Goal: Task Accomplishment & Management: Manage account settings

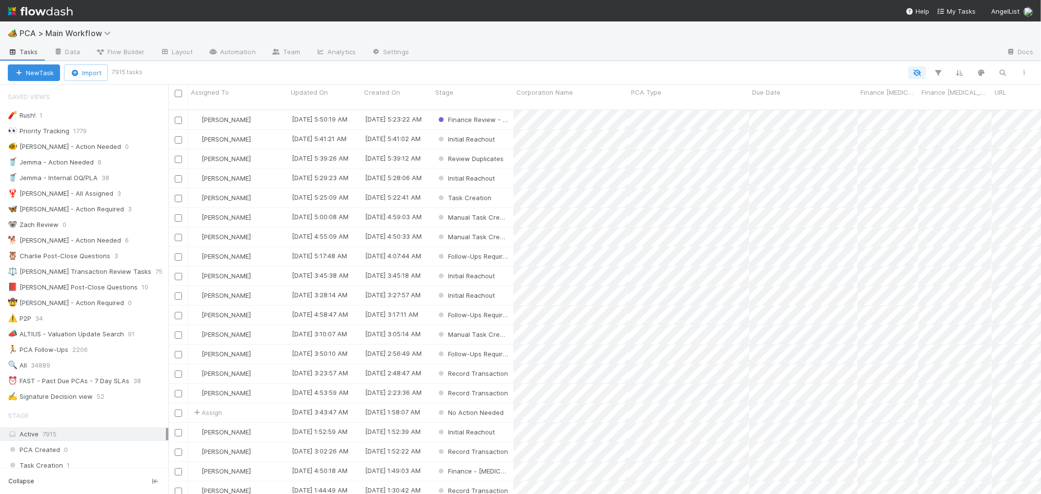
scroll to position [8, 8]
click at [81, 381] on div "⏰ FAST - Past Due PCAs - 7 Day SLAs" at bounding box center [69, 381] width 122 height 12
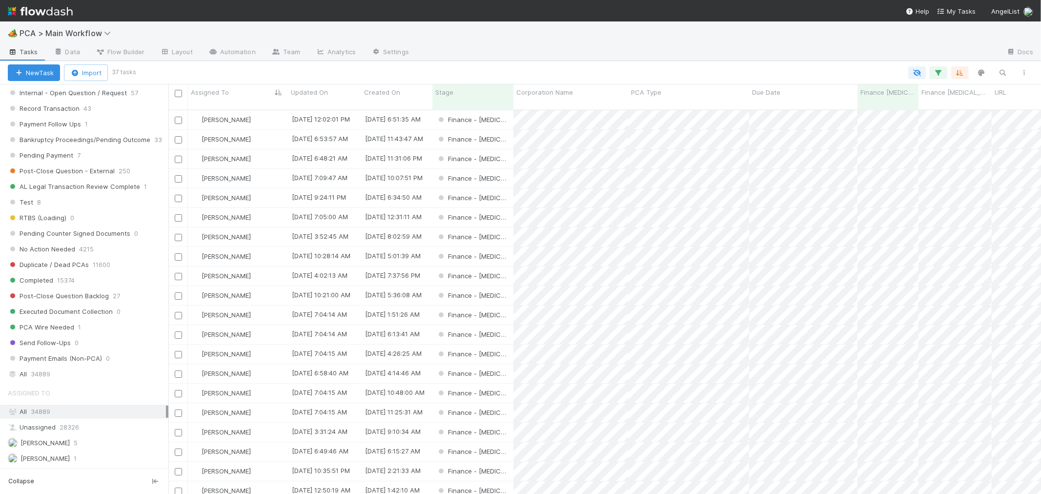
scroll to position [759, 0]
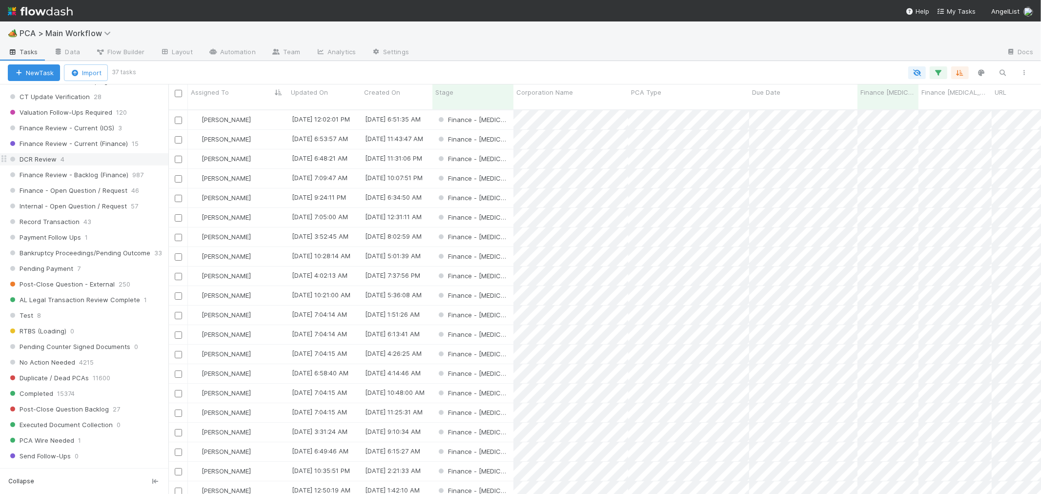
click at [80, 165] on div "DCR Review 4" at bounding box center [88, 159] width 161 height 12
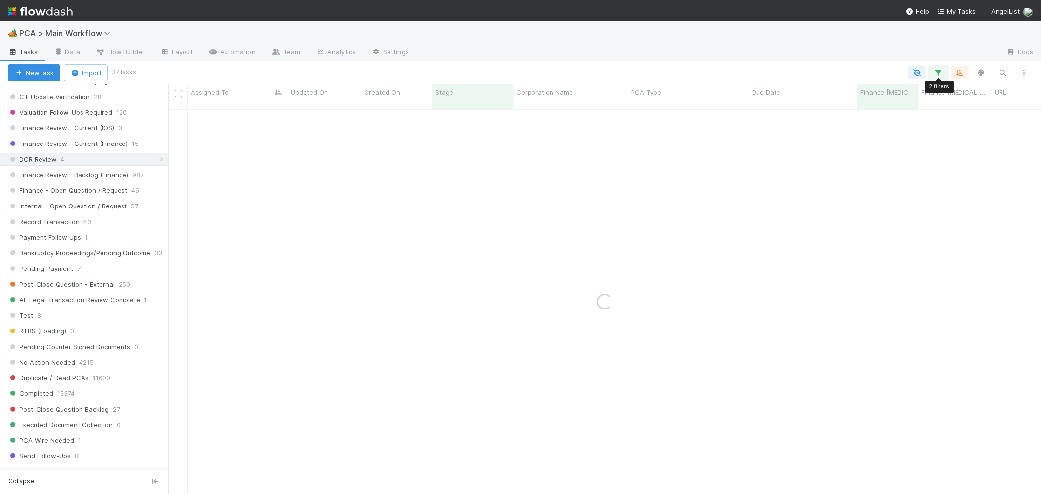
click at [939, 70] on icon "button" at bounding box center [939, 72] width 10 height 9
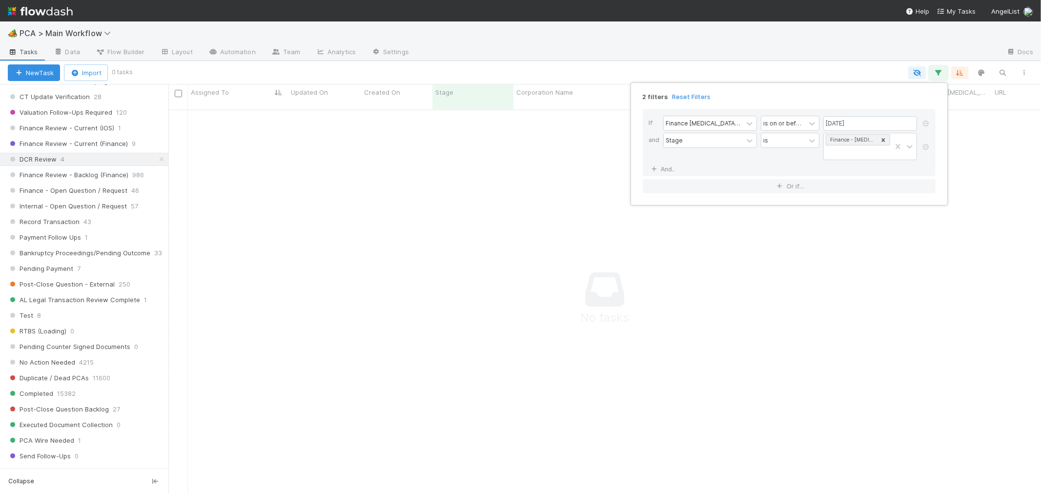
scroll to position [8, 8]
click at [425, 223] on div "2 filters Reset Filters If Finance ICU Due Date is on or before 08/15/2025 and …" at bounding box center [520, 247] width 1041 height 494
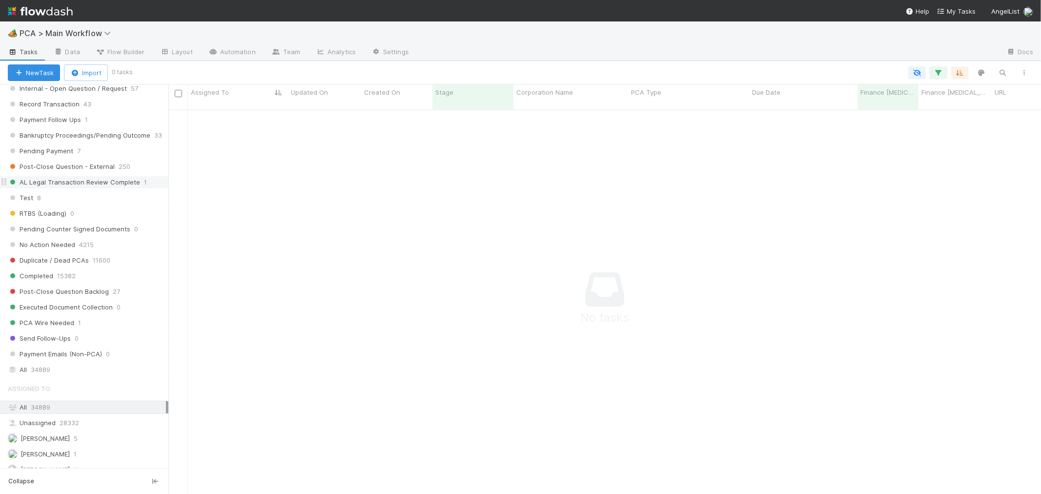
scroll to position [976, 0]
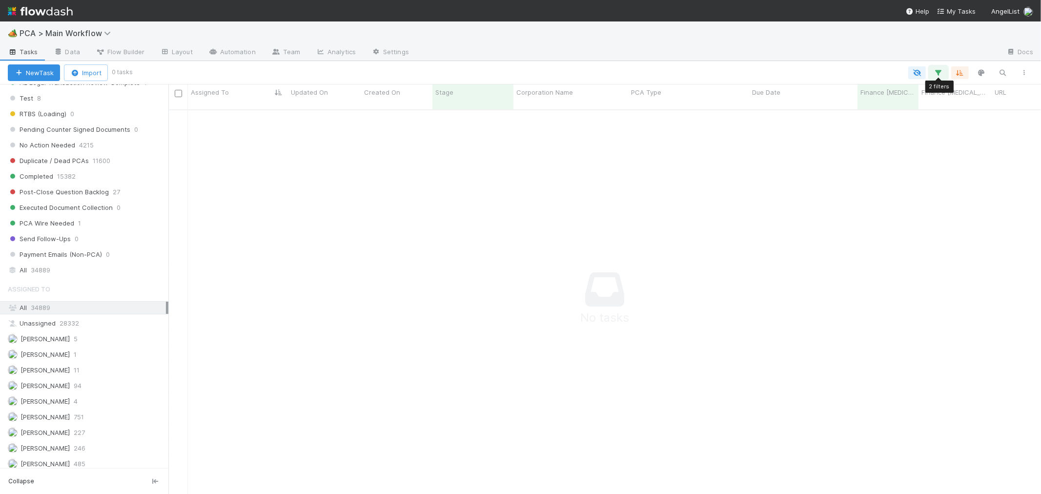
click at [938, 70] on icon "button" at bounding box center [939, 72] width 10 height 9
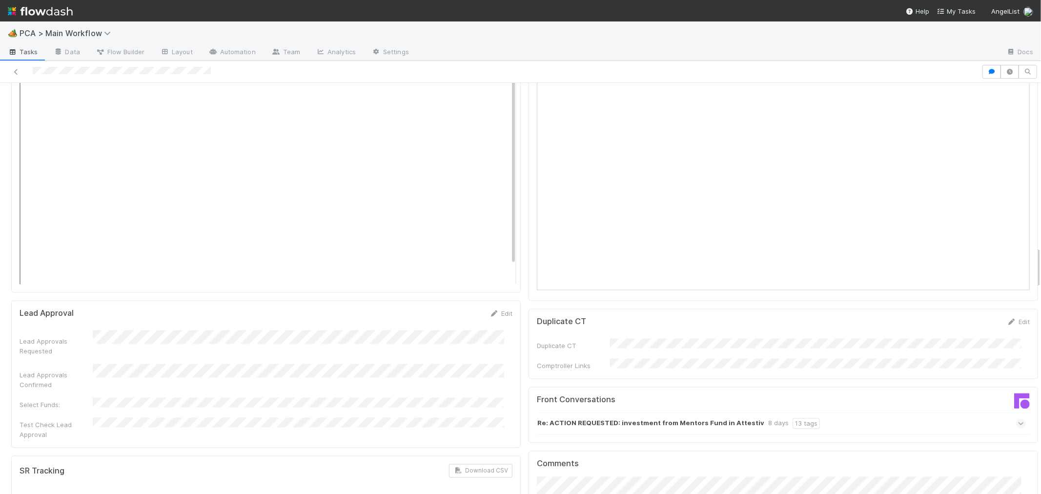
scroll to position [1627, 0]
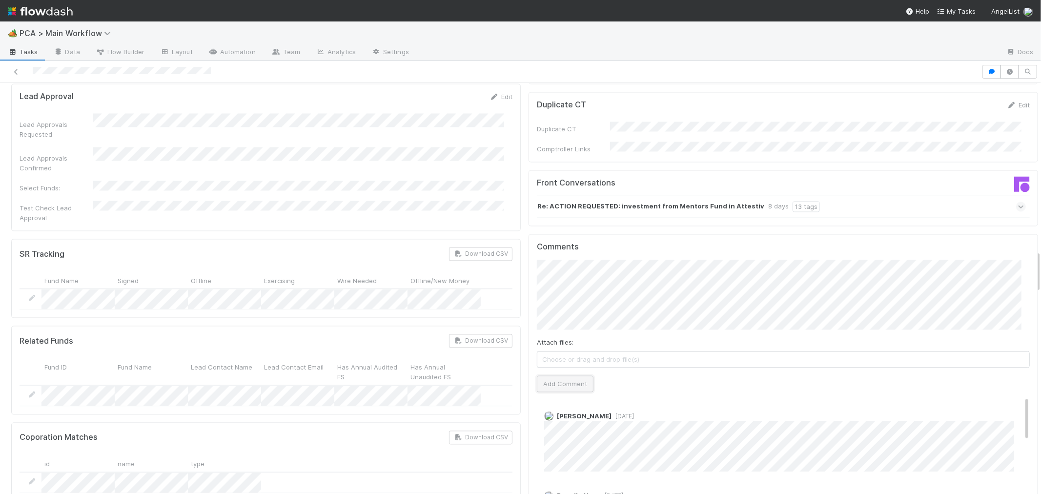
click at [565, 375] on button "Add Comment" at bounding box center [565, 383] width 57 height 17
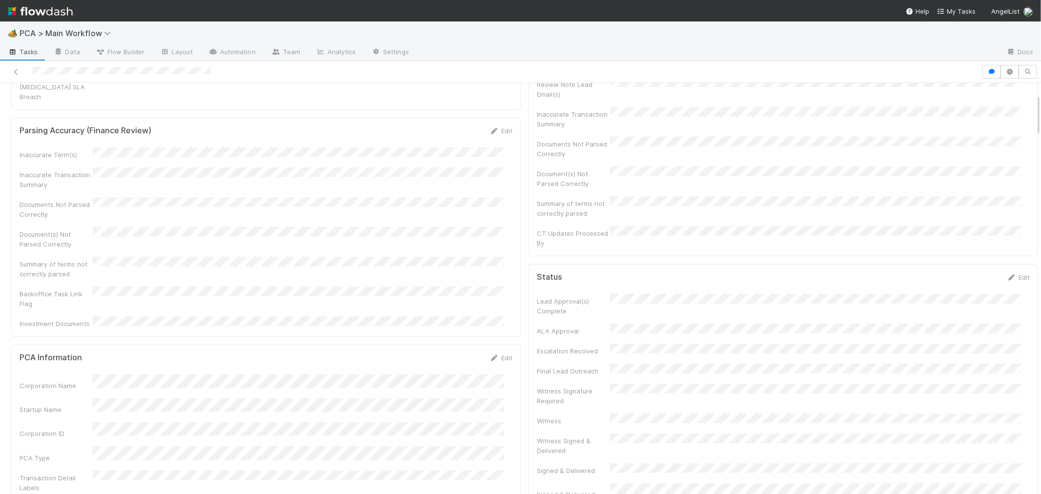
scroll to position [0, 0]
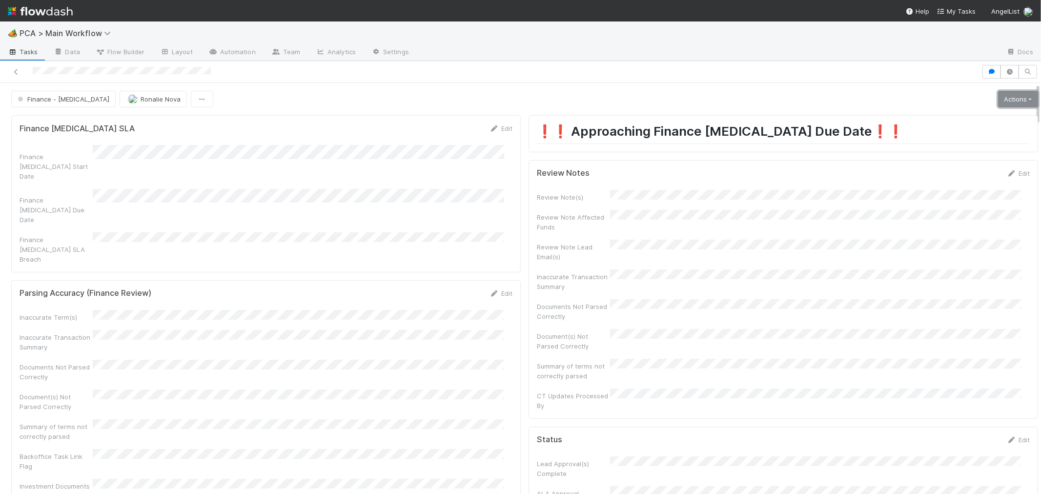
click at [1001, 94] on link "Actions" at bounding box center [1018, 99] width 40 height 17
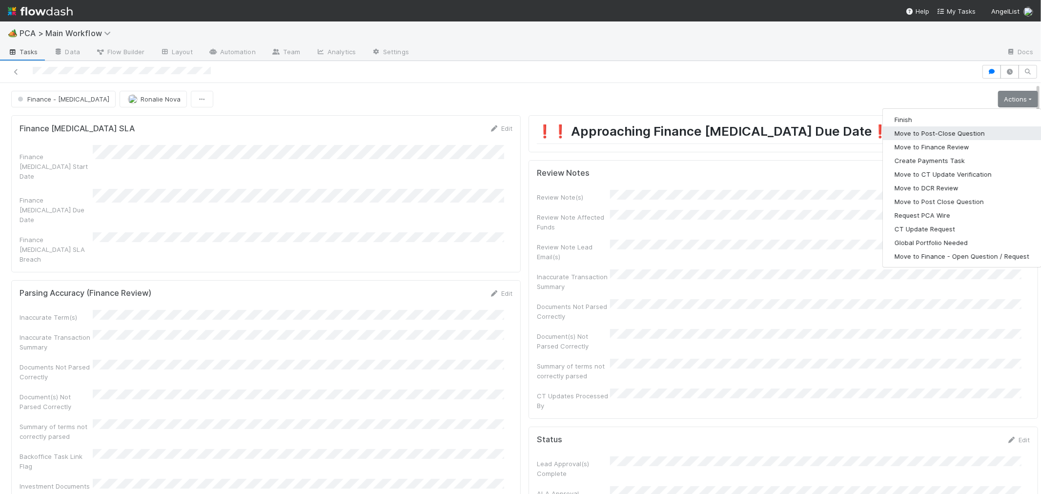
click at [949, 131] on button "Move to Post-Close Question" at bounding box center [962, 133] width 158 height 14
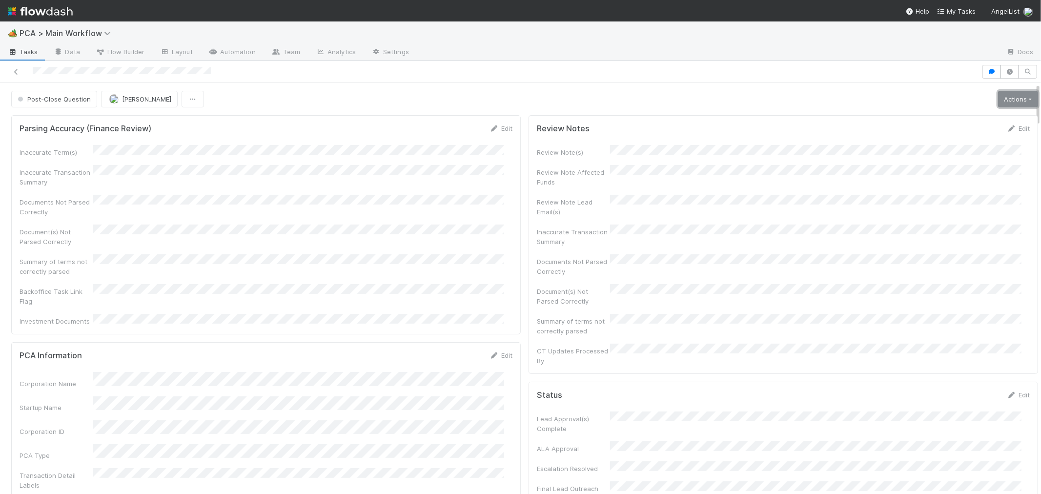
click at [1007, 102] on link "Actions" at bounding box center [1018, 99] width 40 height 17
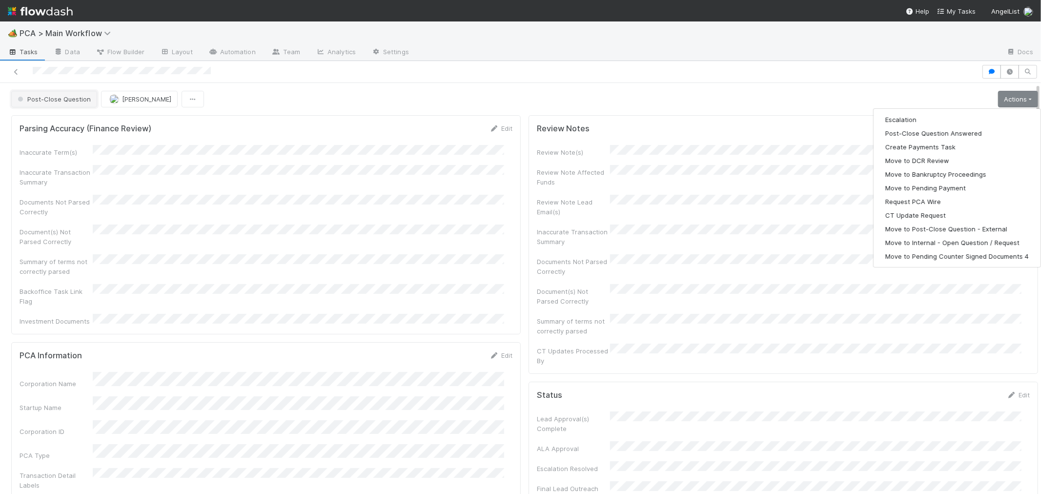
click at [59, 97] on span "Post-Close Question" at bounding box center [53, 99] width 75 height 8
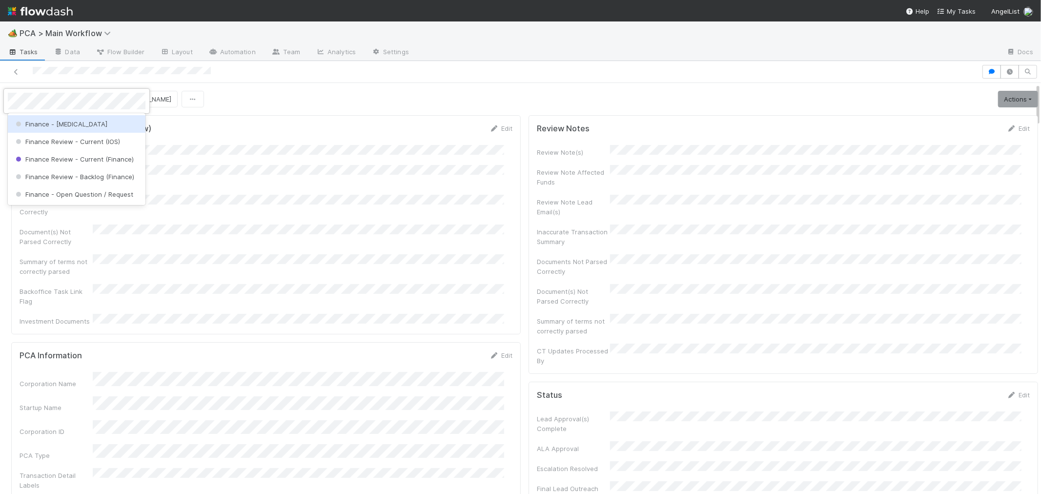
click at [69, 119] on div "Finance - ICU" at bounding box center [77, 124] width 138 height 18
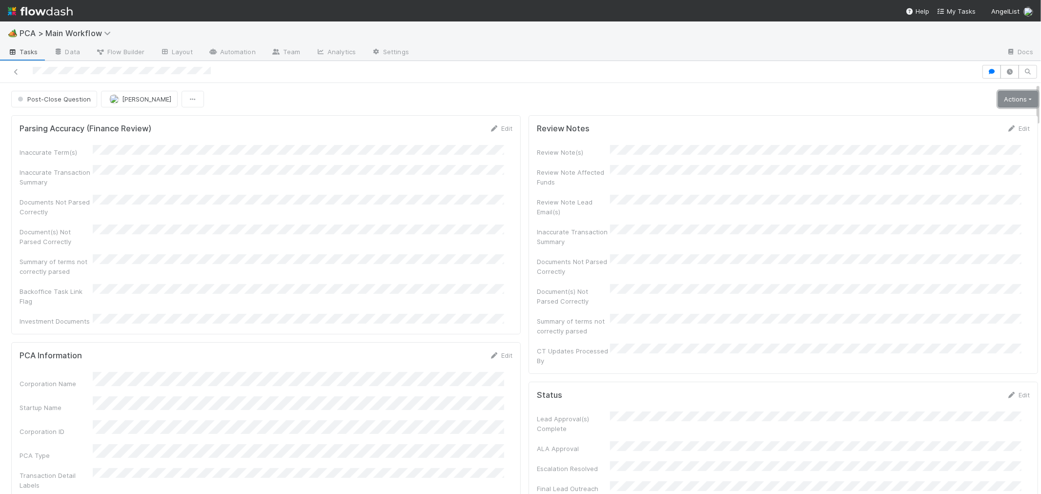
click at [998, 100] on link "Actions" at bounding box center [1018, 99] width 40 height 17
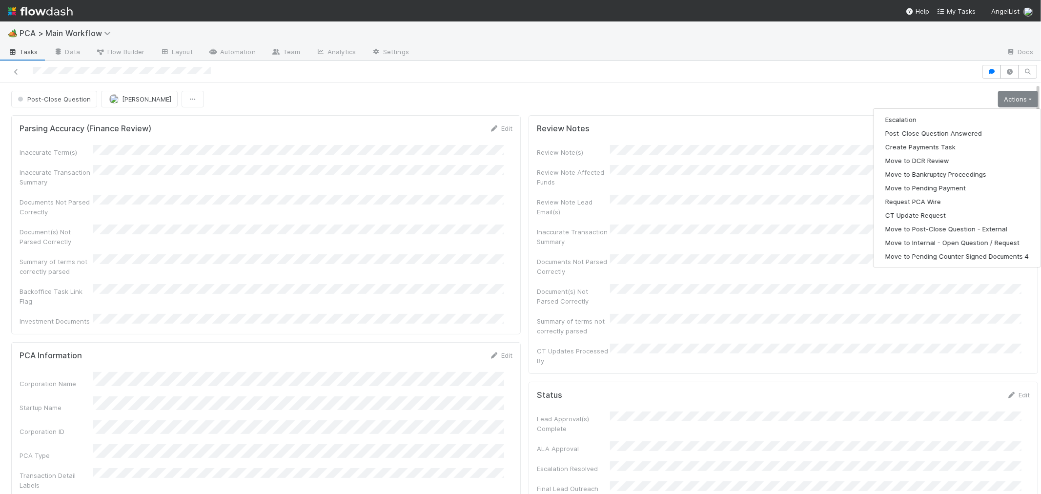
click at [773, 212] on div "Review Note(s) Review Note Affected Funds Review Note Lead Email(s) Inaccurate …" at bounding box center [783, 255] width 493 height 221
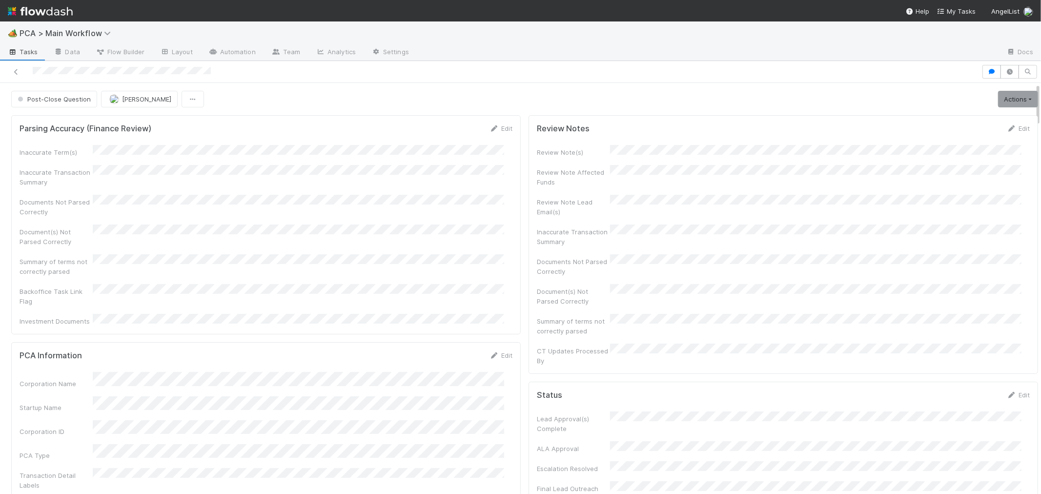
click at [198, 136] on form "Parsing Accuracy (Finance Review) Edit Inaccurate Term(s) Inaccurate Transactio…" at bounding box center [266, 224] width 493 height 203
click at [122, 98] on span "[PERSON_NAME]" at bounding box center [146, 99] width 49 height 8
click at [235, 215] on div at bounding box center [520, 247] width 1041 height 494
click at [1002, 99] on link "Actions" at bounding box center [1018, 99] width 40 height 17
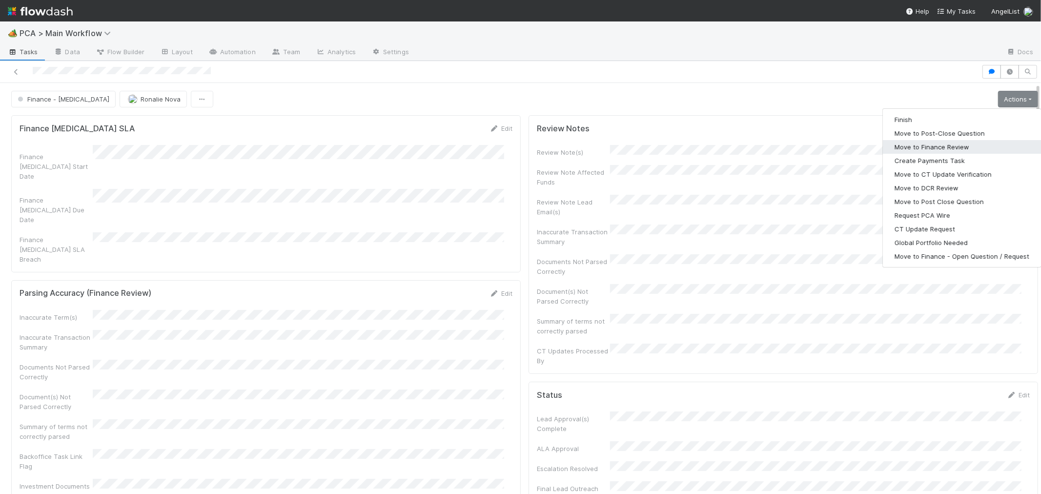
click at [934, 144] on button "Move to Finance Review" at bounding box center [962, 147] width 158 height 14
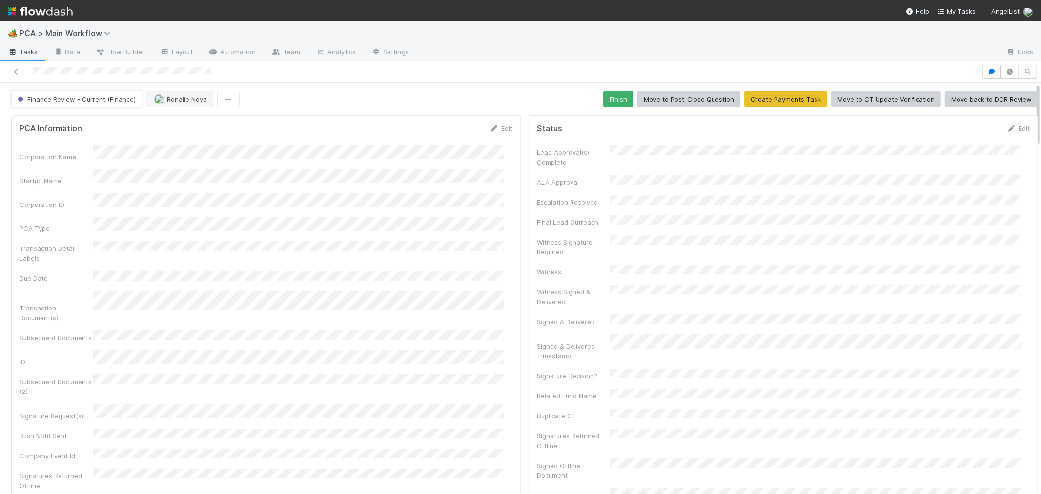
click at [123, 101] on span "Finance Review - Current (Finance)" at bounding box center [76, 99] width 120 height 8
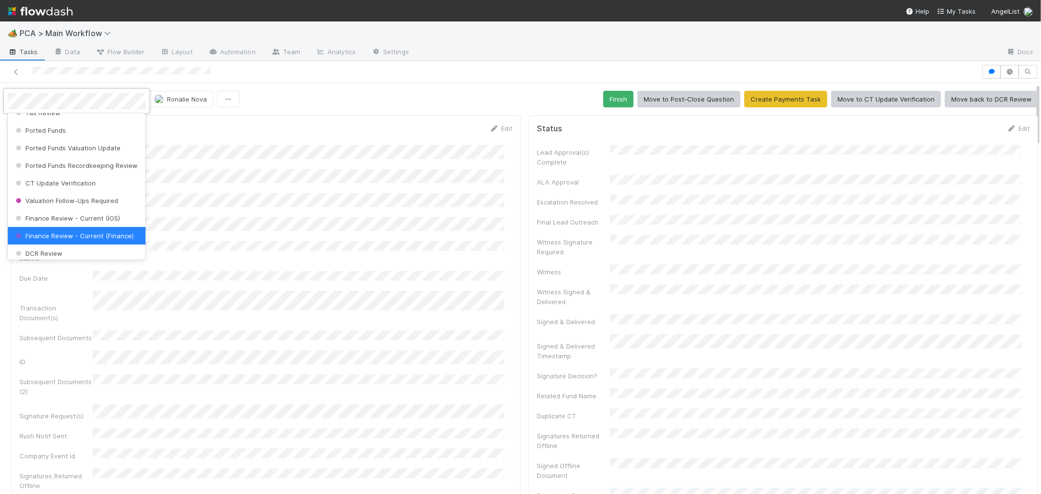
click at [245, 152] on div at bounding box center [520, 247] width 1041 height 494
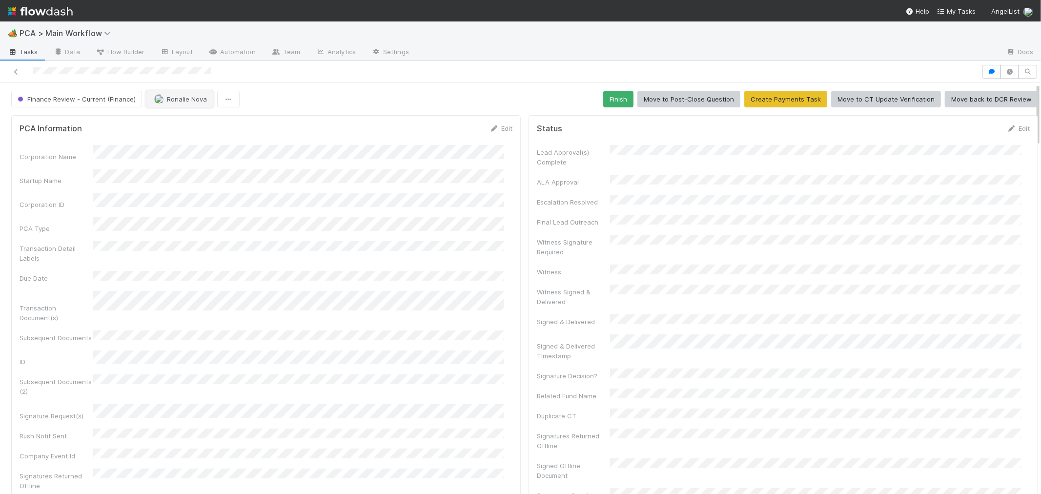
click at [167, 99] on span "Ronalie Nova" at bounding box center [187, 99] width 40 height 8
drag, startPoint x: 183, startPoint y: 138, endPoint x: 183, endPoint y: 123, distance: 15.2
click at [183, 139] on span "Jacob Weiss" at bounding box center [182, 142] width 49 height 8
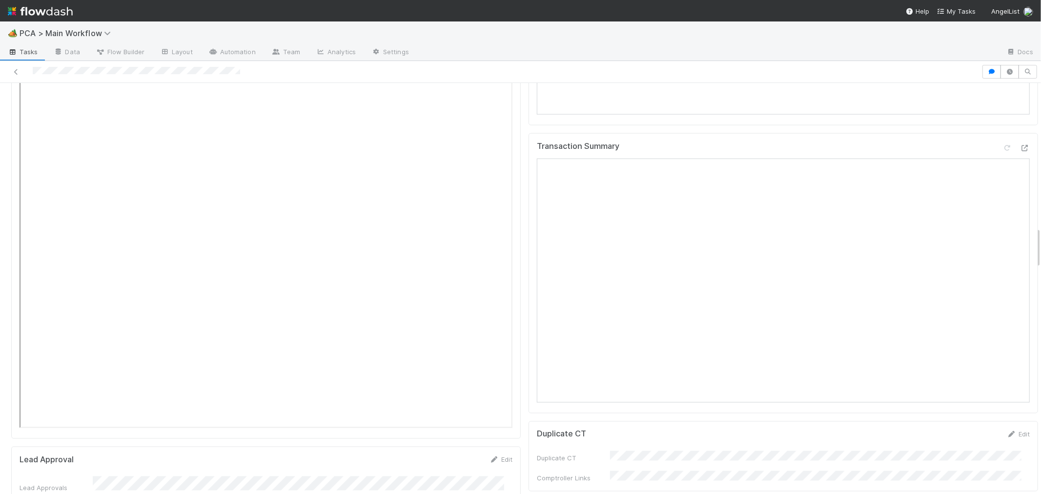
scroll to position [1572, 0]
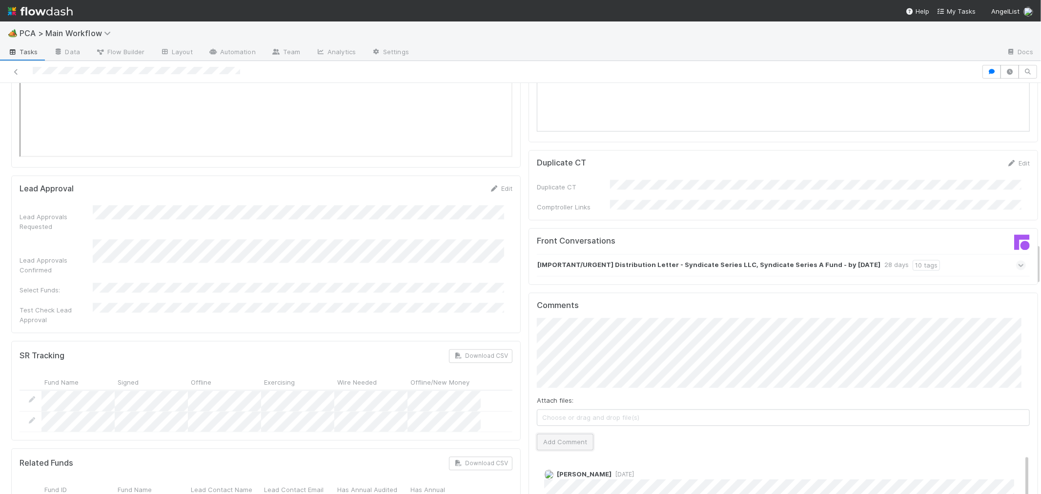
click at [570, 433] on button "Add Comment" at bounding box center [565, 441] width 57 height 17
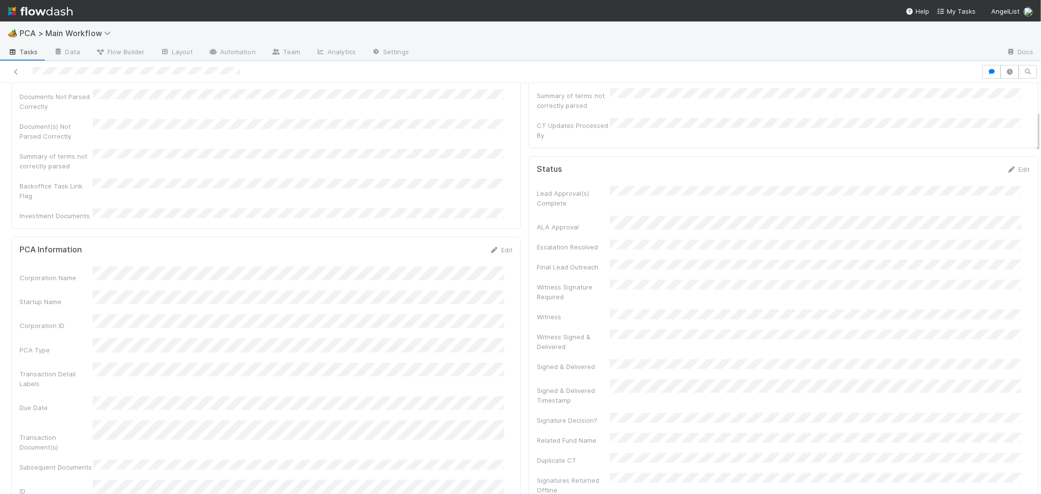
scroll to position [0, 0]
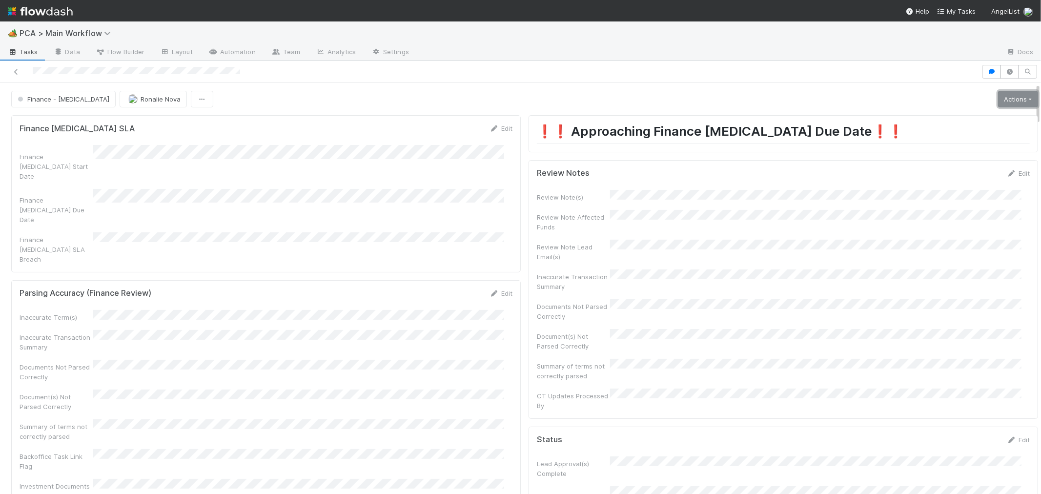
click at [998, 98] on link "Actions" at bounding box center [1018, 99] width 40 height 17
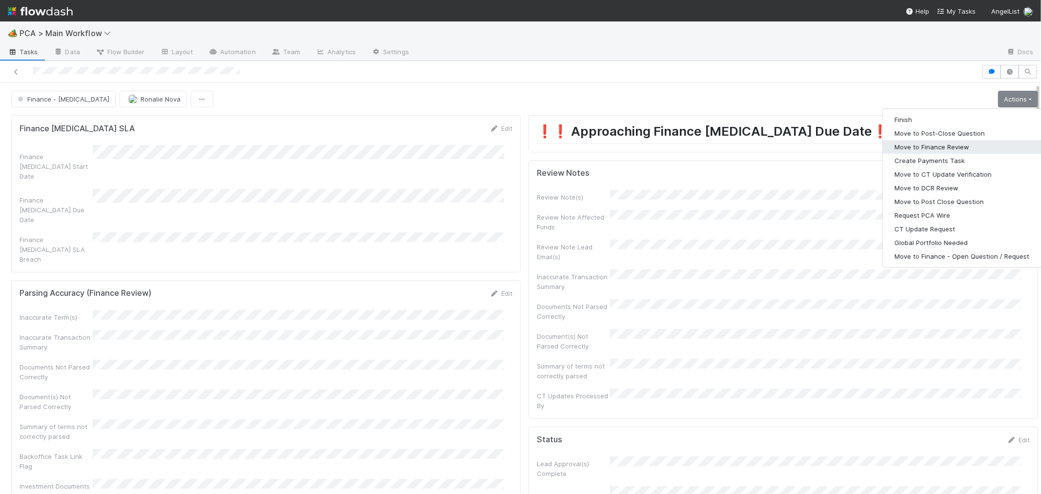
click at [912, 148] on button "Move to Finance Review" at bounding box center [962, 147] width 158 height 14
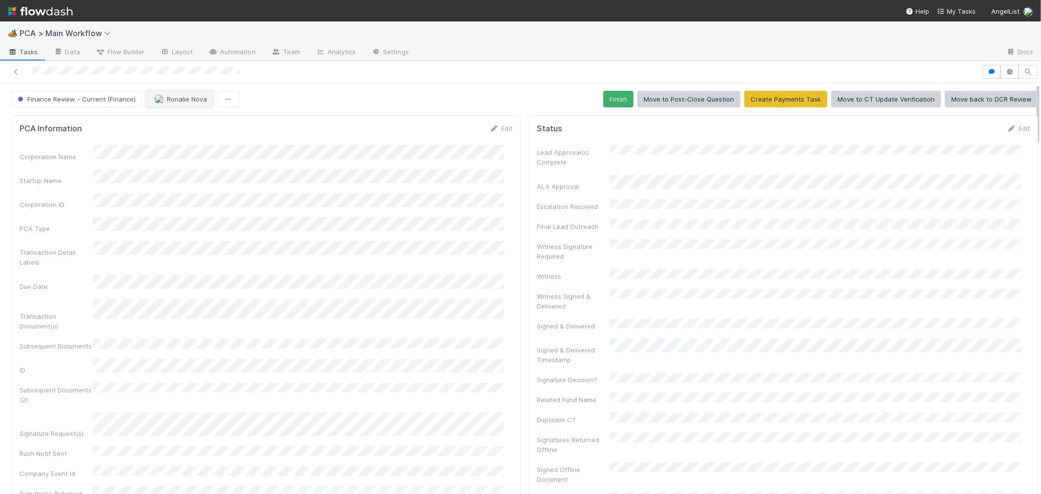
click at [169, 101] on span "Ronalie Nova" at bounding box center [187, 99] width 40 height 8
click at [207, 145] on div "[PERSON_NAME]" at bounding box center [209, 142] width 138 height 18
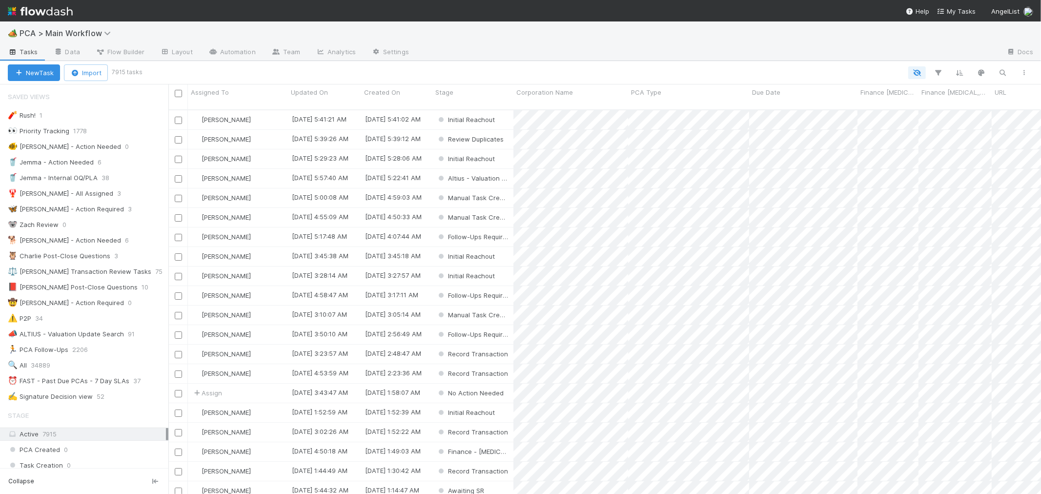
scroll to position [8, 8]
click at [83, 377] on div "⏰ FAST - Past Due PCAs - 7 Day SLAs" at bounding box center [69, 381] width 122 height 12
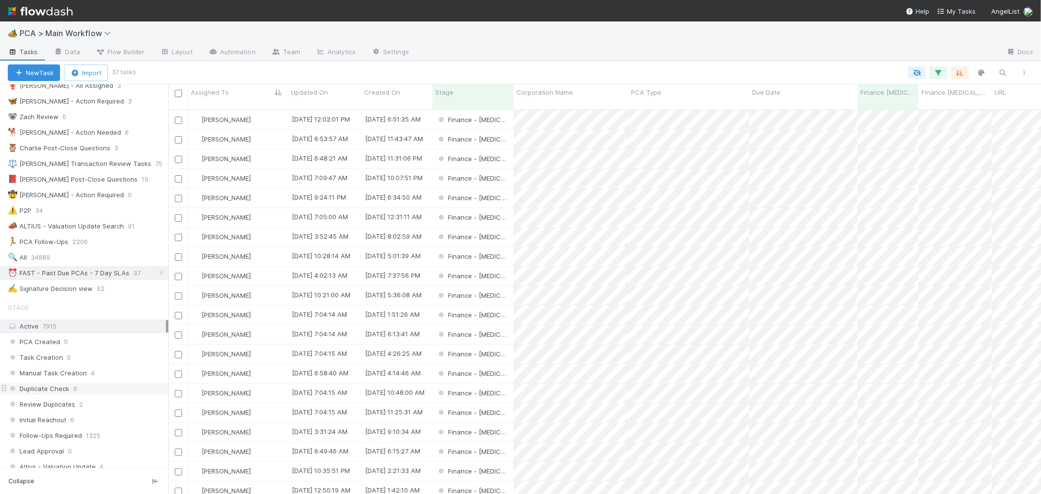
scroll to position [108, 0]
click at [43, 343] on span "PCA Created" at bounding box center [34, 341] width 52 height 12
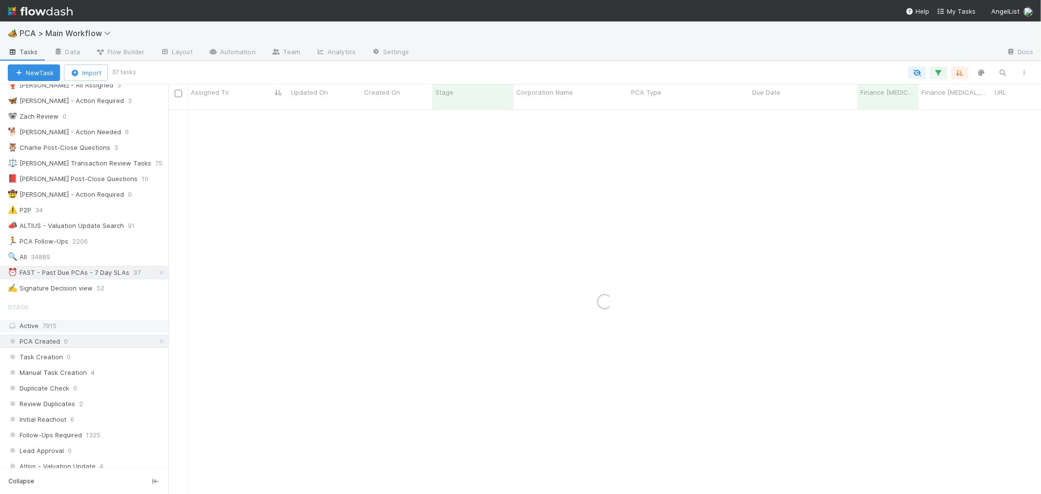
click at [40, 325] on div "Active 7915" at bounding box center [87, 326] width 158 height 12
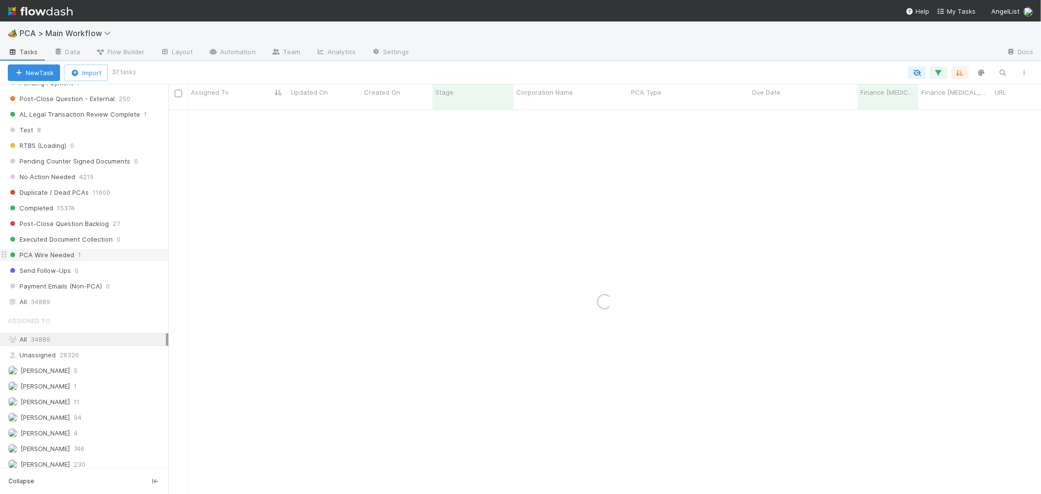
scroll to position [1030, 0]
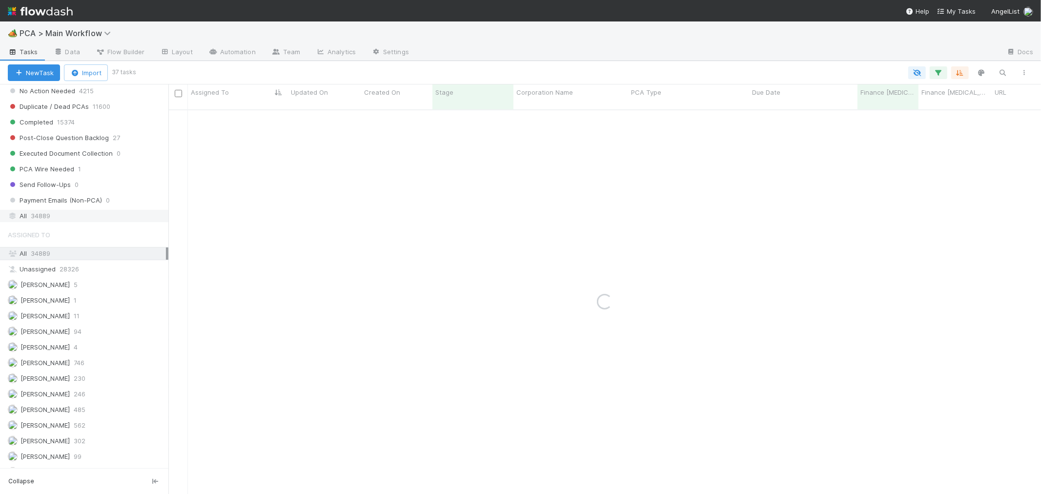
click at [39, 222] on span "34889" at bounding box center [41, 216] width 20 height 12
click at [1006, 72] on icon "button" at bounding box center [1003, 72] width 10 height 9
click at [914, 57] on input at bounding box center [952, 57] width 98 height 12
click at [949, 52] on input "intangible hol" at bounding box center [952, 57] width 98 height 12
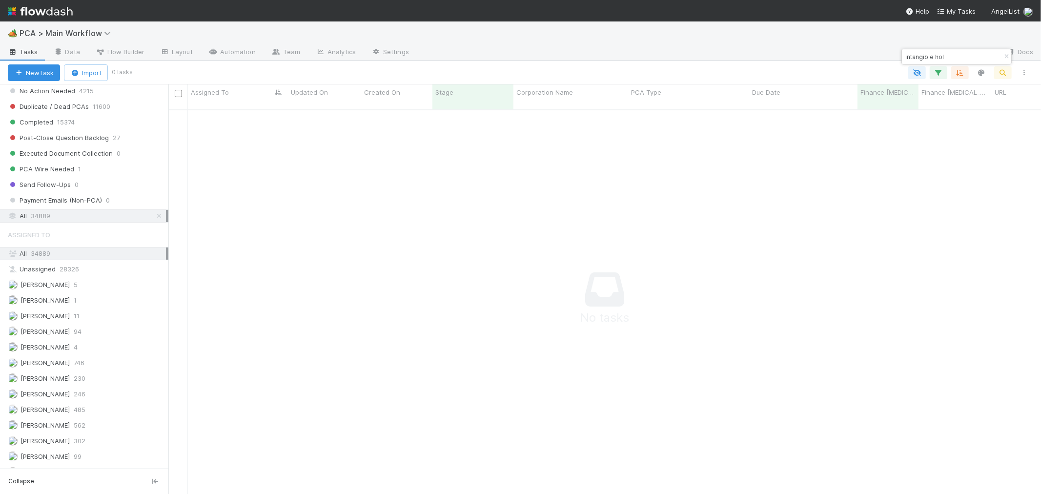
drag, startPoint x: 961, startPoint y: 55, endPoint x: 869, endPoint y: 55, distance: 92.2
click at [869, 55] on body "🏕️ PCA > Main Workflow Tasks Data Flow Builder Layout Automation Team Analytics…" at bounding box center [520, 247] width 1041 height 494
click at [924, 54] on input "intangible hol" at bounding box center [952, 57] width 98 height 12
paste input "Intangible Holdings LLC"
type input "Intangible Holdings LLC"
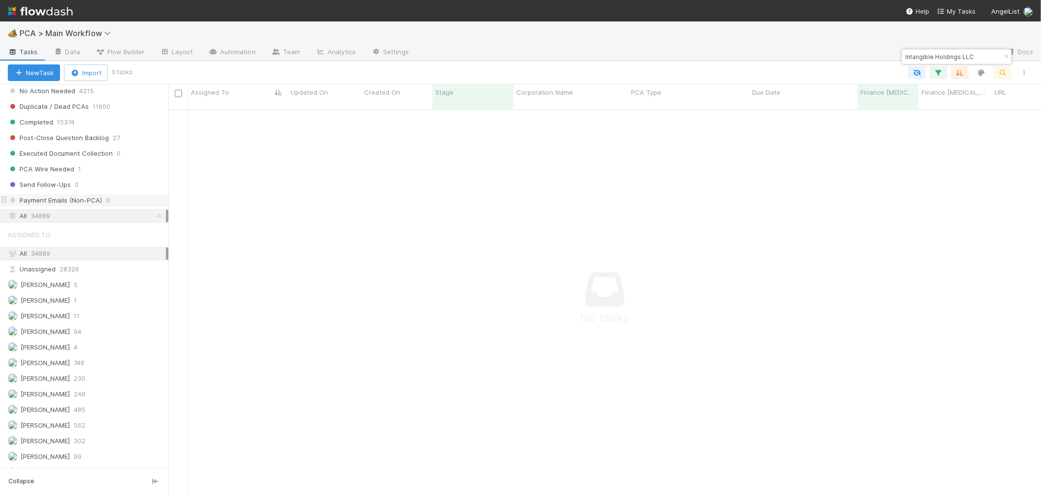
click at [58, 205] on span "Payment Emails (Non-PCA)" at bounding box center [55, 200] width 94 height 12
click at [40, 222] on span "34889" at bounding box center [41, 216] width 20 height 12
click at [940, 72] on icon "button" at bounding box center [939, 72] width 10 height 9
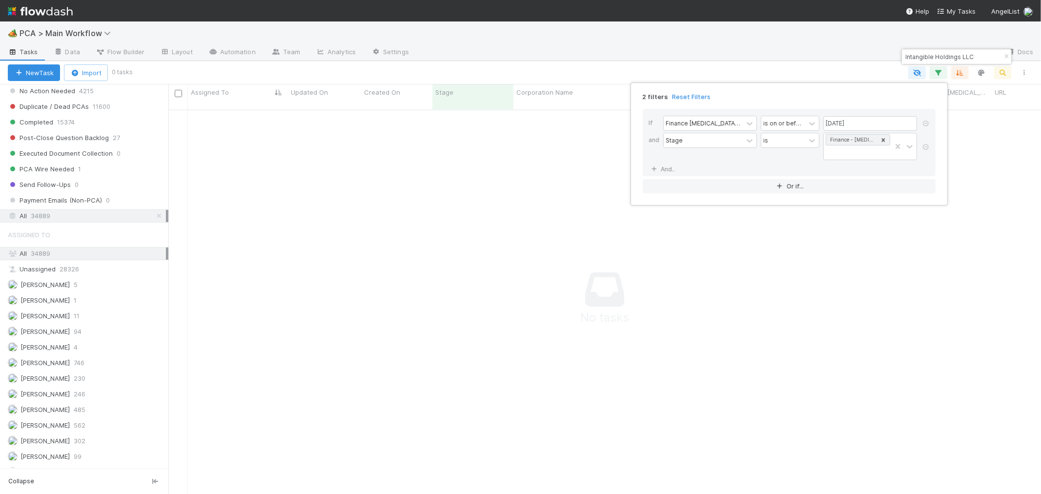
drag, startPoint x: 695, startPoint y: 95, endPoint x: 823, endPoint y: 98, distance: 127.9
click at [695, 95] on link "Reset Filters" at bounding box center [691, 97] width 39 height 8
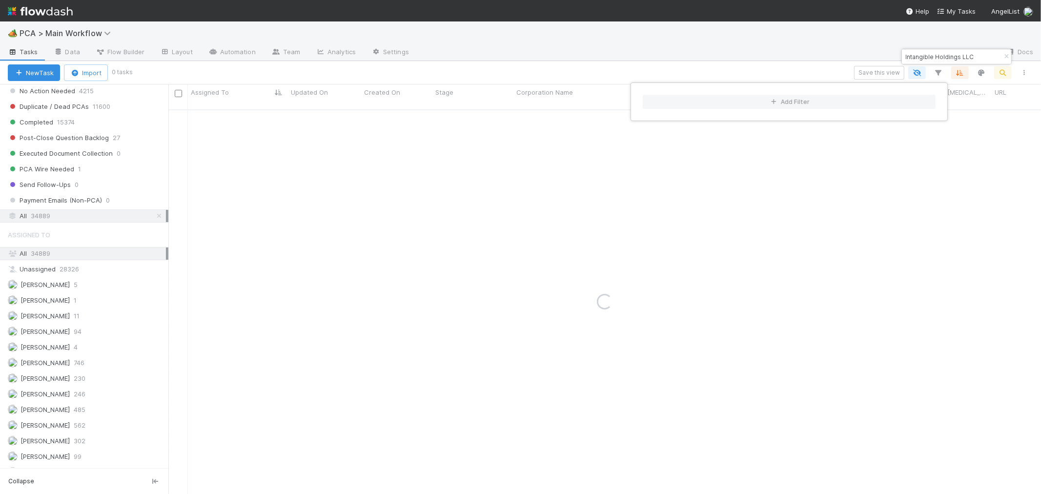
click at [929, 228] on div "Add Filter" at bounding box center [520, 247] width 1041 height 494
click at [521, 260] on div "Add Filter" at bounding box center [520, 247] width 1041 height 494
click at [262, 111] on div "Ronalie Nova" at bounding box center [238, 119] width 100 height 19
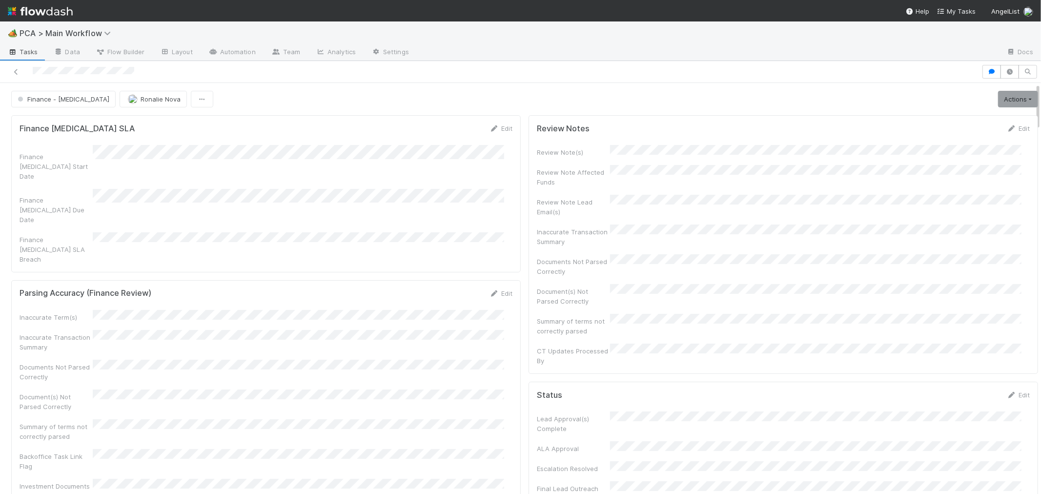
click at [35, 14] on img at bounding box center [40, 11] width 65 height 17
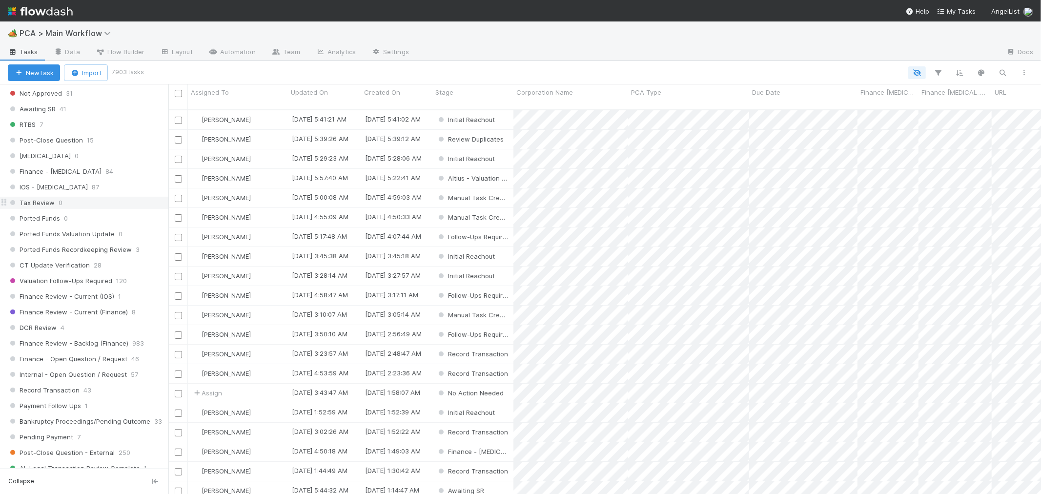
scroll to position [705, 0]
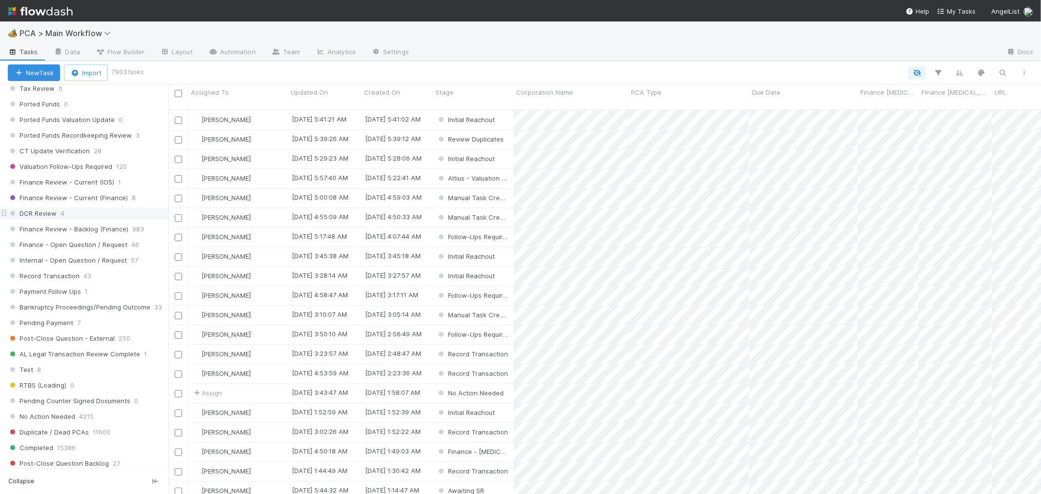
click at [91, 220] on div "DCR Review 4" at bounding box center [88, 213] width 161 height 12
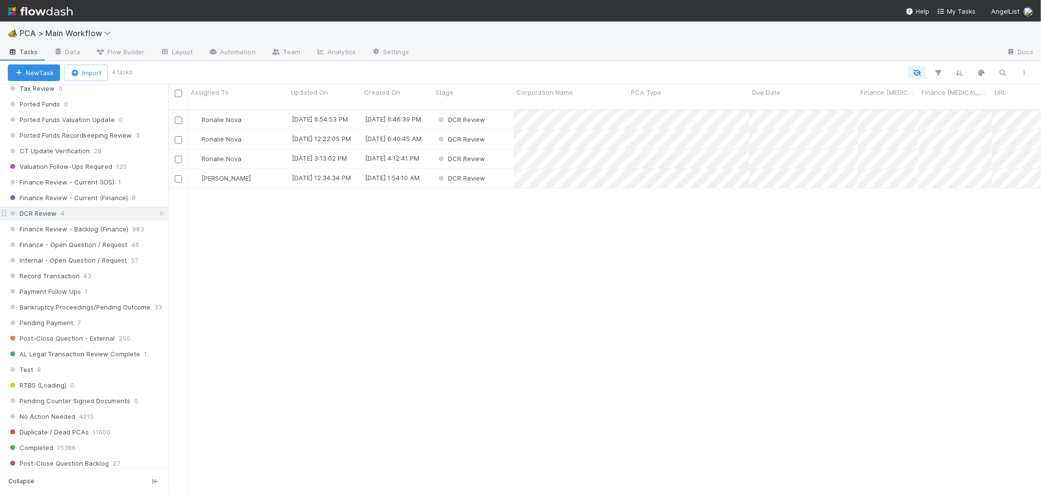
scroll to position [384, 864]
click at [272, 114] on div "Ronalie Nova" at bounding box center [238, 119] width 100 height 19
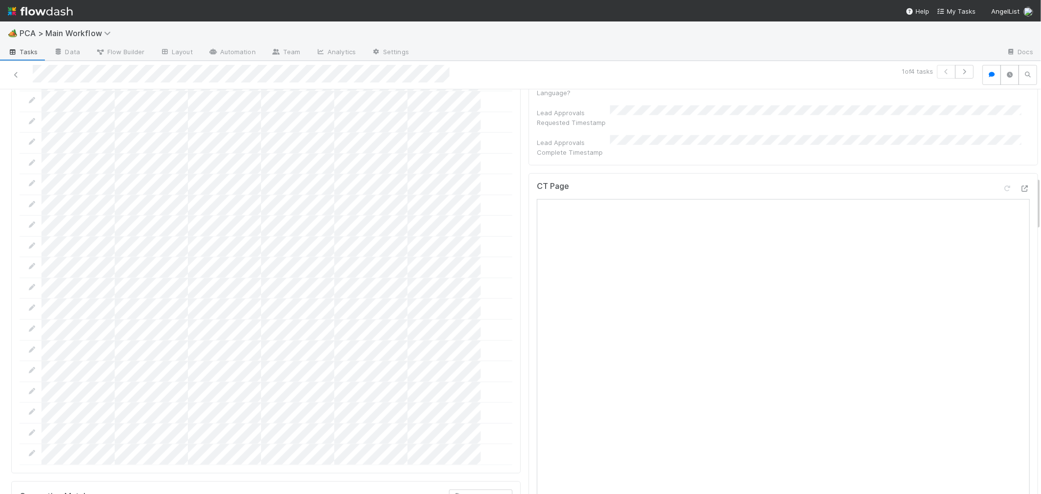
scroll to position [651, 0]
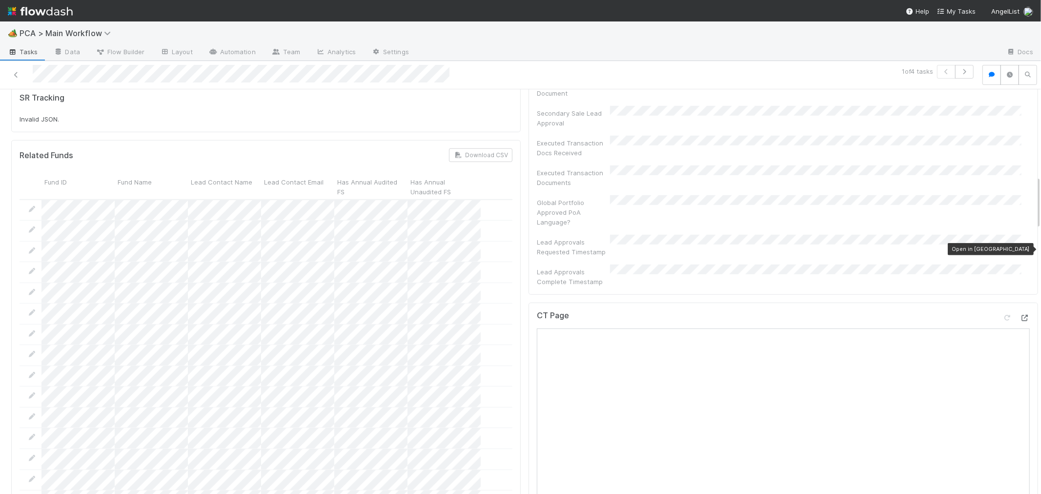
click at [1020, 315] on icon at bounding box center [1025, 318] width 10 height 6
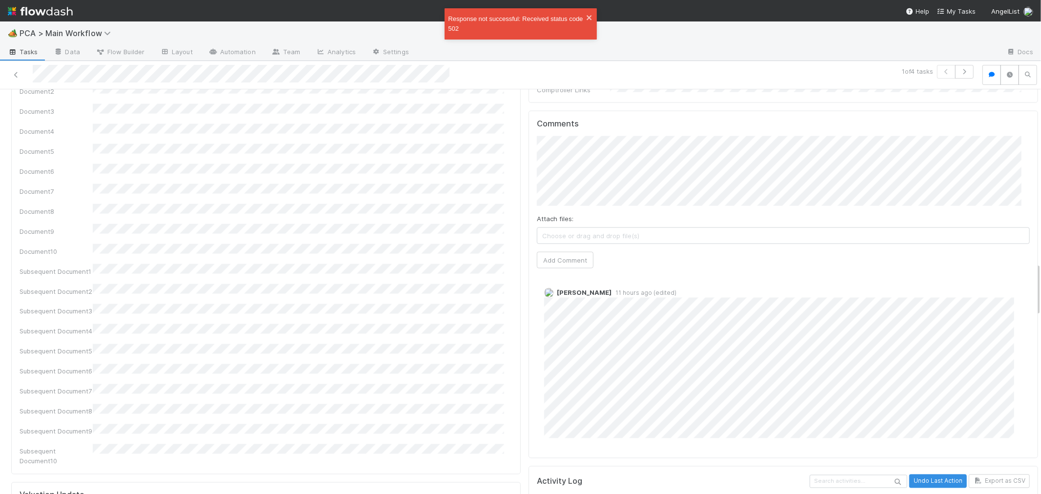
scroll to position [1193, 0]
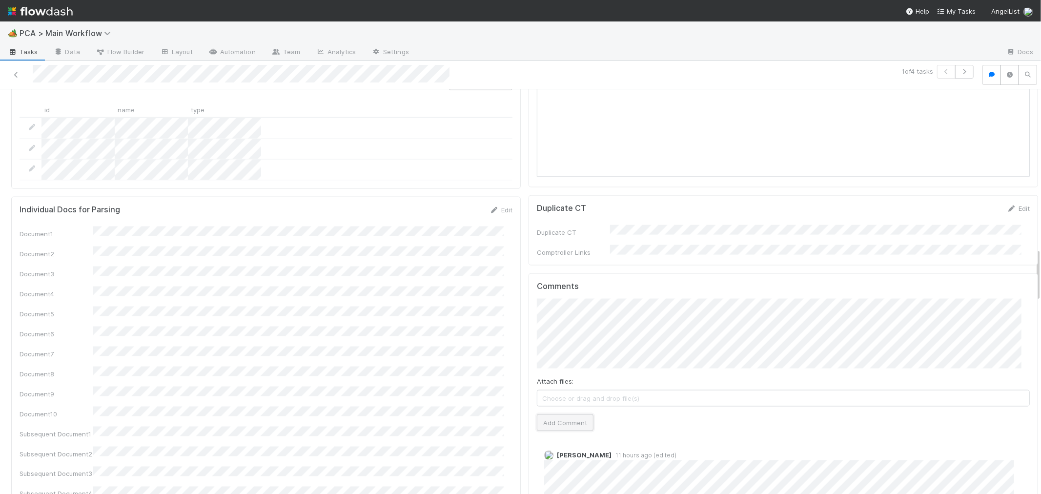
click at [542, 414] on button "Add Comment" at bounding box center [565, 422] width 57 height 17
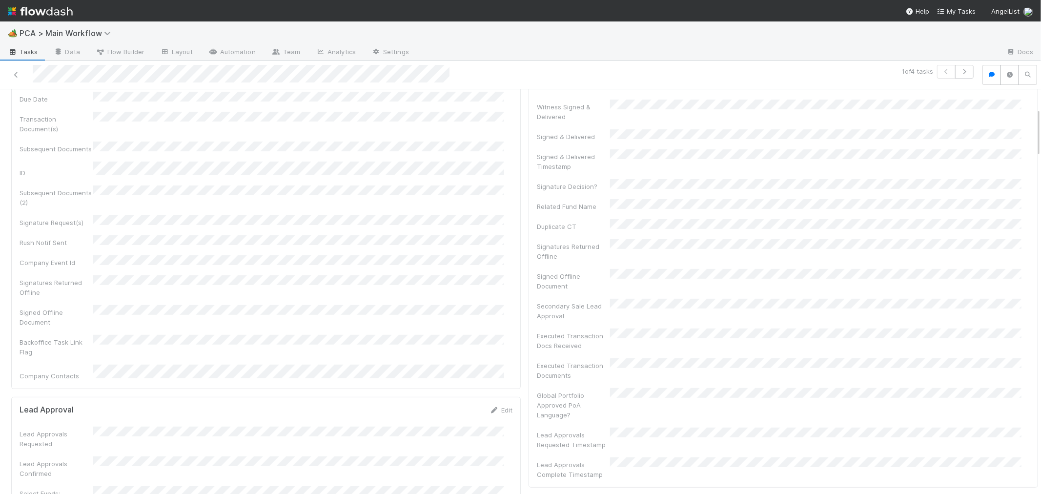
scroll to position [0, 0]
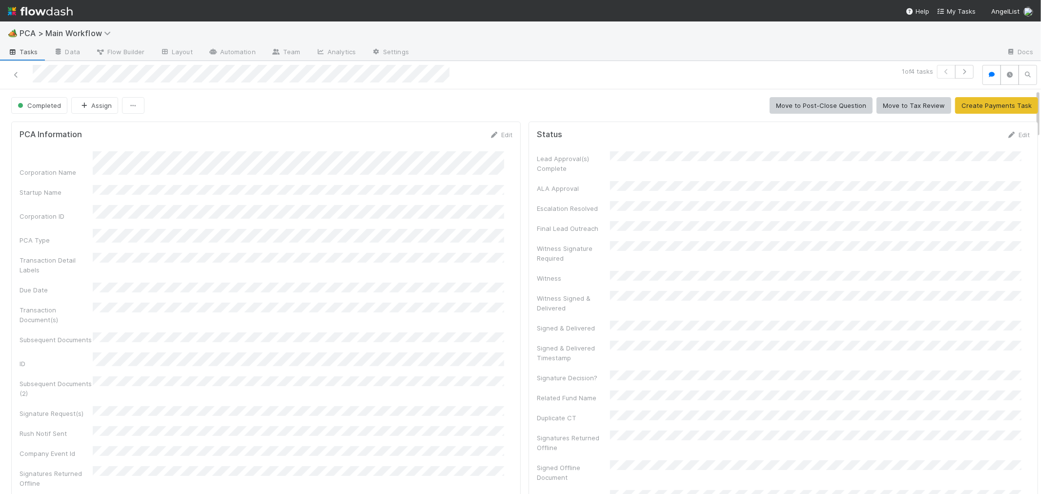
drag, startPoint x: 17, startPoint y: 74, endPoint x: 49, endPoint y: 43, distance: 44.5
click at [17, 74] on icon at bounding box center [16, 75] width 10 height 6
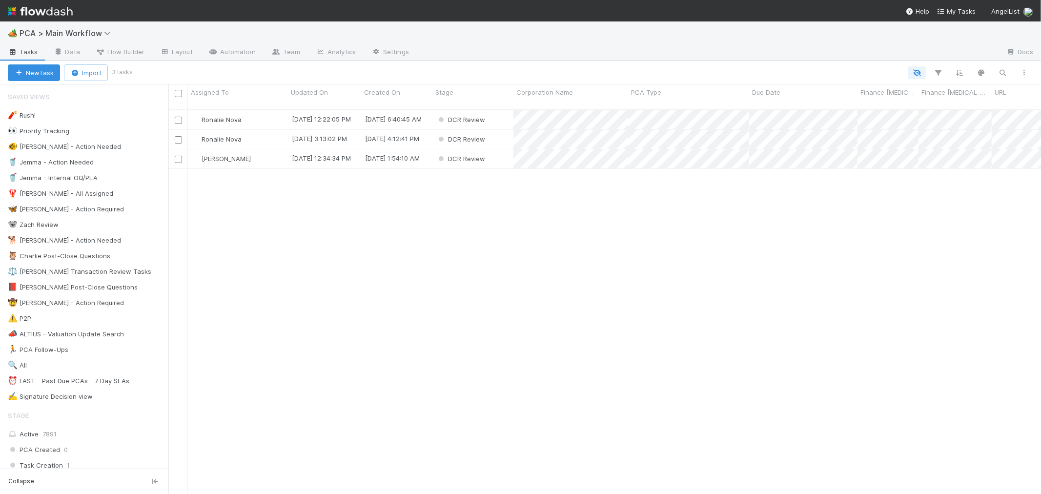
scroll to position [384, 864]
click at [498, 110] on div "DCR Review" at bounding box center [472, 119] width 81 height 19
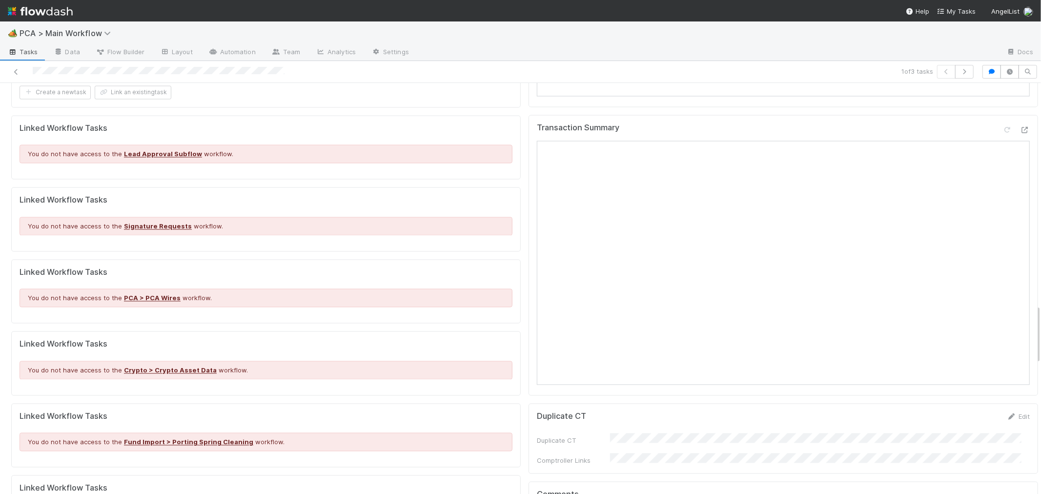
scroll to position [1464, 0]
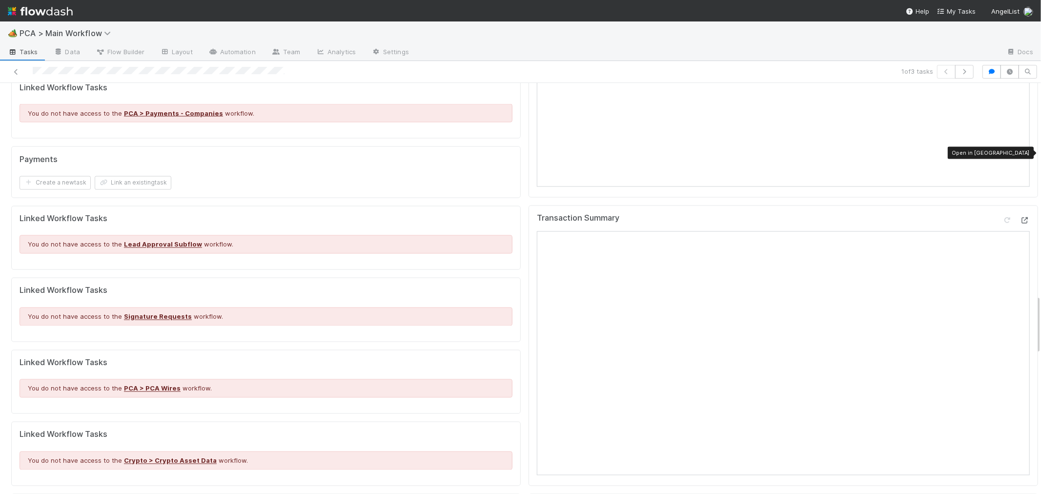
click at [1020, 218] on icon at bounding box center [1025, 221] width 10 height 6
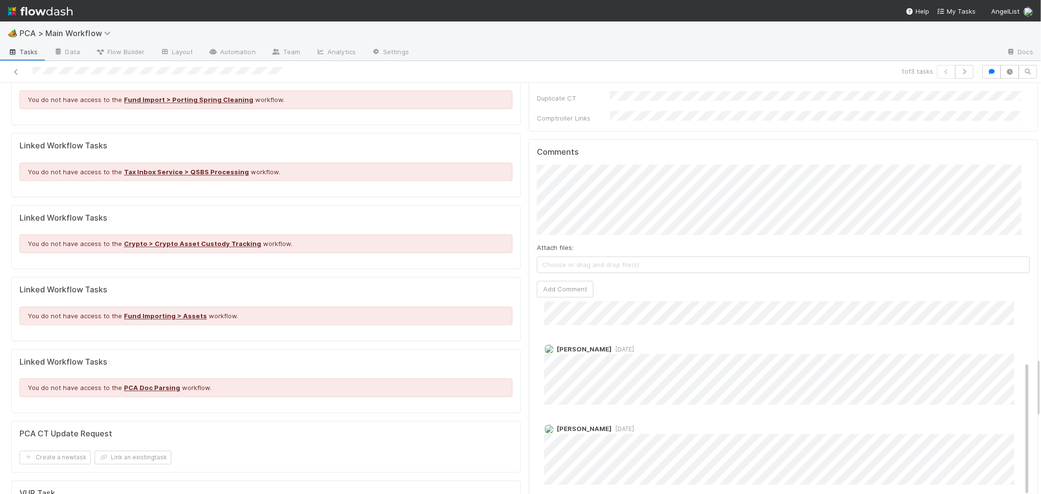
scroll to position [1897, 0]
click at [545, 280] on button "Add Comment" at bounding box center [565, 288] width 57 height 17
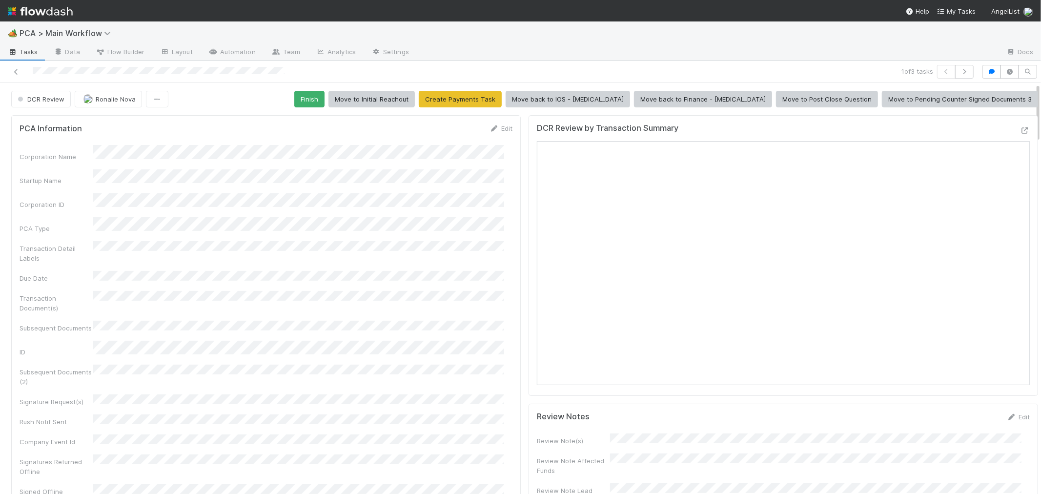
scroll to position [177, 0]
drag, startPoint x: 389, startPoint y: 97, endPoint x: 144, endPoint y: 86, distance: 245.2
click at [325, 96] on button "Finish" at bounding box center [309, 99] width 30 height 17
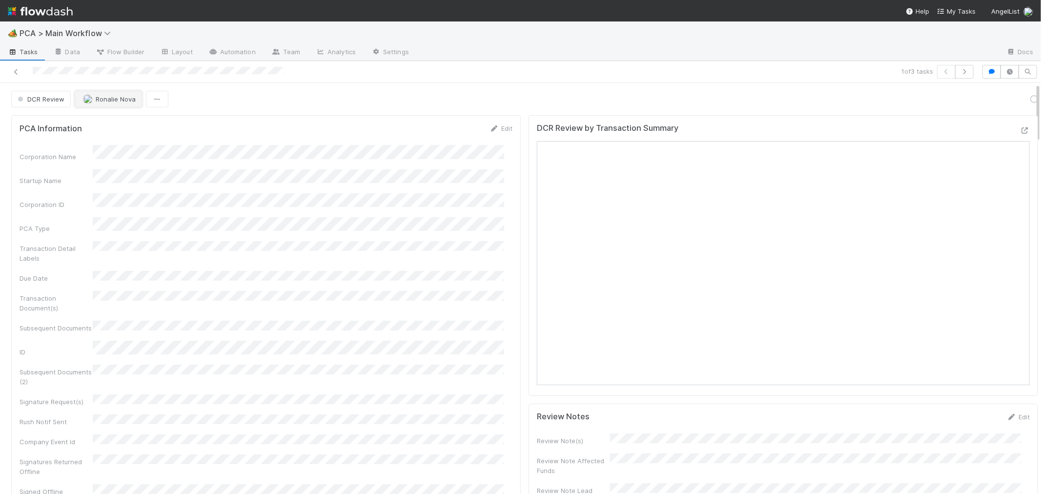
click at [110, 104] on button "Ronalie Nova" at bounding box center [108, 99] width 67 height 17
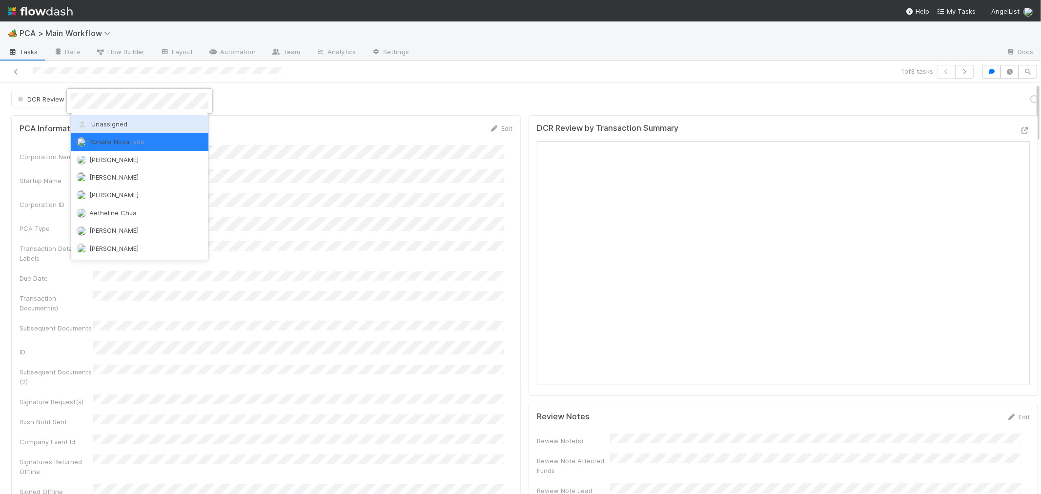
click at [113, 123] on span "Unassigned" at bounding box center [102, 124] width 51 height 8
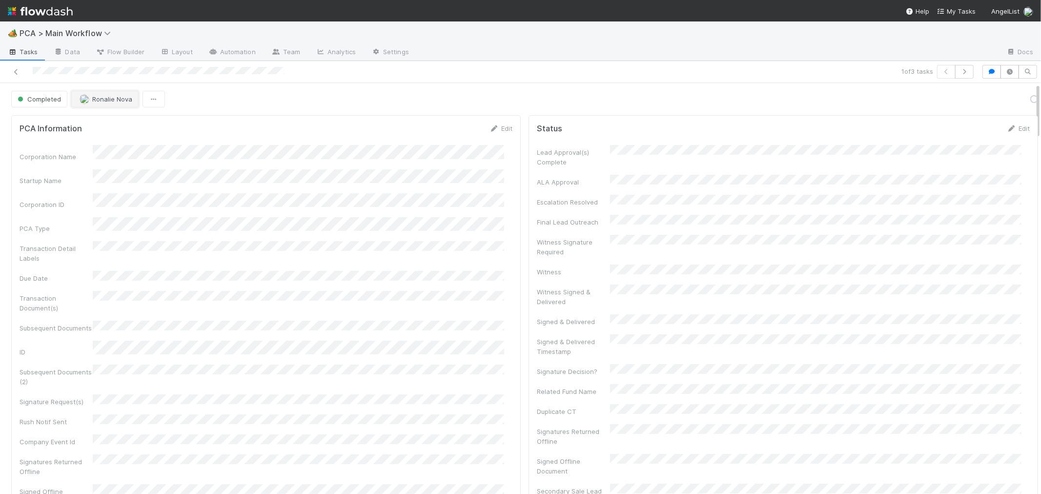
click at [108, 95] on span "Ronalie Nova" at bounding box center [112, 99] width 40 height 8
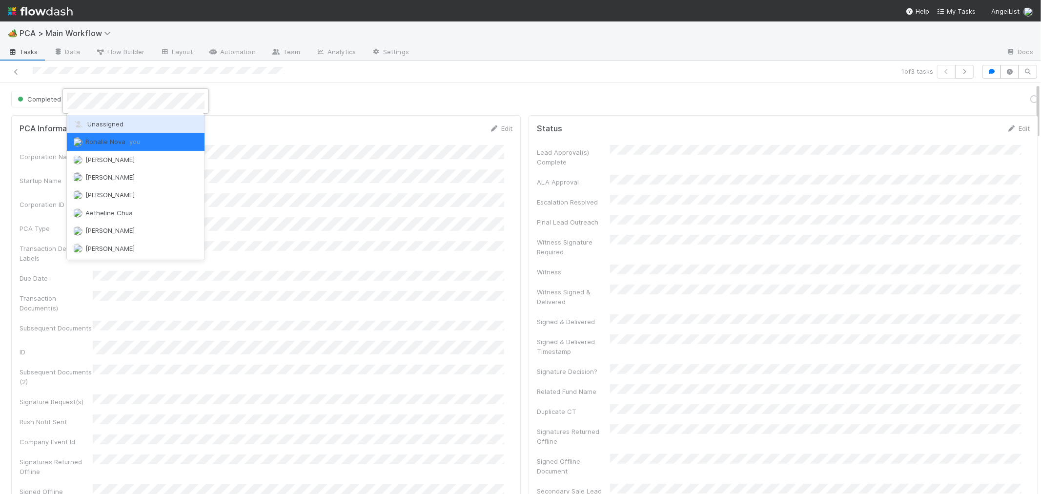
click at [110, 124] on span "Unassigned" at bounding box center [98, 124] width 51 height 8
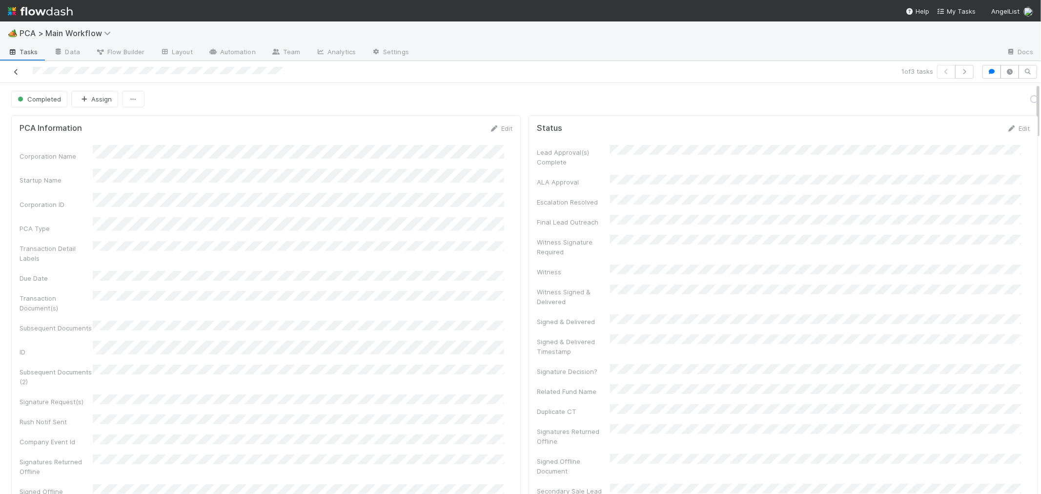
click at [18, 67] on link at bounding box center [16, 72] width 10 height 10
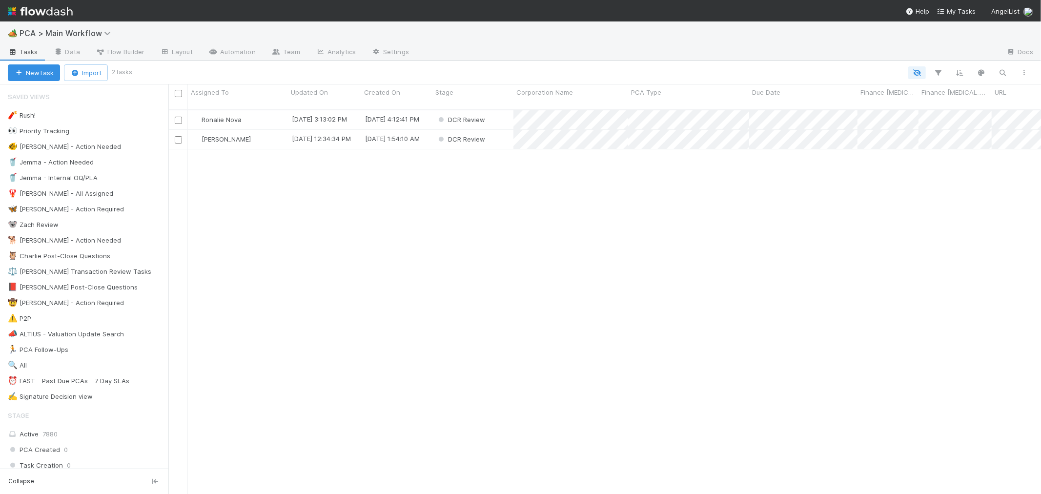
scroll to position [384, 864]
click at [498, 110] on div "DCR Review" at bounding box center [472, 119] width 81 height 19
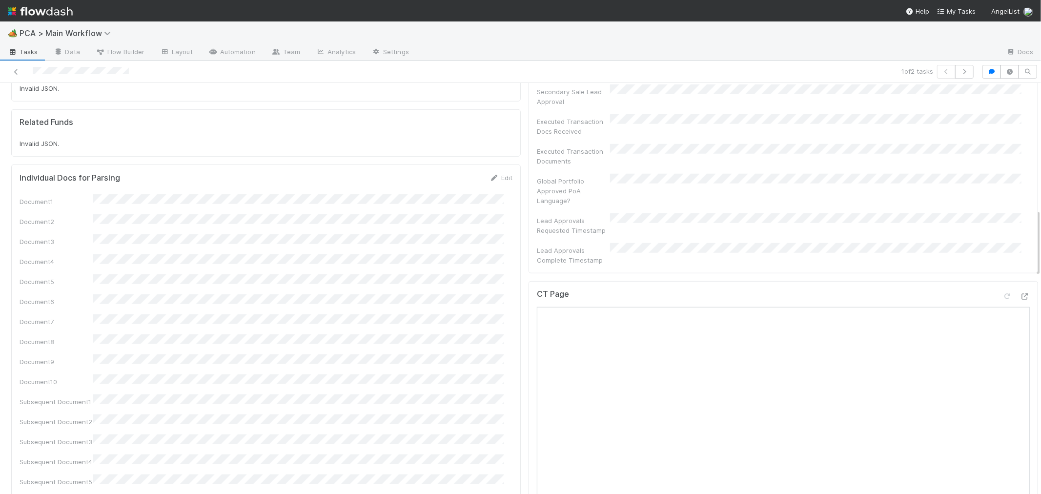
scroll to position [651, 0]
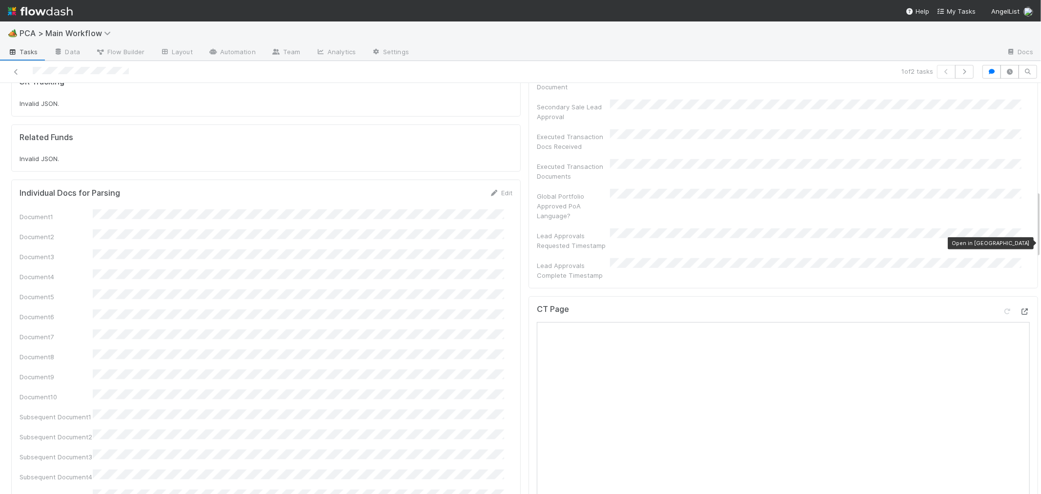
click at [1020, 308] on icon at bounding box center [1025, 311] width 10 height 6
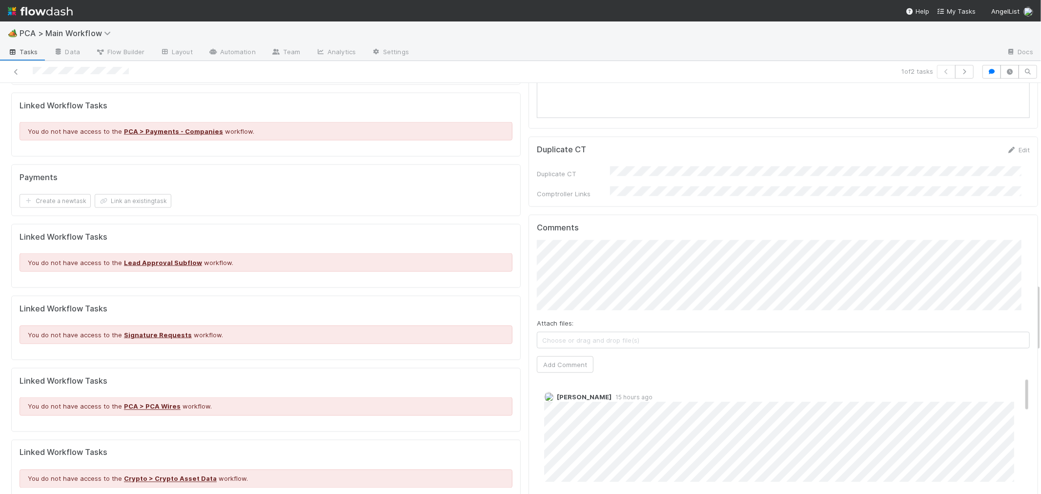
scroll to position [1193, 0]
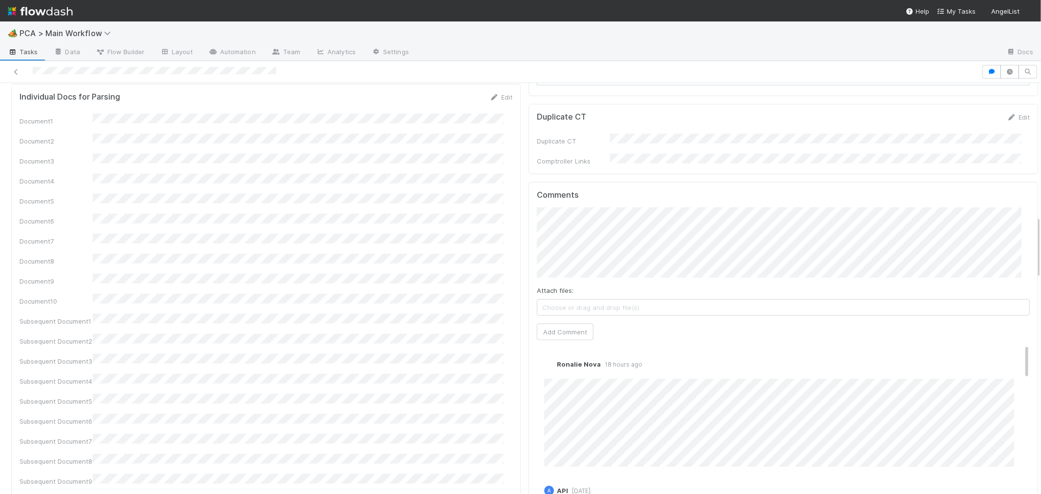
scroll to position [867, 0]
click at [552, 367] on link "Edit" at bounding box center [557, 371] width 11 height 8
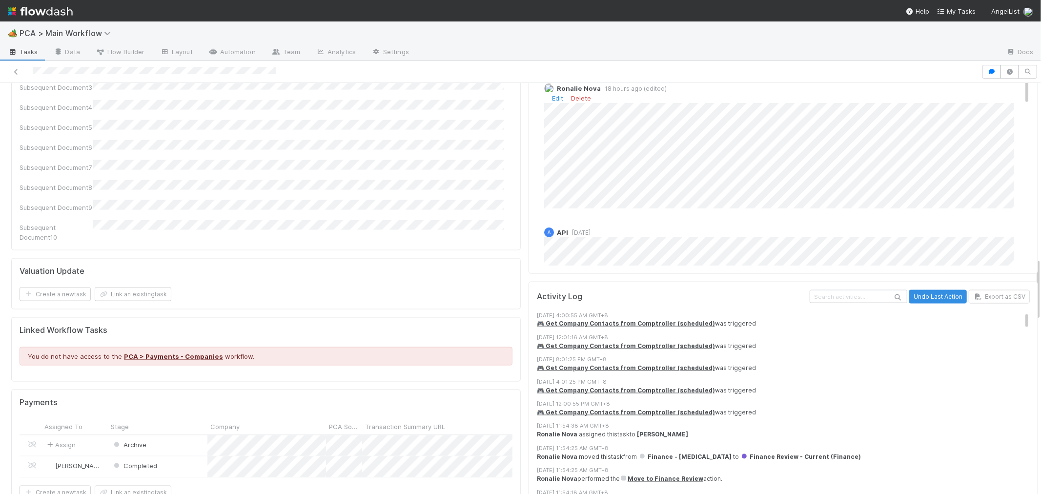
scroll to position [0, 0]
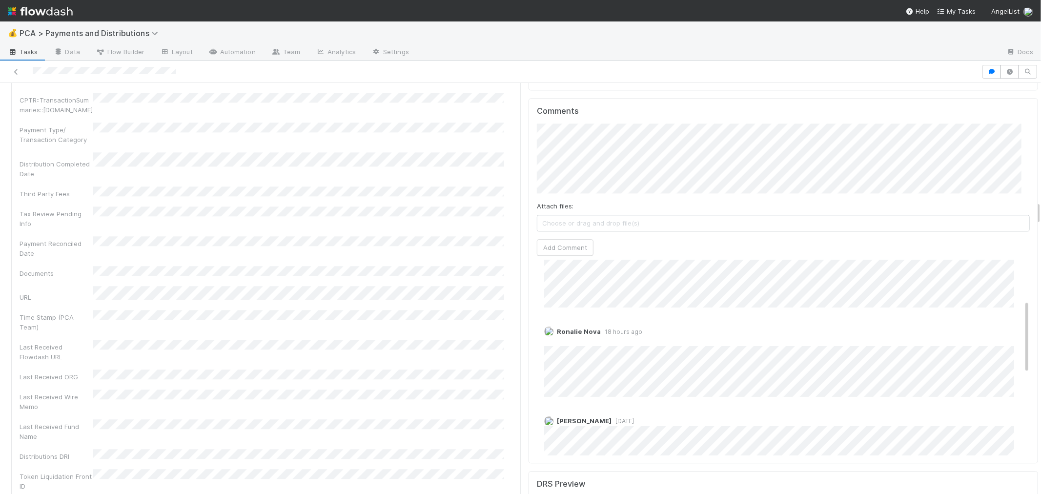
scroll to position [108, 0]
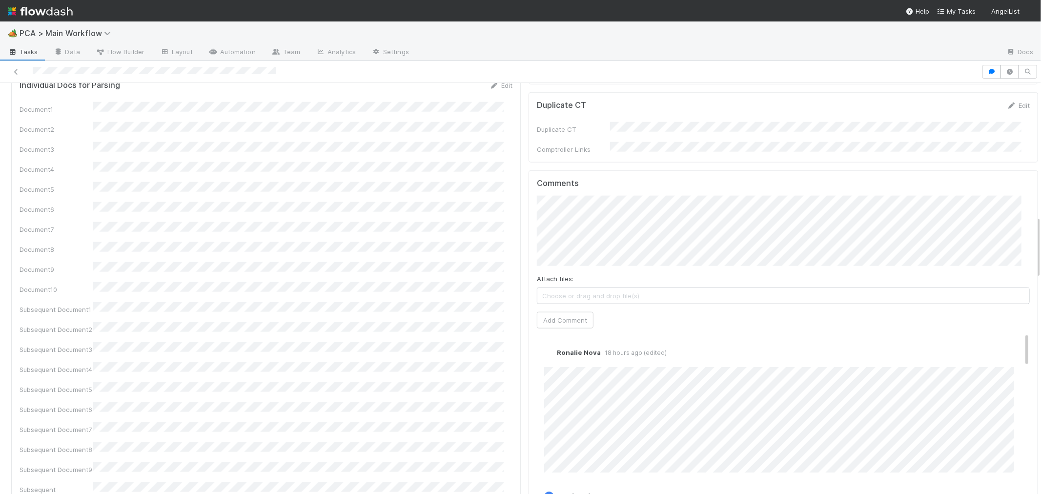
scroll to position [867, 0]
click at [552, 367] on link "Edit" at bounding box center [557, 371] width 11 height 8
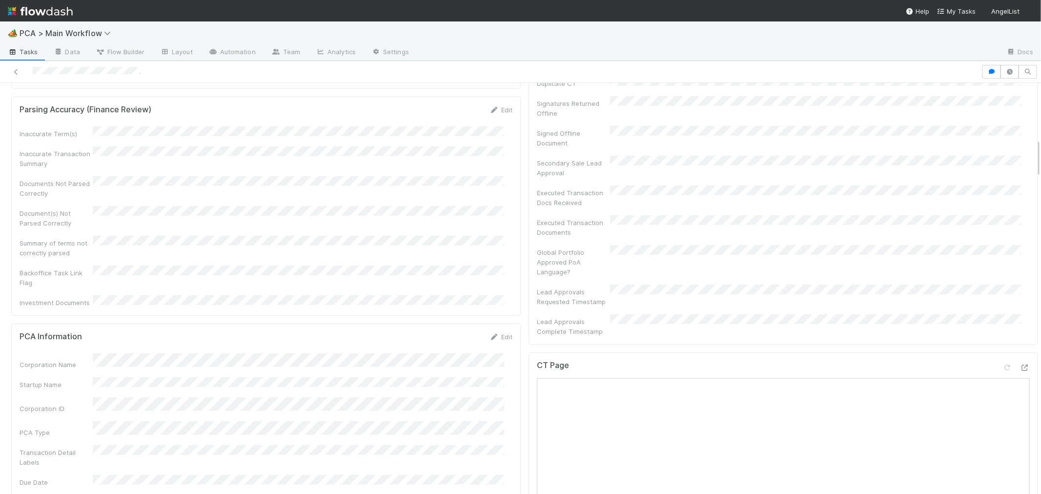
scroll to position [705, 0]
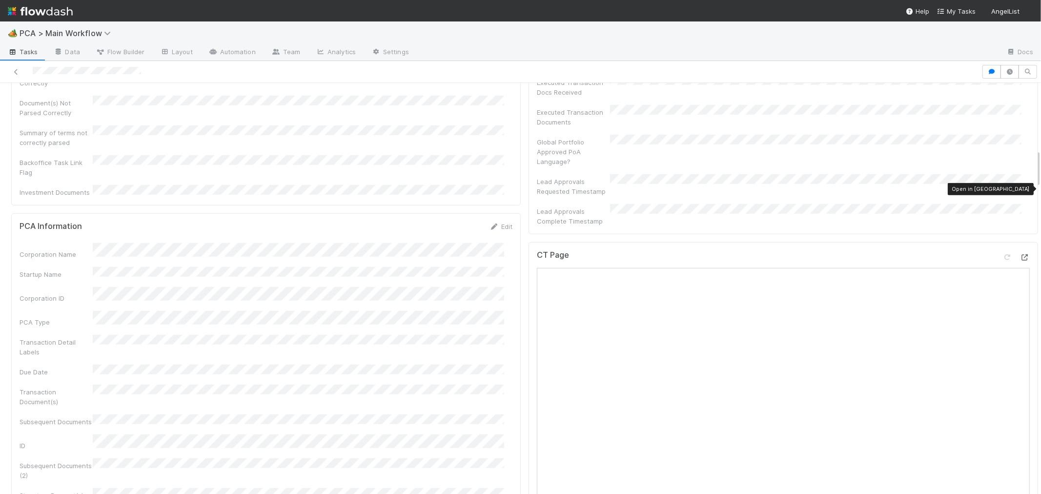
click at [1020, 254] on icon at bounding box center [1025, 257] width 10 height 6
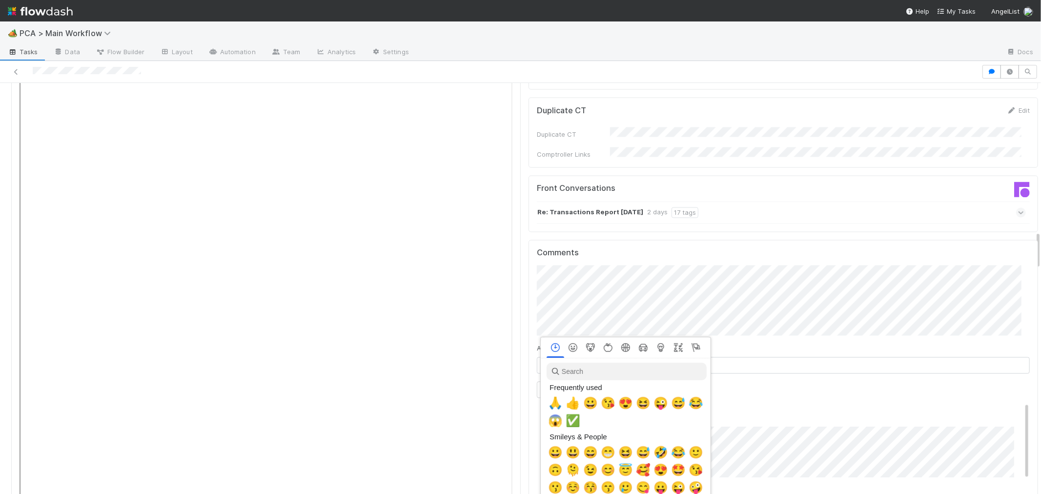
scroll to position [0, 4]
click at [570, 369] on input "search" at bounding box center [625, 372] width 160 height 18
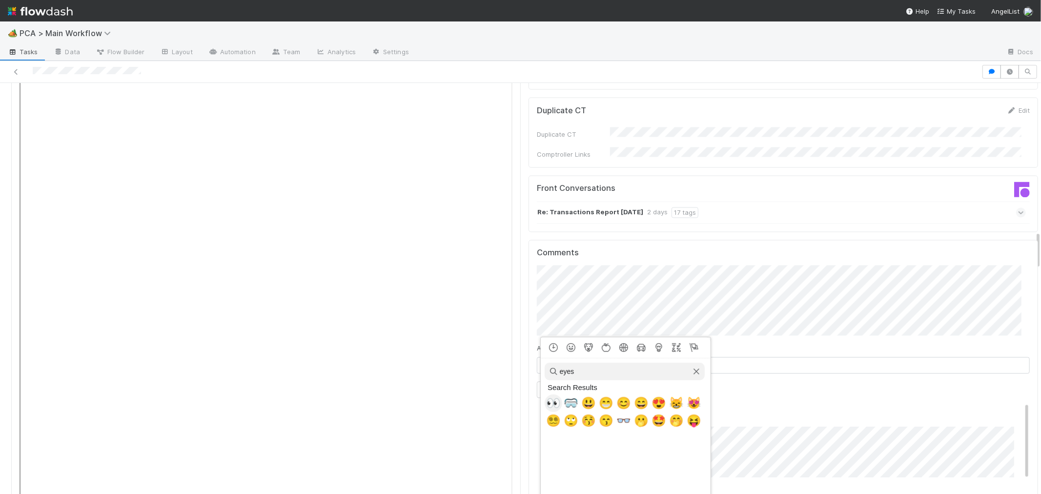
type input "eyes"
click at [551, 407] on span "👀" at bounding box center [553, 403] width 15 height 14
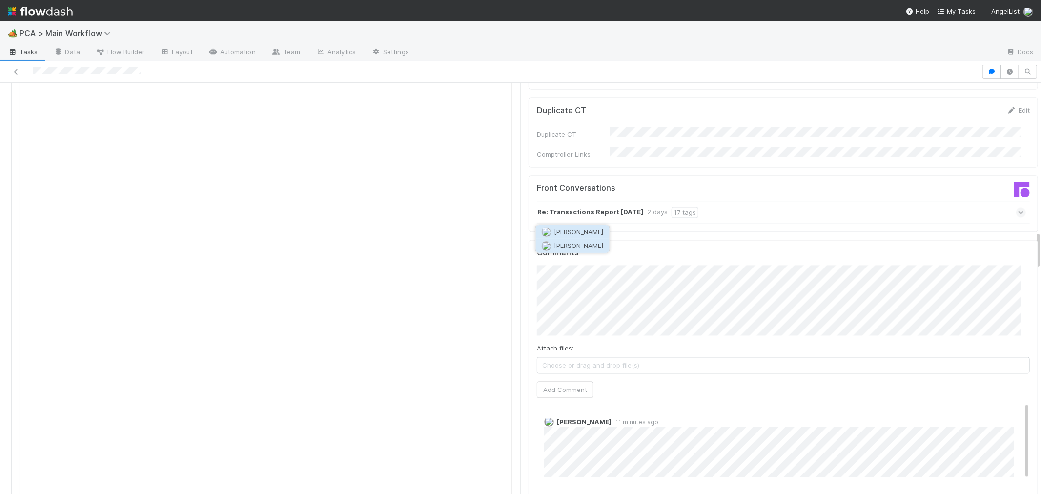
click at [564, 245] on span "Jacob Weiss" at bounding box center [578, 246] width 49 height 8
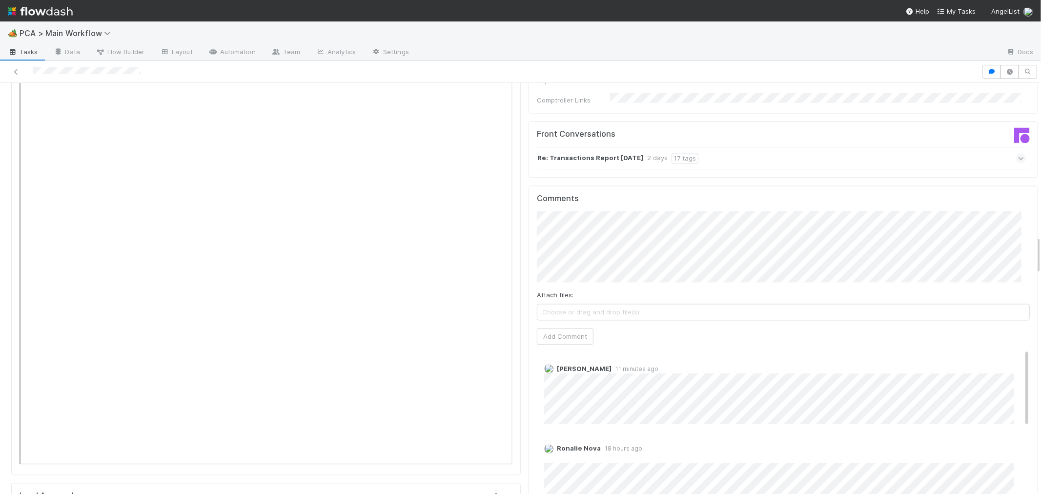
scroll to position [1518, 0]
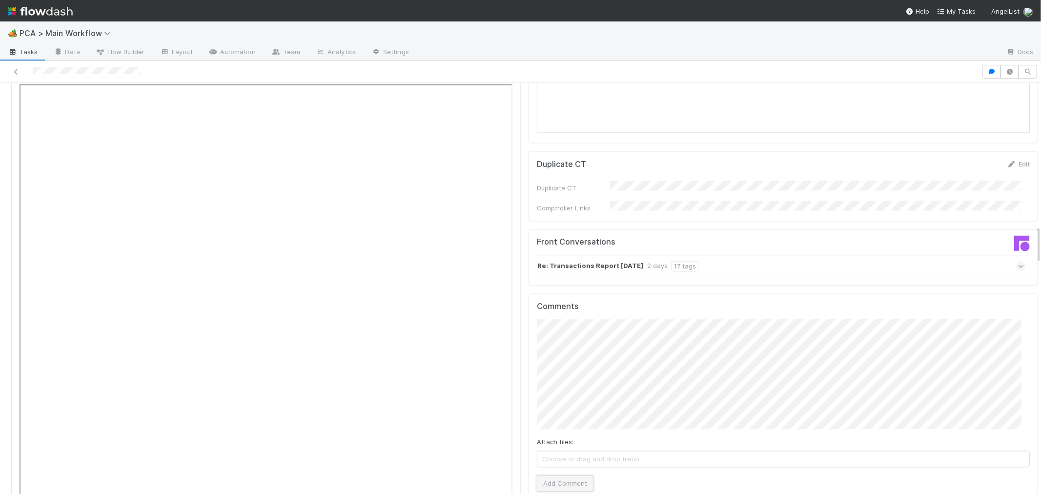
click at [562, 475] on button "Add Comment" at bounding box center [565, 483] width 57 height 17
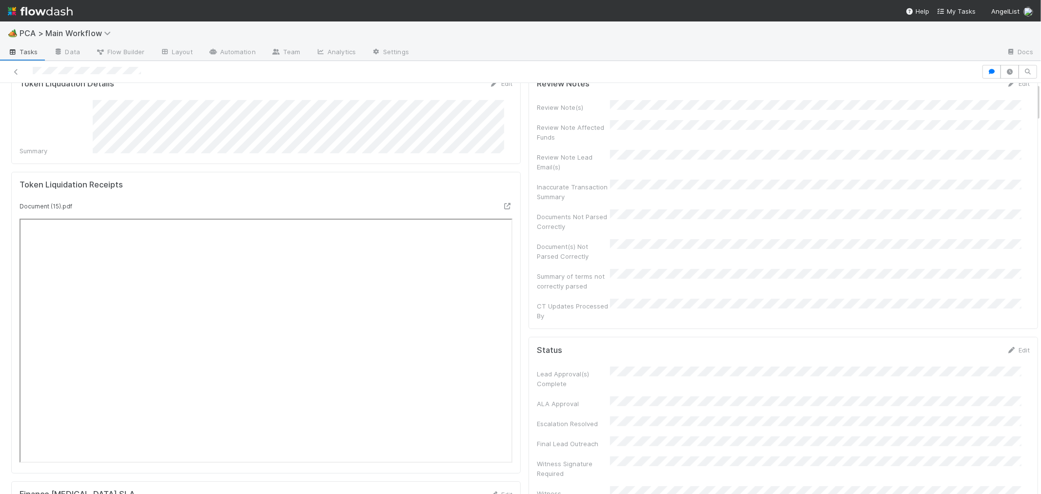
scroll to position [0, 0]
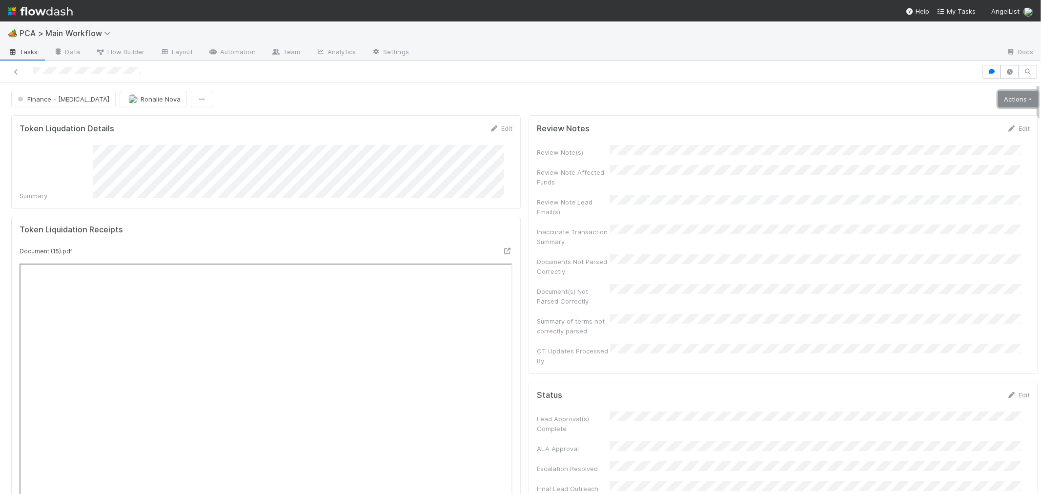
drag, startPoint x: 993, startPoint y: 97, endPoint x: 985, endPoint y: 100, distance: 8.3
click at [998, 97] on link "Actions" at bounding box center [1018, 99] width 40 height 17
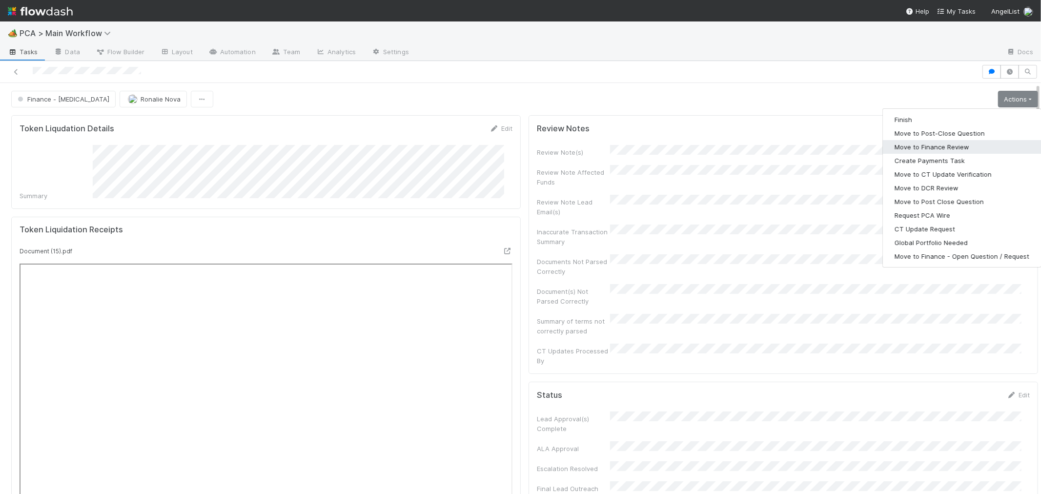
click at [916, 145] on button "Move to Finance Review" at bounding box center [962, 147] width 158 height 14
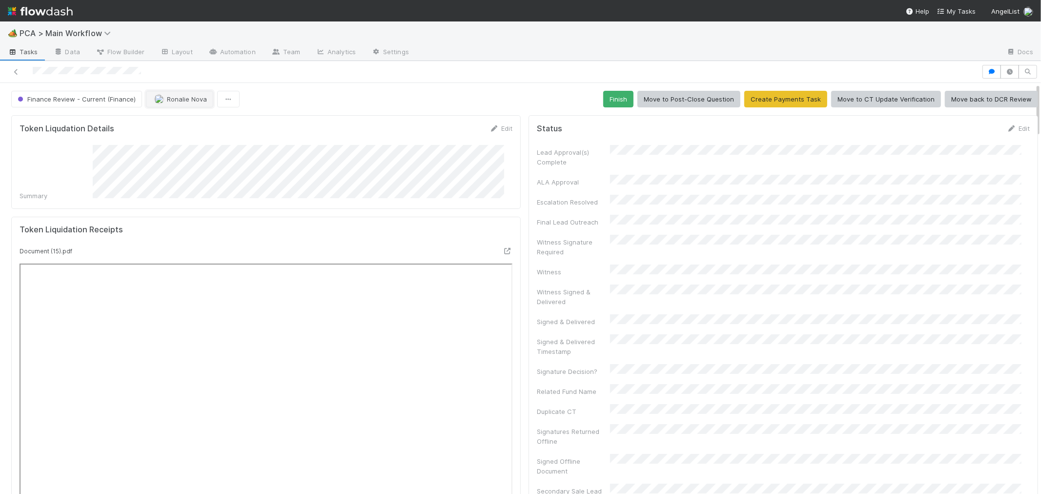
click at [169, 100] on span "Ronalie Nova" at bounding box center [187, 99] width 40 height 8
click at [192, 148] on div "[PERSON_NAME]" at bounding box center [209, 142] width 138 height 18
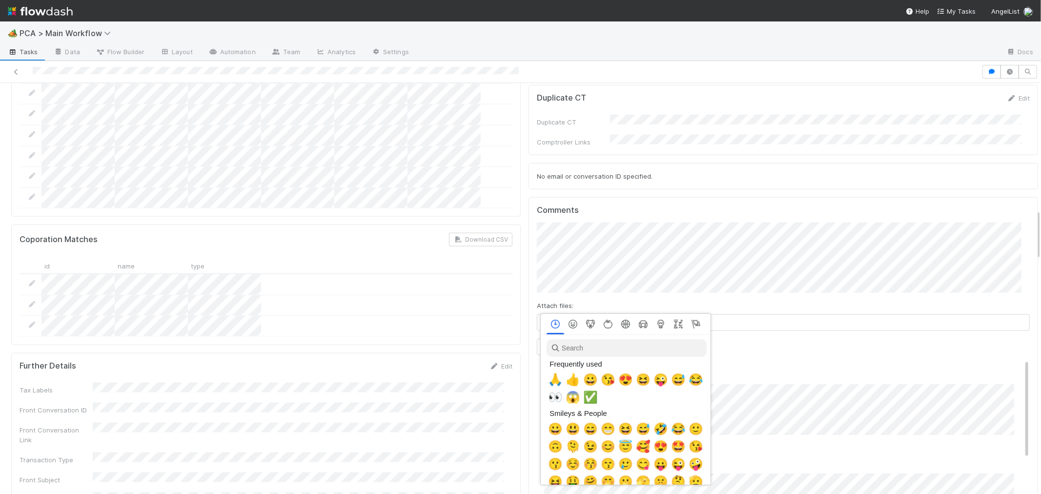
scroll to position [0, 4]
click at [550, 381] on span "🙏" at bounding box center [553, 380] width 15 height 14
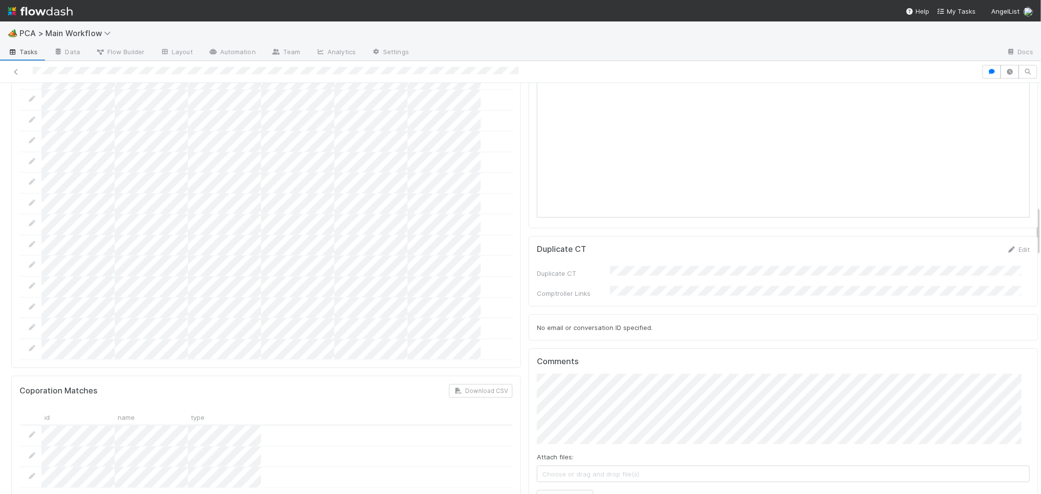
scroll to position [867, 0]
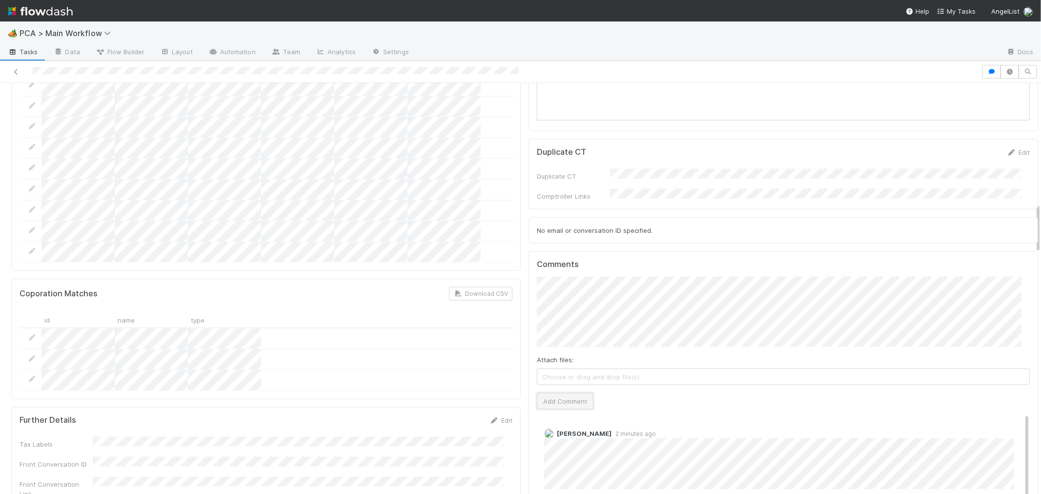
click at [569, 393] on button "Add Comment" at bounding box center [565, 401] width 57 height 17
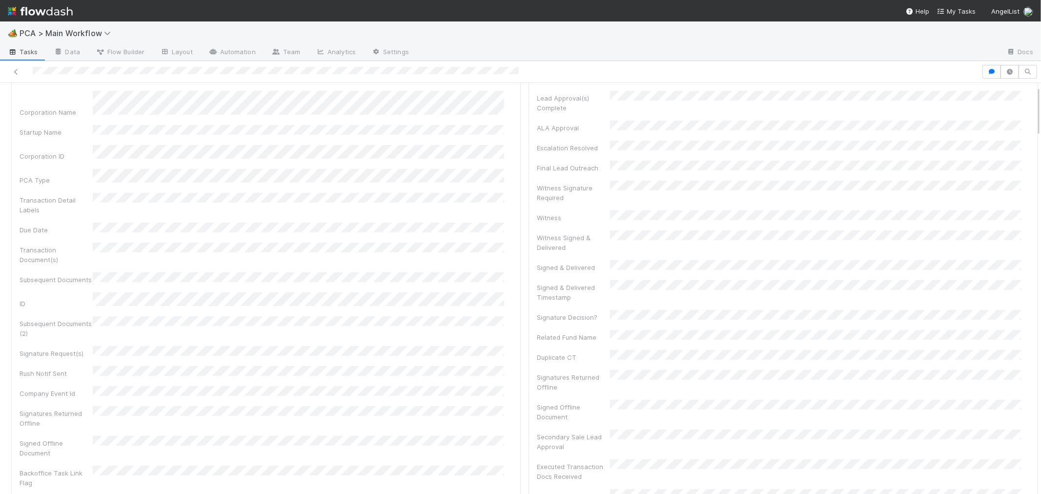
scroll to position [0, 0]
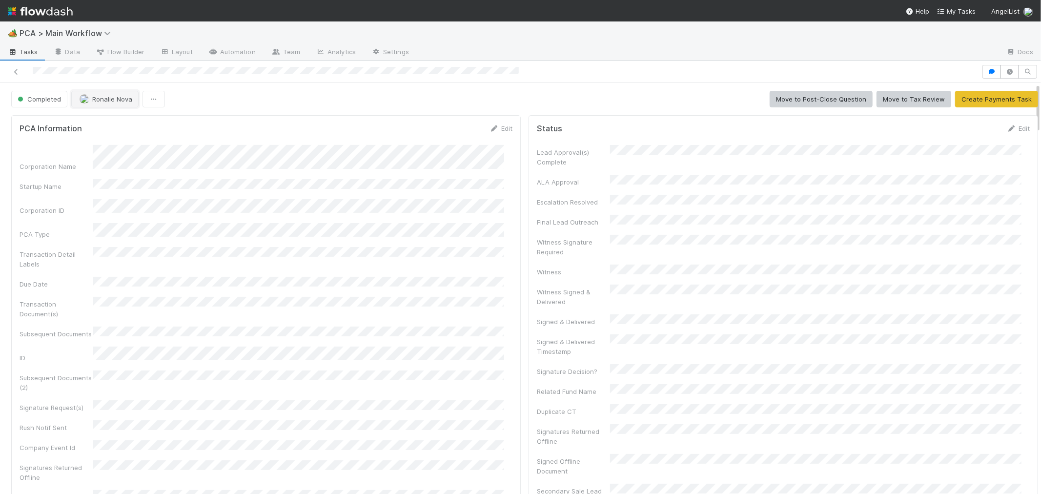
click at [110, 101] on span "Ronalie Nova" at bounding box center [112, 99] width 40 height 8
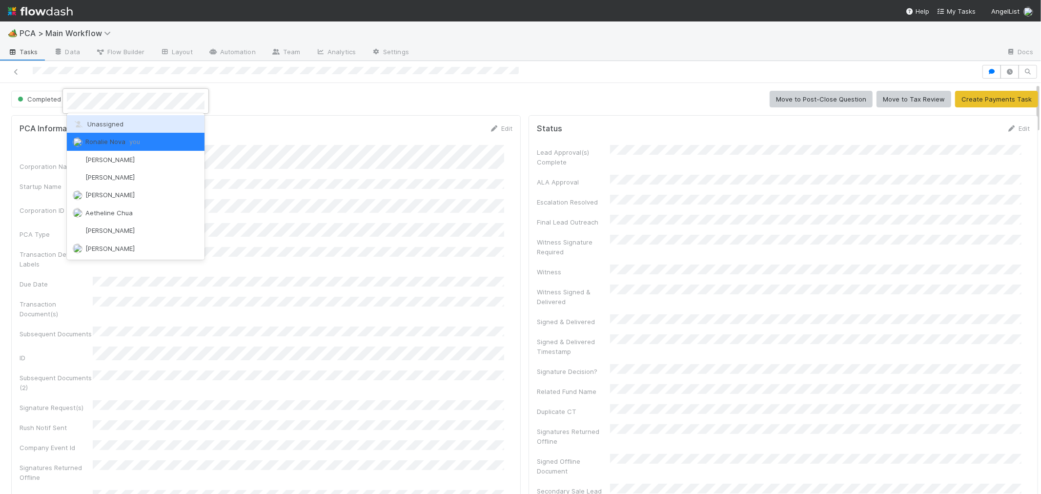
click at [114, 125] on span "Unassigned" at bounding box center [98, 124] width 51 height 8
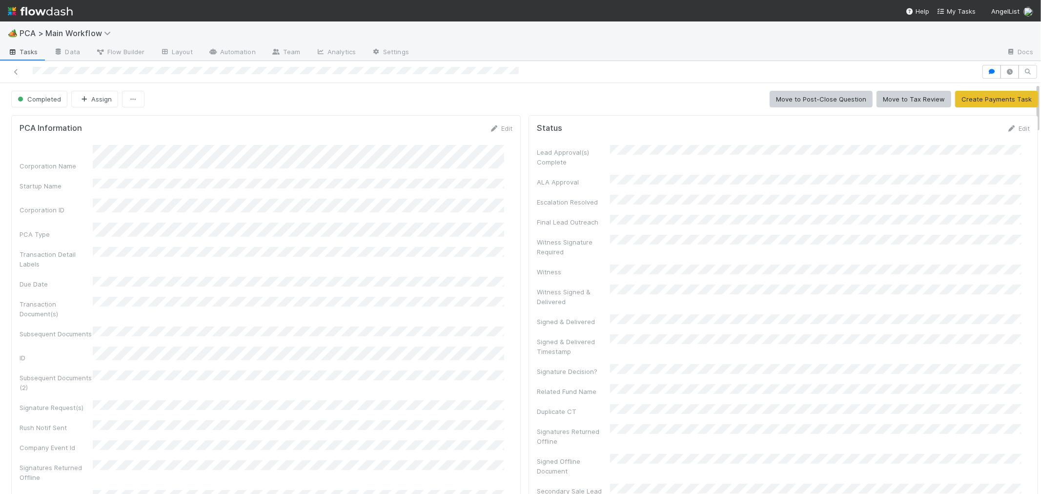
click at [320, 230] on div "Corporation Name Startup Name Corporation ID PCA Type Transaction Detail Labels…" at bounding box center [266, 355] width 493 height 421
click at [494, 130] on link "Edit" at bounding box center [500, 128] width 23 height 8
click at [450, 133] on button "Save" at bounding box center [461, 131] width 28 height 17
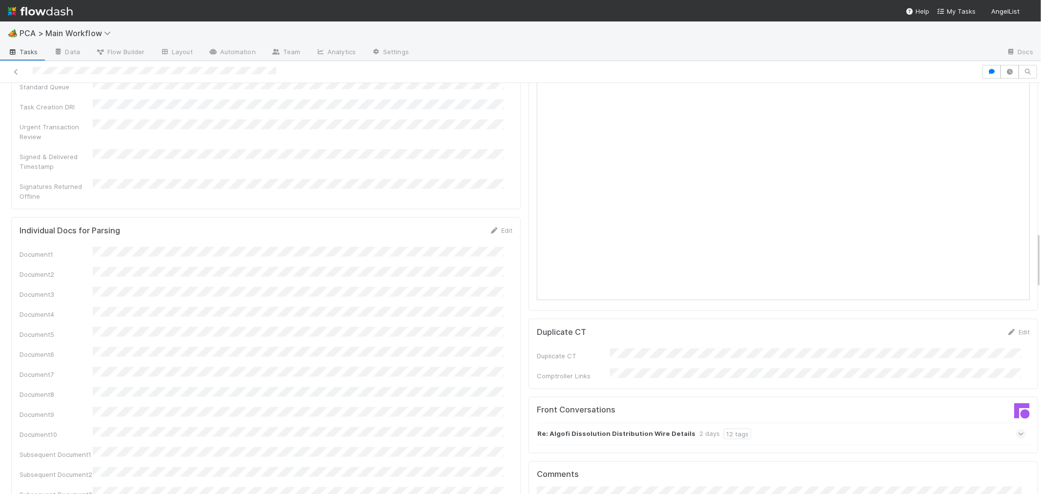
scroll to position [867, 0]
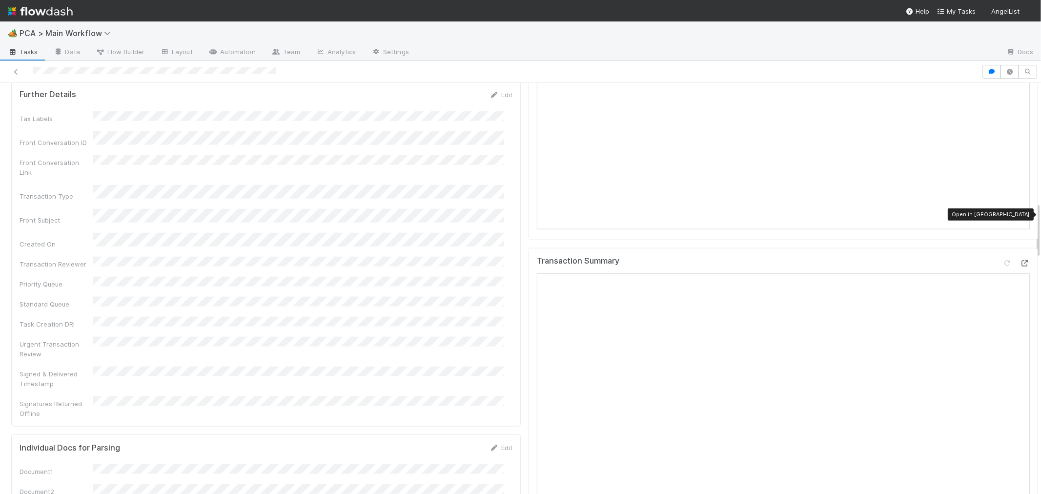
click at [1020, 260] on icon at bounding box center [1025, 263] width 10 height 6
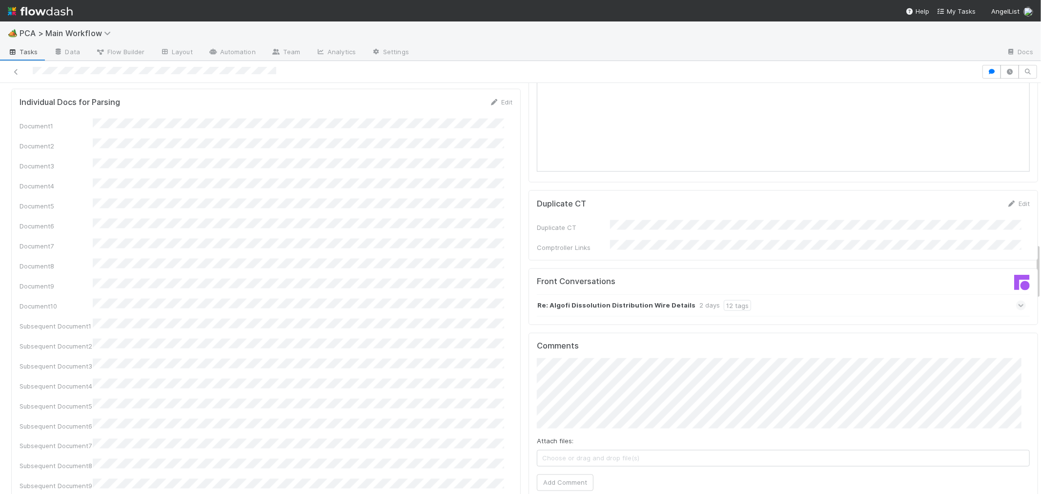
scroll to position [1247, 0]
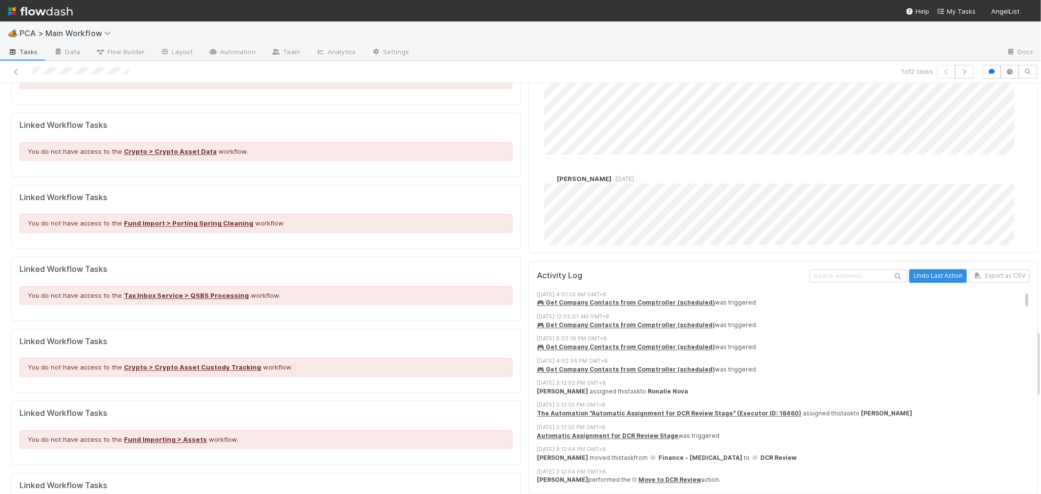
scroll to position [1247, 0]
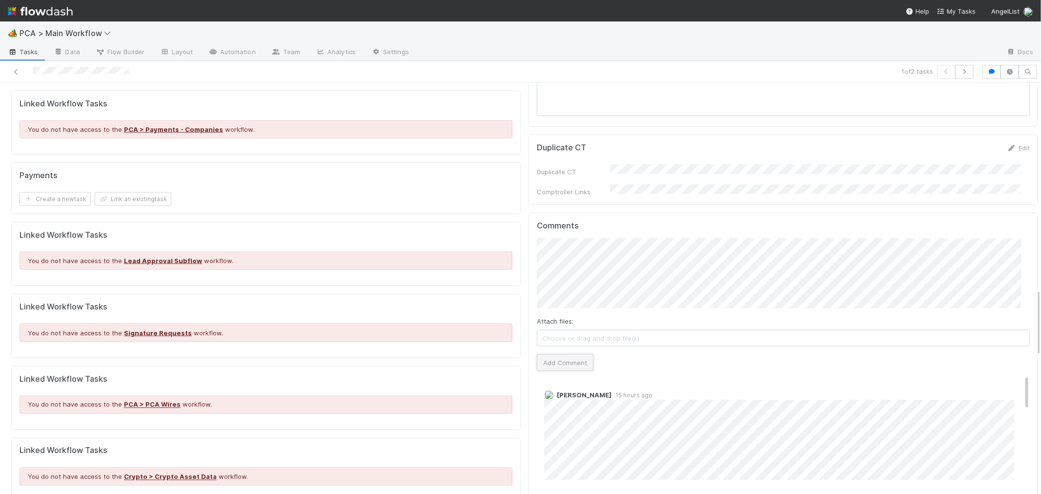
click at [567, 354] on button "Add Comment" at bounding box center [565, 362] width 57 height 17
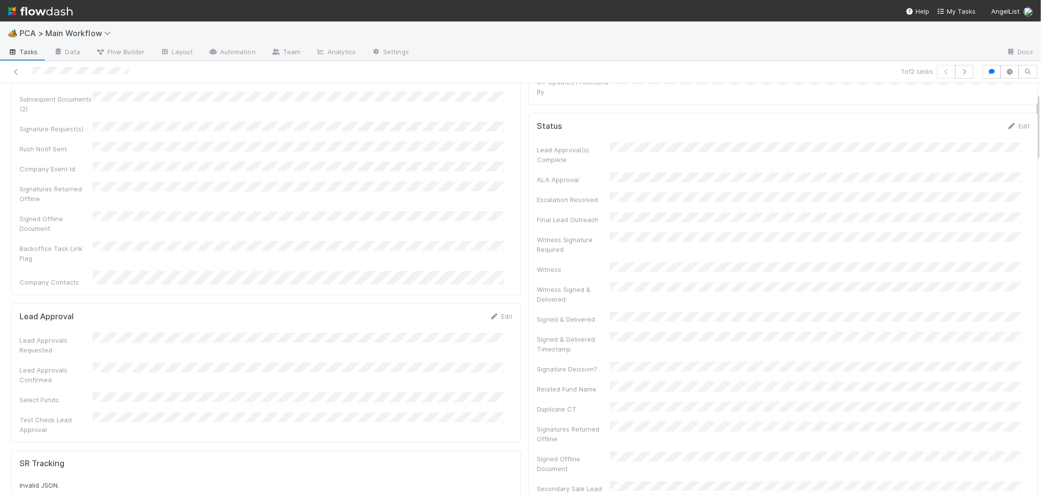
scroll to position [0, 0]
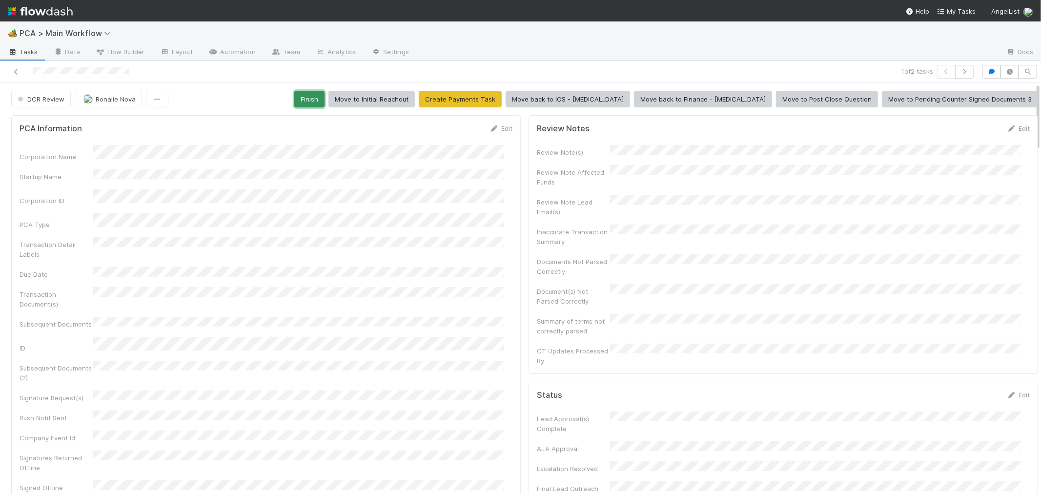
drag, startPoint x: 387, startPoint y: 100, endPoint x: 246, endPoint y: 90, distance: 141.4
click at [325, 100] on button "Finish" at bounding box center [309, 99] width 30 height 17
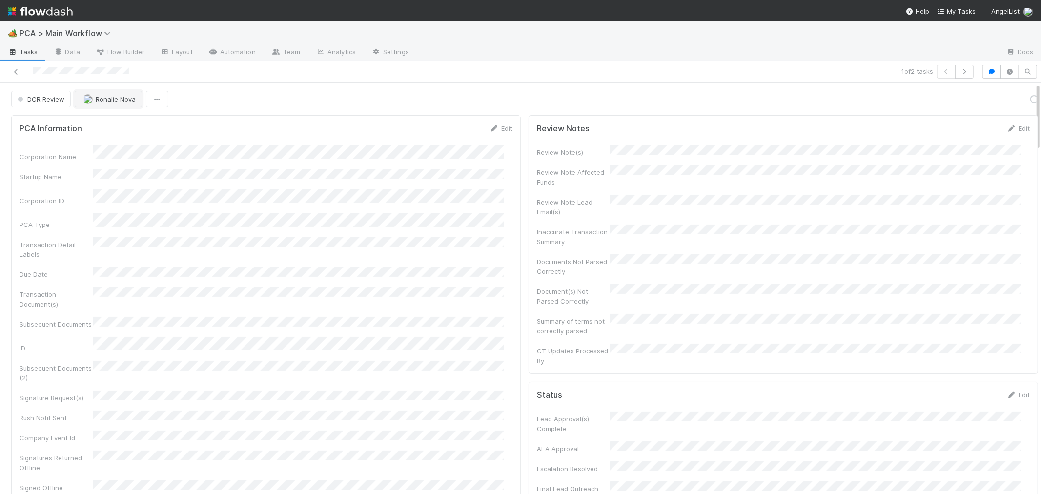
click at [106, 101] on span "Ronalie Nova" at bounding box center [116, 99] width 40 height 8
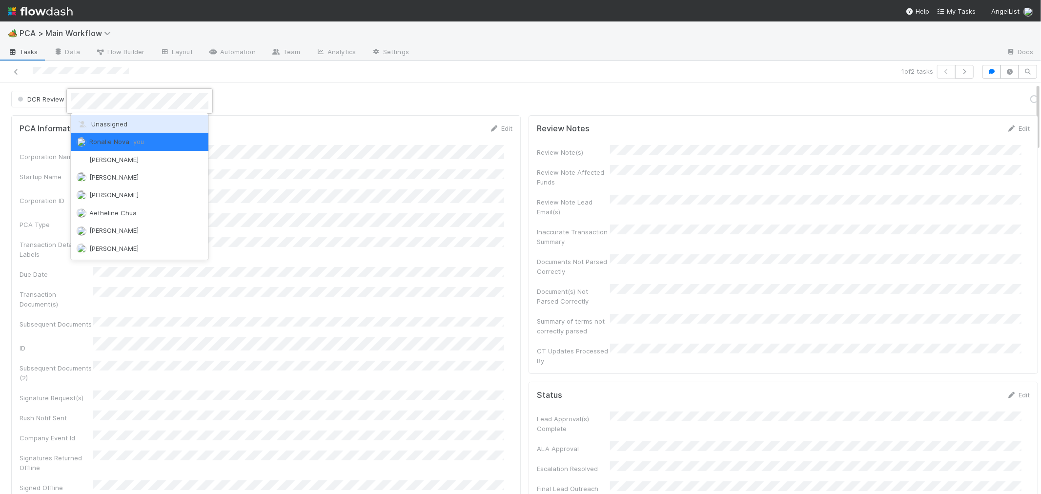
click at [109, 124] on span "Unassigned" at bounding box center [102, 124] width 51 height 8
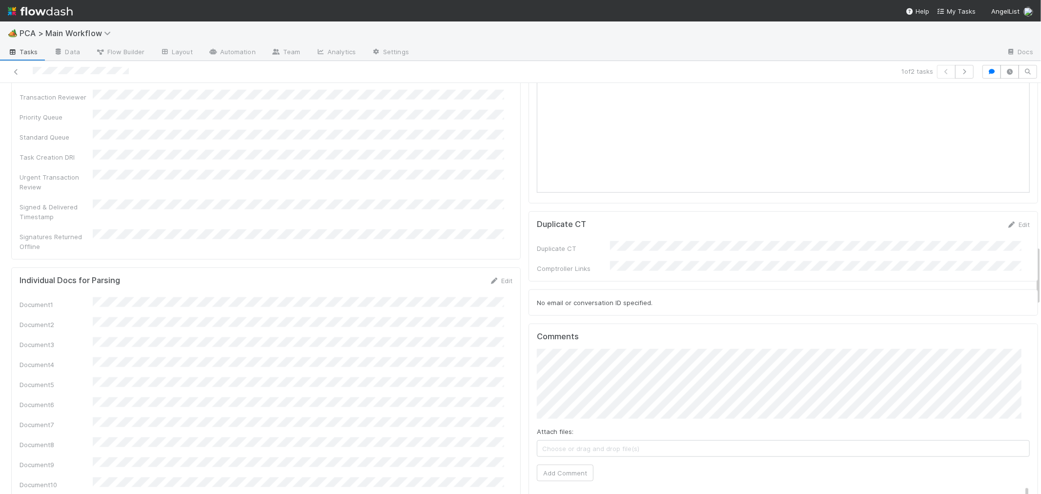
scroll to position [1113, 0]
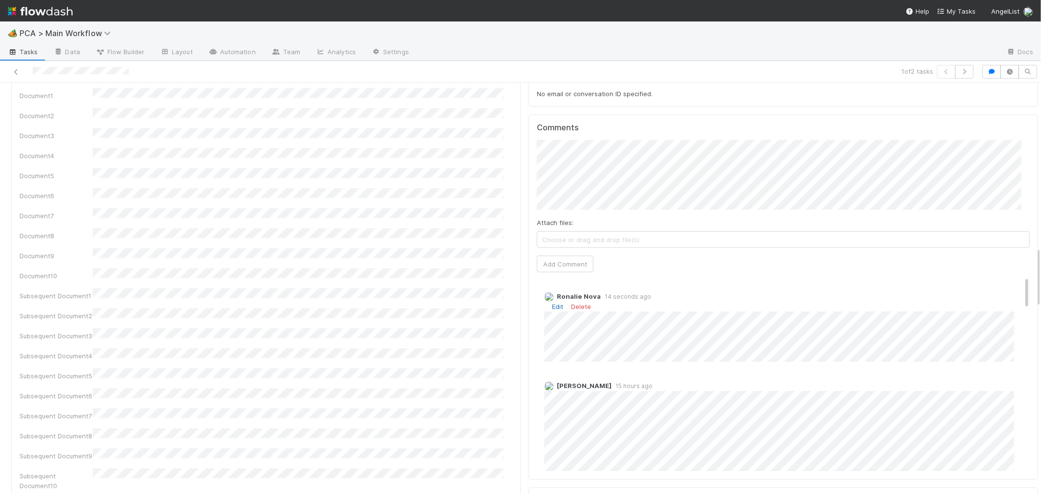
click at [552, 303] on link "Edit" at bounding box center [557, 307] width 11 height 8
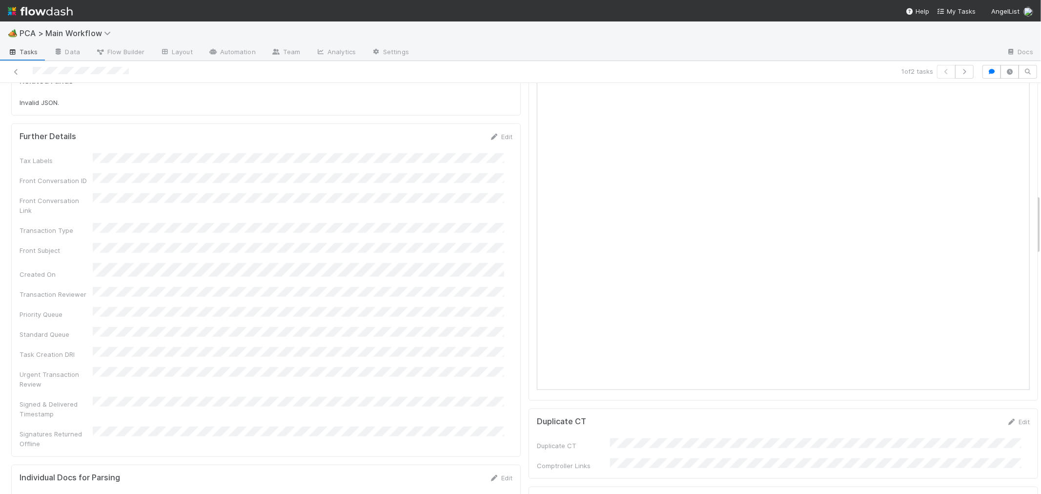
scroll to position [0, 0]
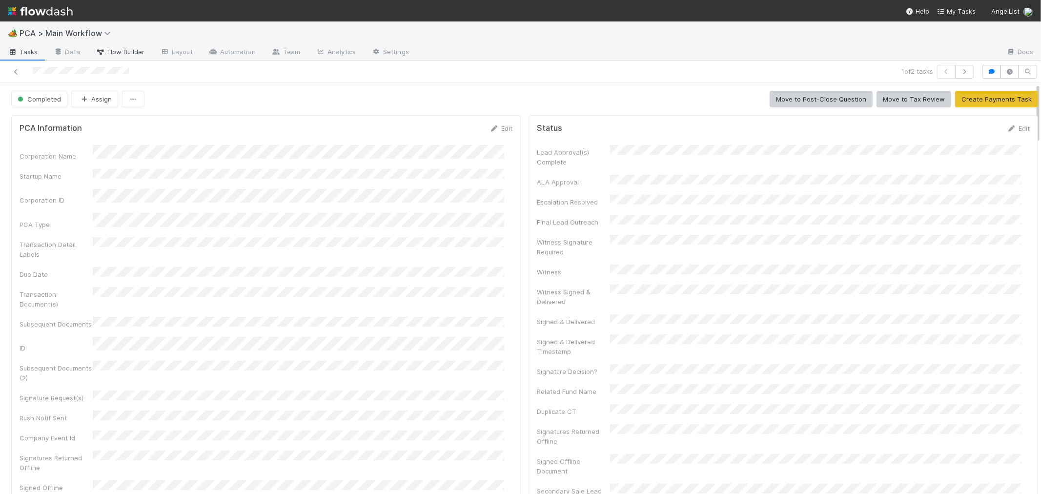
drag, startPoint x: 15, startPoint y: 74, endPoint x: 100, endPoint y: 54, distance: 87.1
click at [15, 74] on icon at bounding box center [16, 72] width 10 height 6
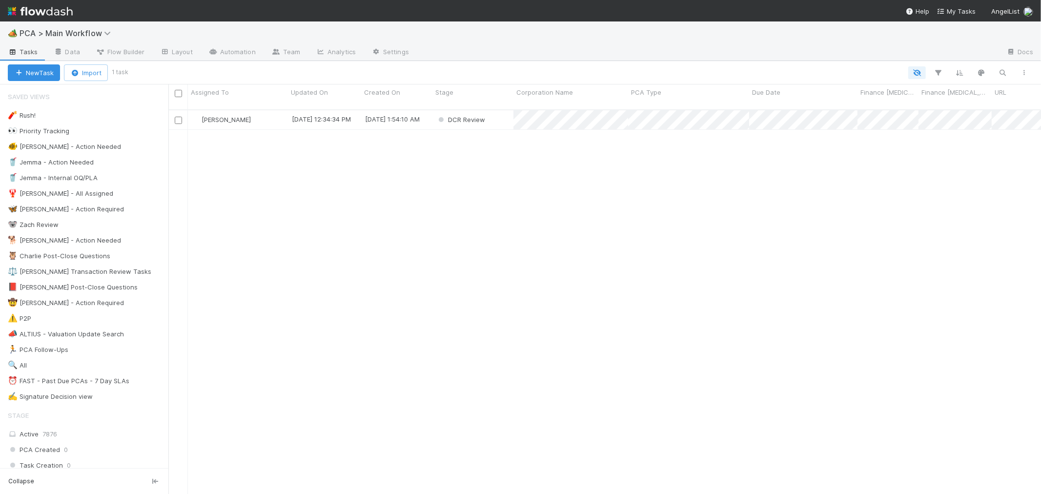
scroll to position [384, 864]
click at [499, 111] on div "DCR Review" at bounding box center [472, 119] width 81 height 19
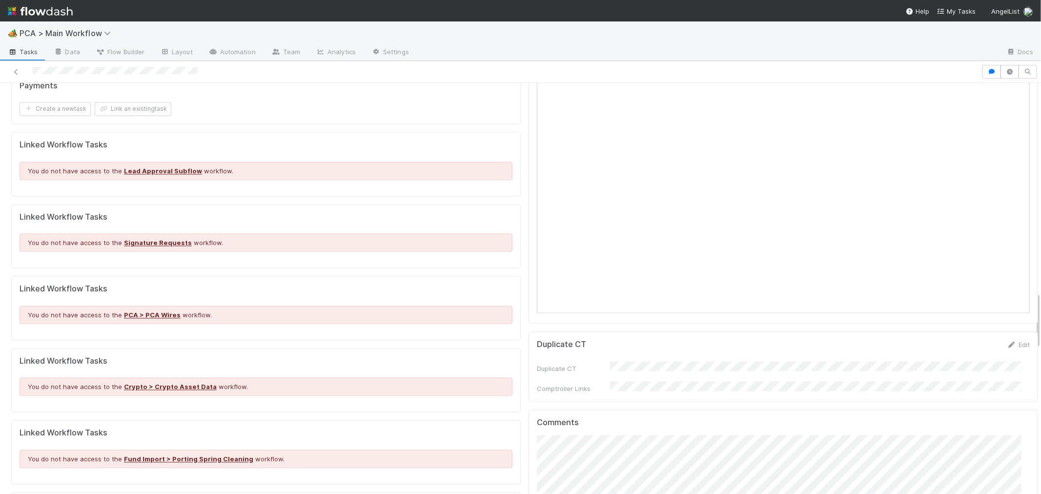
scroll to position [1355, 0]
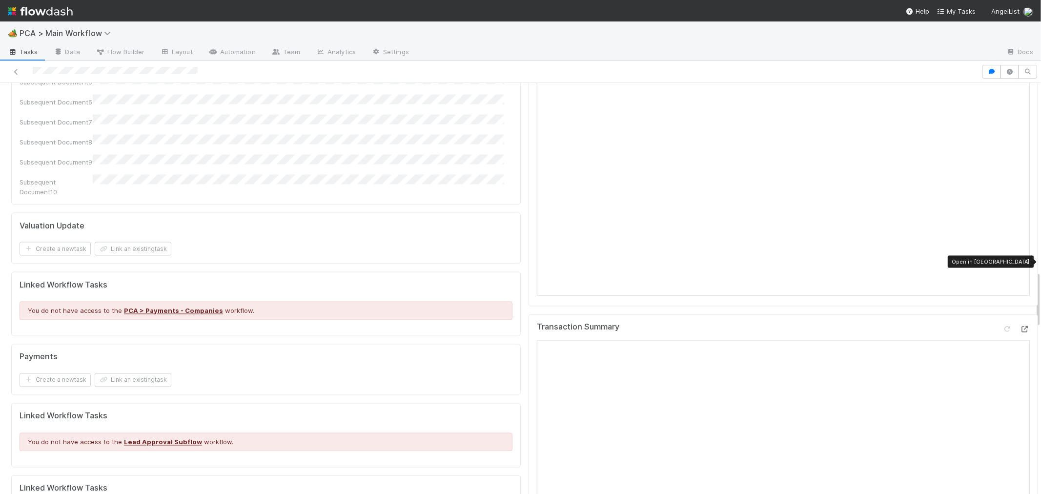
click at [1020, 326] on icon at bounding box center [1025, 329] width 10 height 6
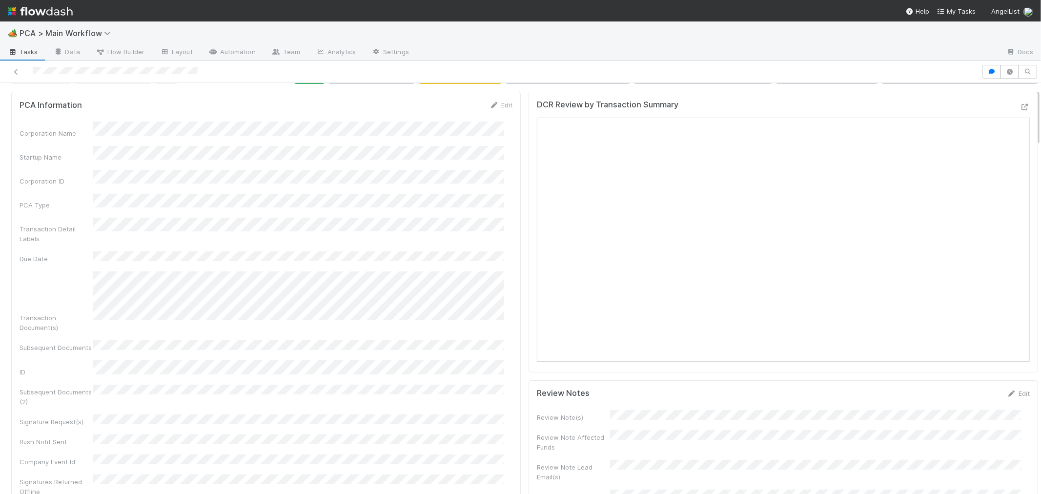
scroll to position [0, 0]
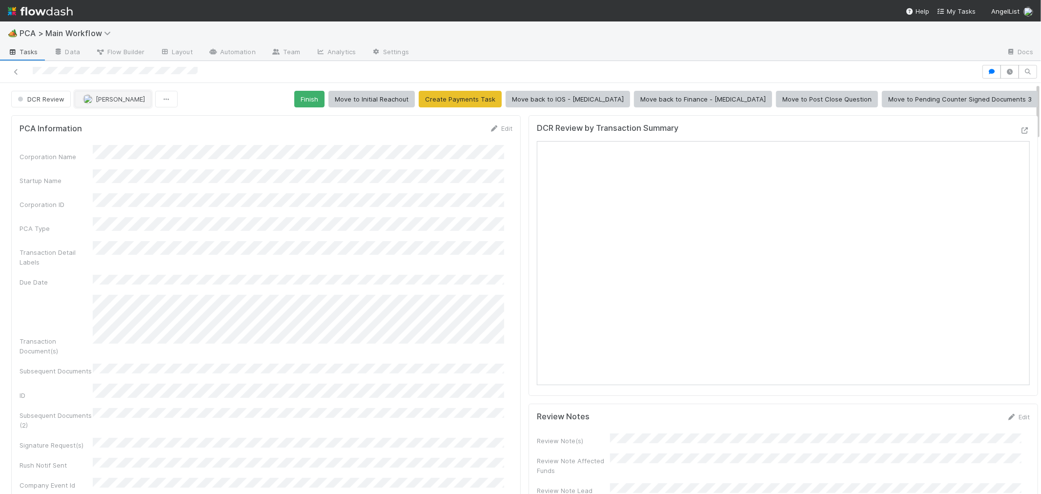
click at [109, 102] on span "[PERSON_NAME]" at bounding box center [120, 99] width 49 height 8
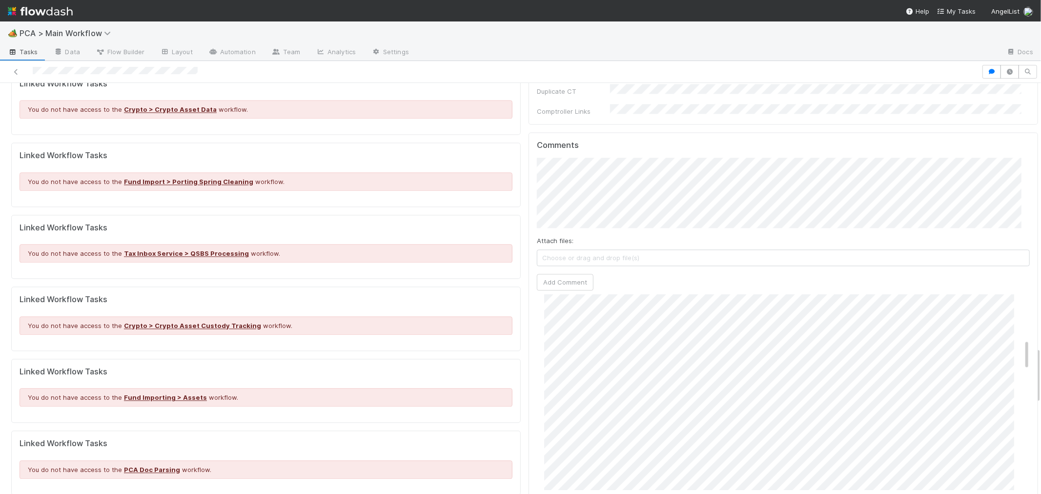
scroll to position [271, 0]
click at [529, 132] on div "Comments Attach files: Choose or drag and drop file(s) Add Comment Michael Capi…" at bounding box center [783, 315] width 509 height 366
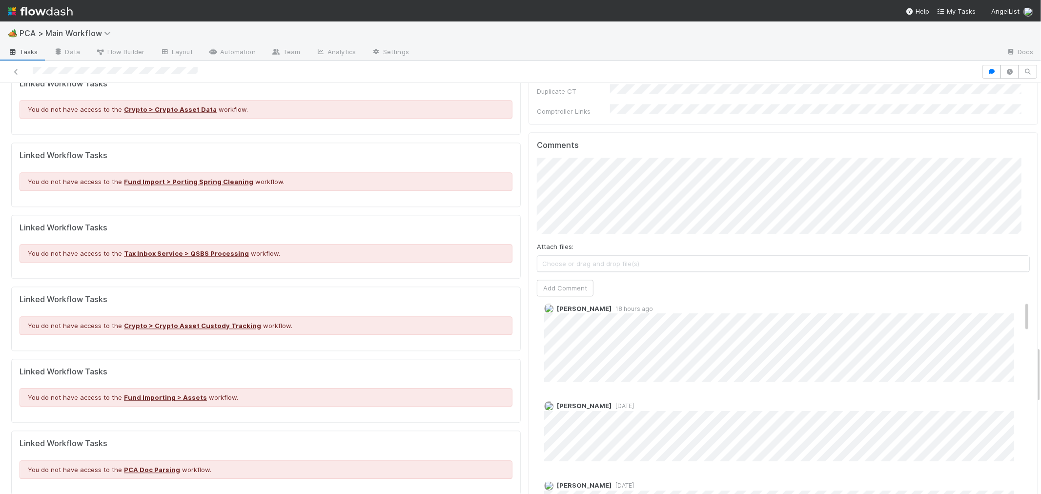
scroll to position [0, 0]
click at [560, 280] on button "Add Comment" at bounding box center [565, 288] width 57 height 17
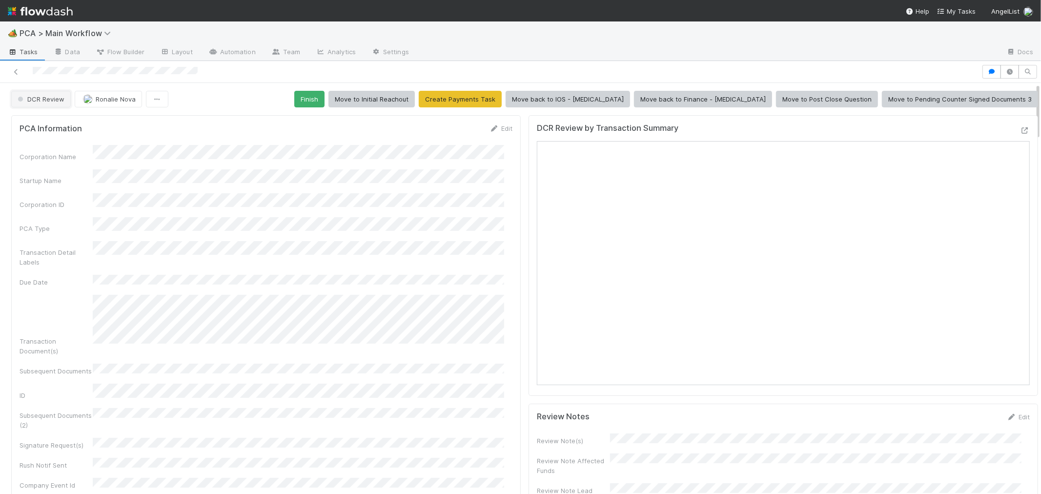
click at [49, 95] on span "DCR Review" at bounding box center [40, 99] width 49 height 8
click at [67, 114] on div "IOS - [MEDICAL_DATA]" at bounding box center [77, 116] width 138 height 18
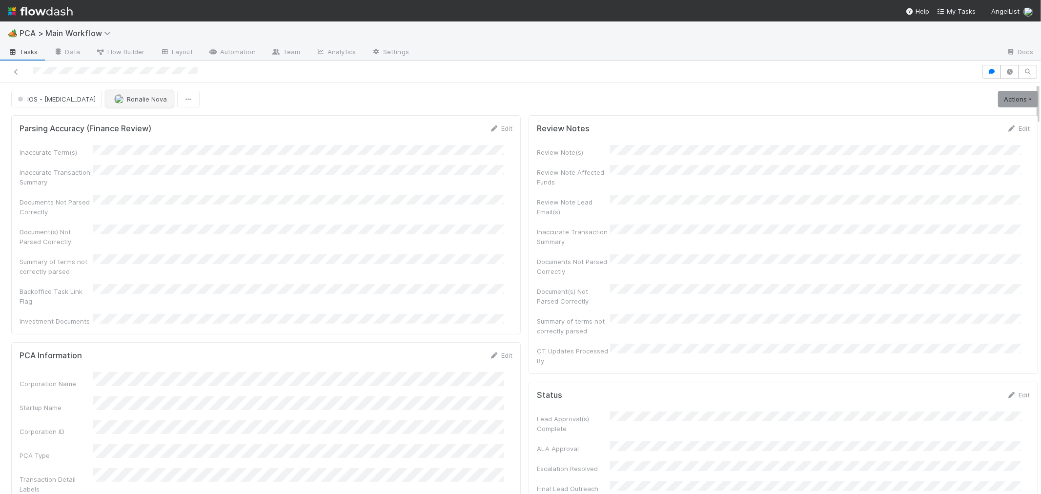
click at [127, 95] on span "Ronalie Nova" at bounding box center [147, 99] width 40 height 8
click at [150, 146] on div "Michael Capilitan" at bounding box center [131, 151] width 138 height 18
click at [393, 178] on div "Inaccurate Term(s) Inaccurate Transaction Summary Documents Not Parsed Correctl…" at bounding box center [266, 235] width 493 height 181
drag, startPoint x: 16, startPoint y: 66, endPoint x: 19, endPoint y: 59, distance: 7.4
click at [16, 69] on icon at bounding box center [16, 72] width 10 height 6
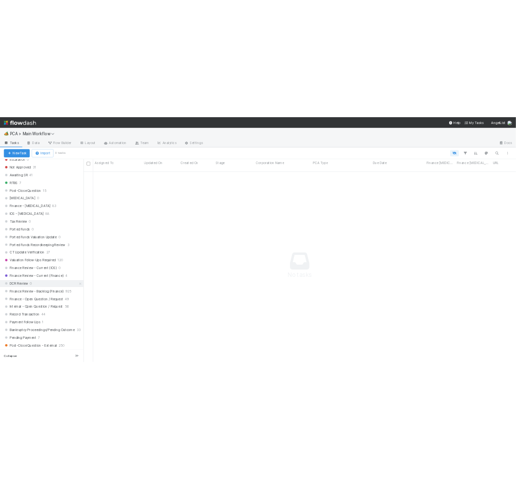
scroll to position [596, 0]
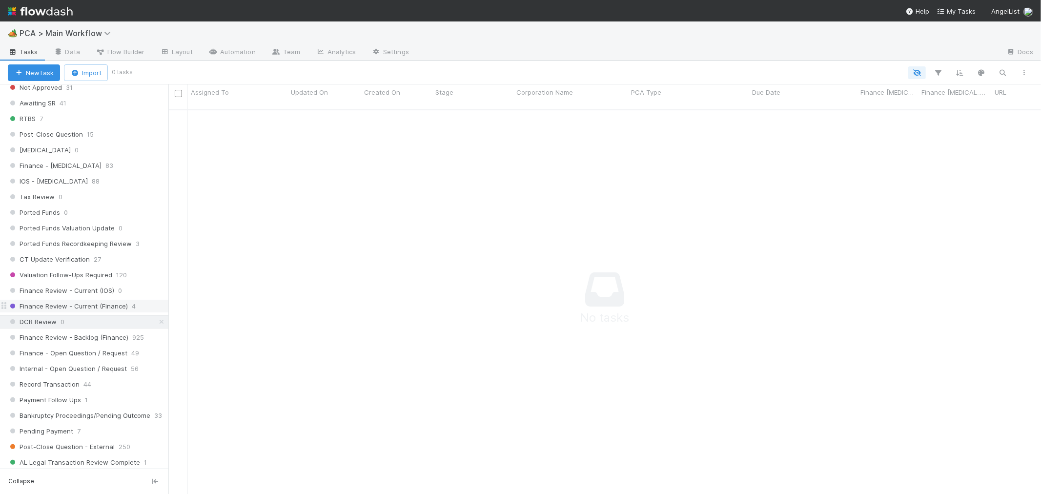
click at [141, 312] on div "Finance Review - Current (Finance) 4" at bounding box center [88, 306] width 161 height 12
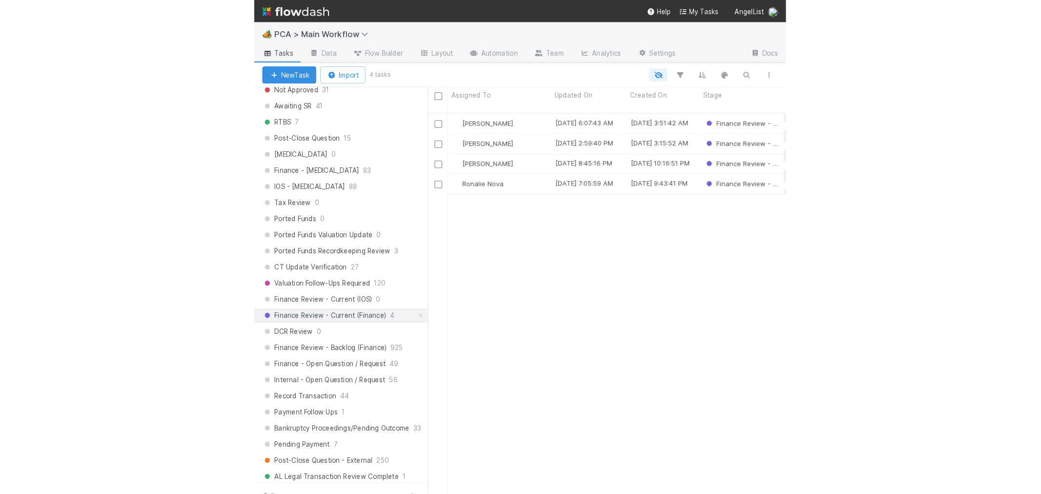
scroll to position [384, 864]
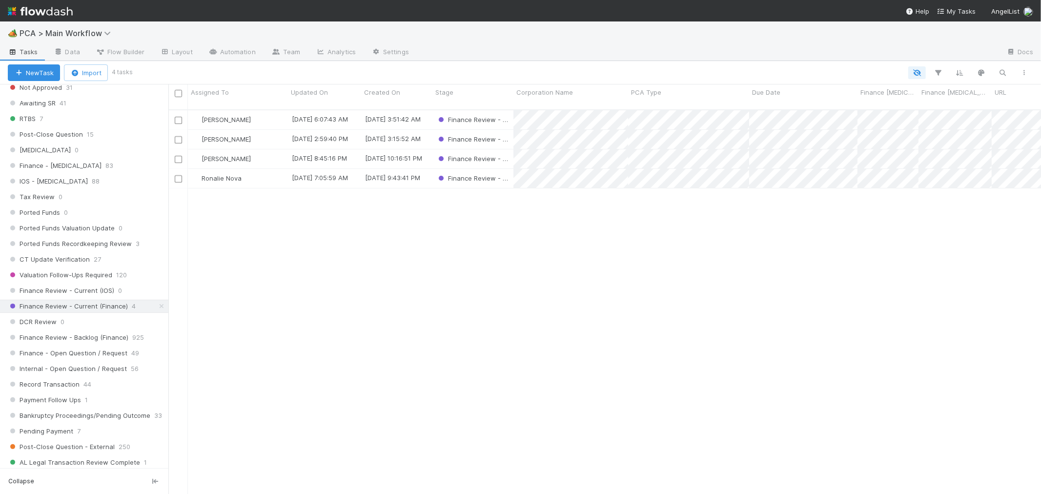
click at [438, 272] on div "Jacob Luna 8/14/25, 6:07:43 AM 7/15/25, 3:51:42 AM Finance Review - Current (Fi…" at bounding box center [604, 306] width 873 height 392
click at [277, 169] on div "Ronalie Nova" at bounding box center [238, 178] width 100 height 19
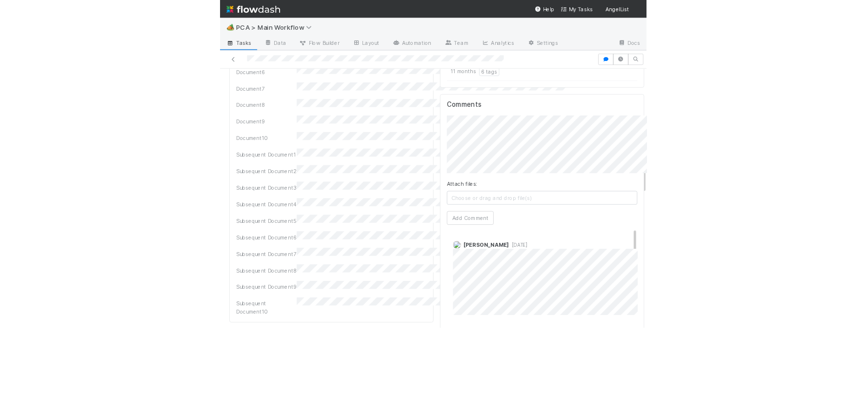
scroll to position [984, 0]
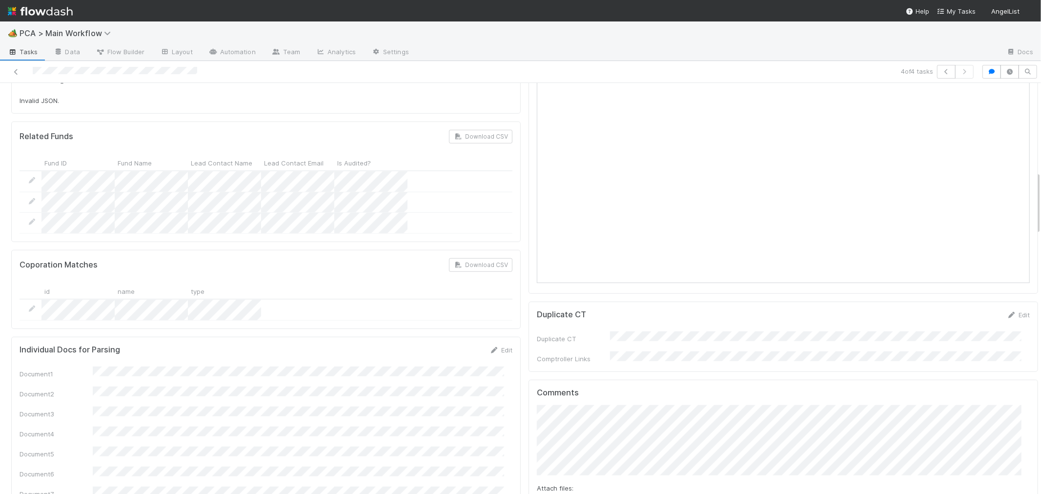
scroll to position [542, 0]
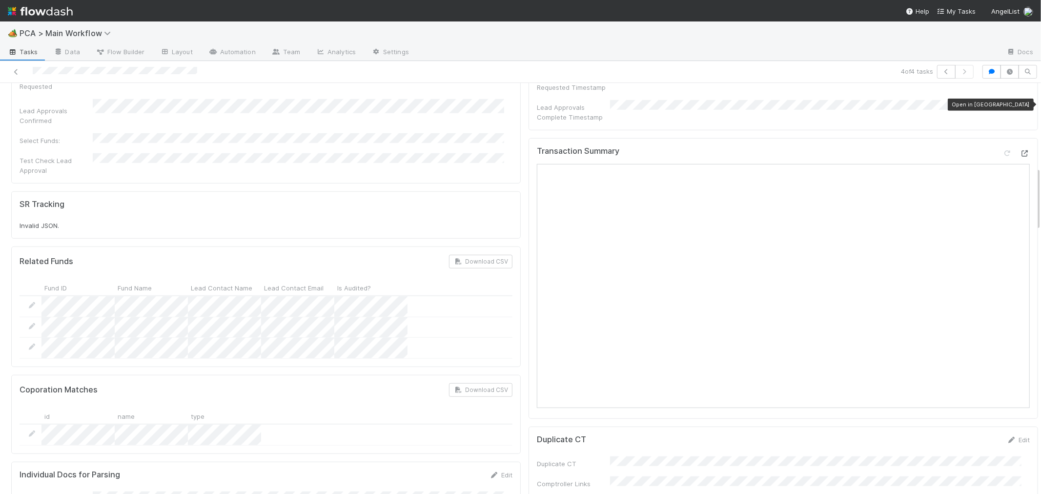
click at [1020, 150] on icon at bounding box center [1025, 153] width 10 height 6
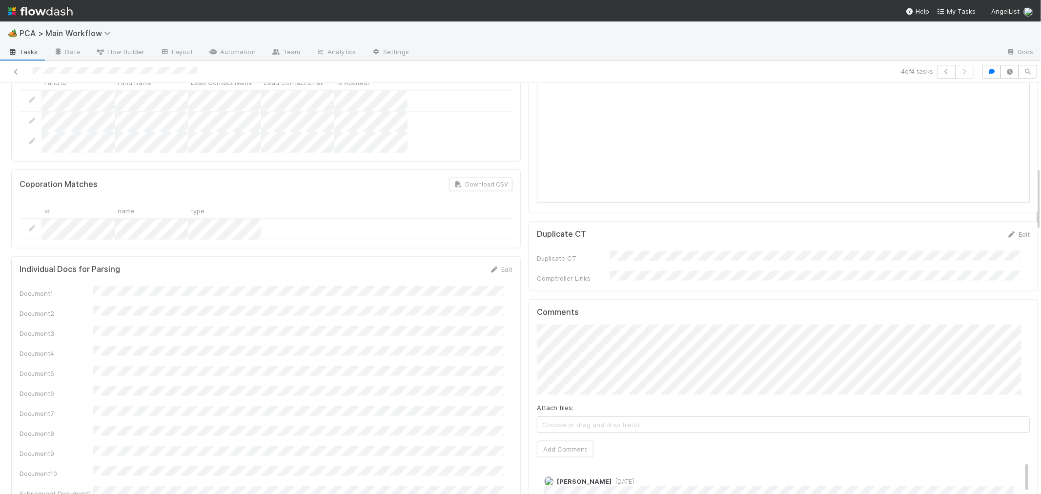
scroll to position [867, 0]
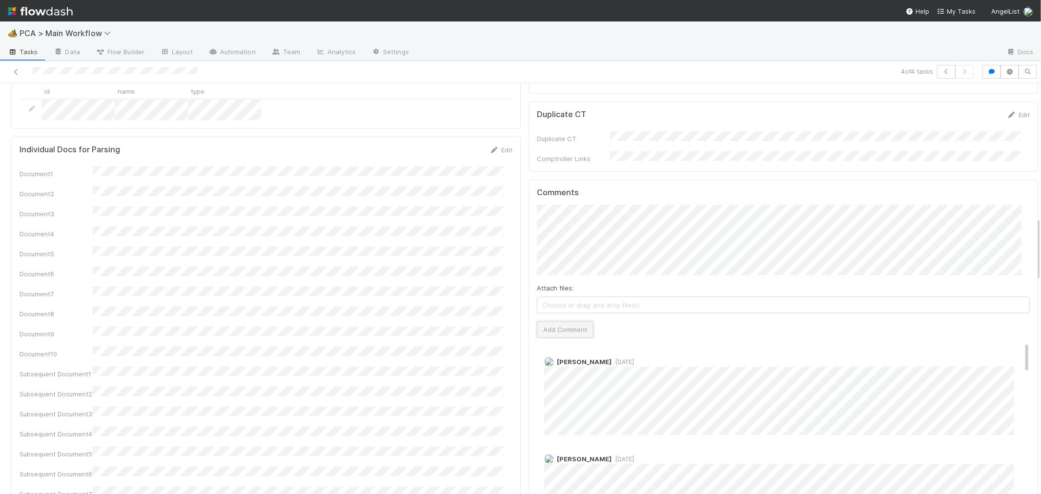
click at [561, 321] on button "Add Comment" at bounding box center [565, 329] width 57 height 17
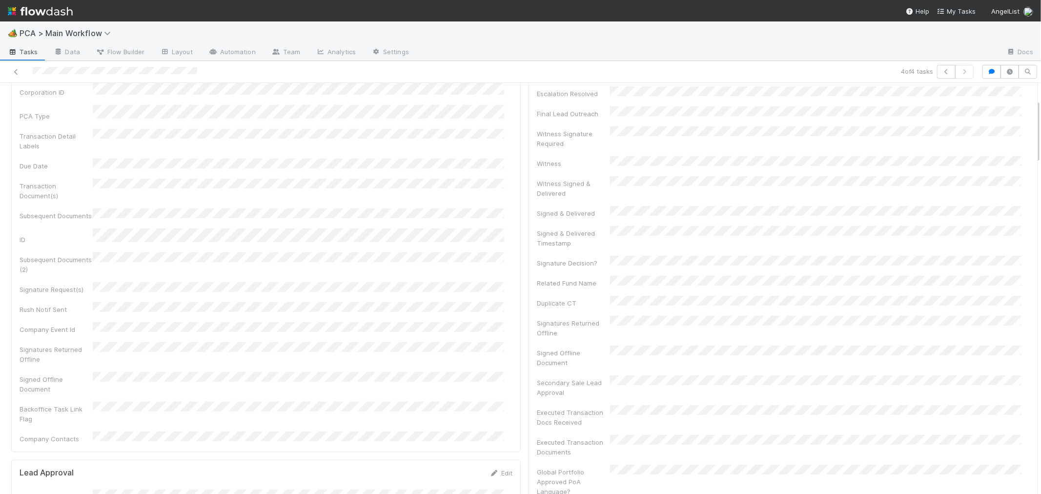
scroll to position [0, 0]
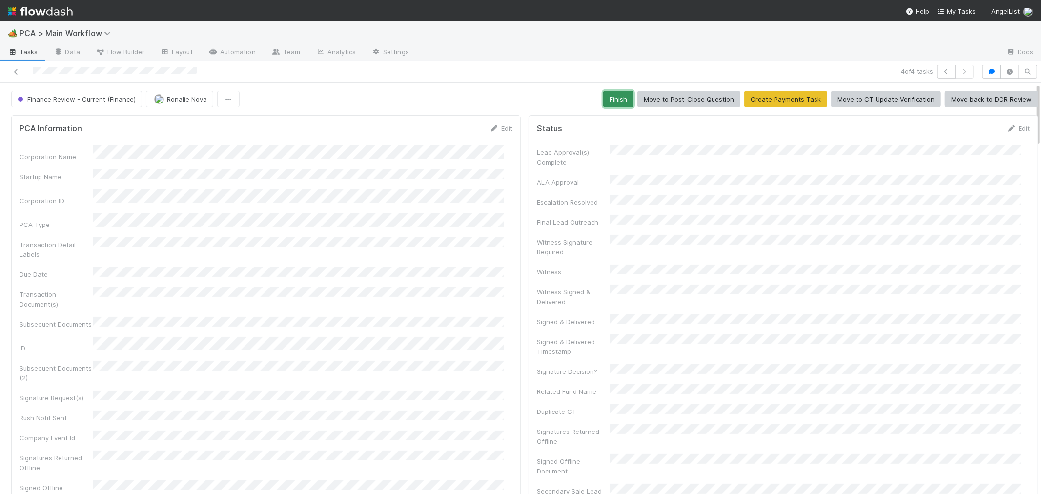
drag, startPoint x: 606, startPoint y: 95, endPoint x: 562, endPoint y: 89, distance: 44.4
click at [606, 96] on button "Finish" at bounding box center [618, 99] width 30 height 17
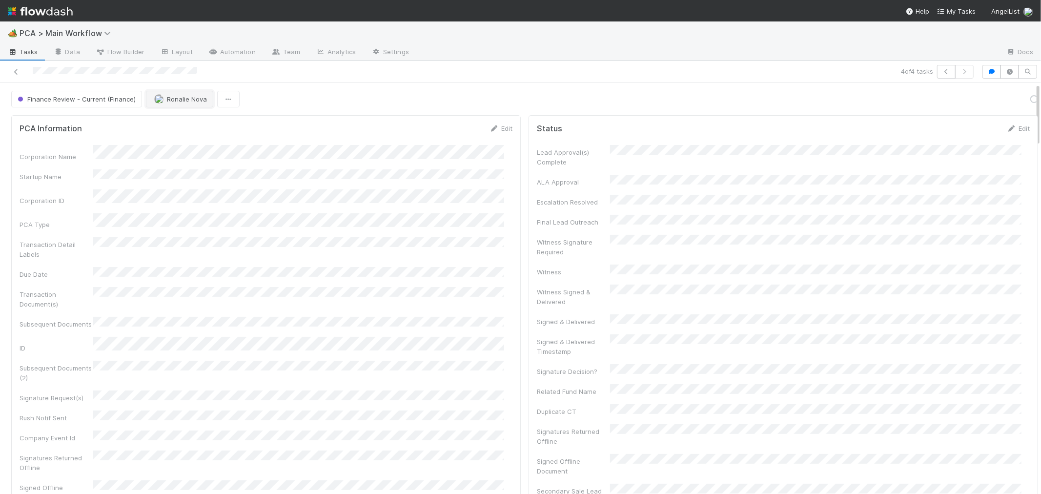
click at [181, 99] on span "Ronalie Nova" at bounding box center [187, 99] width 40 height 8
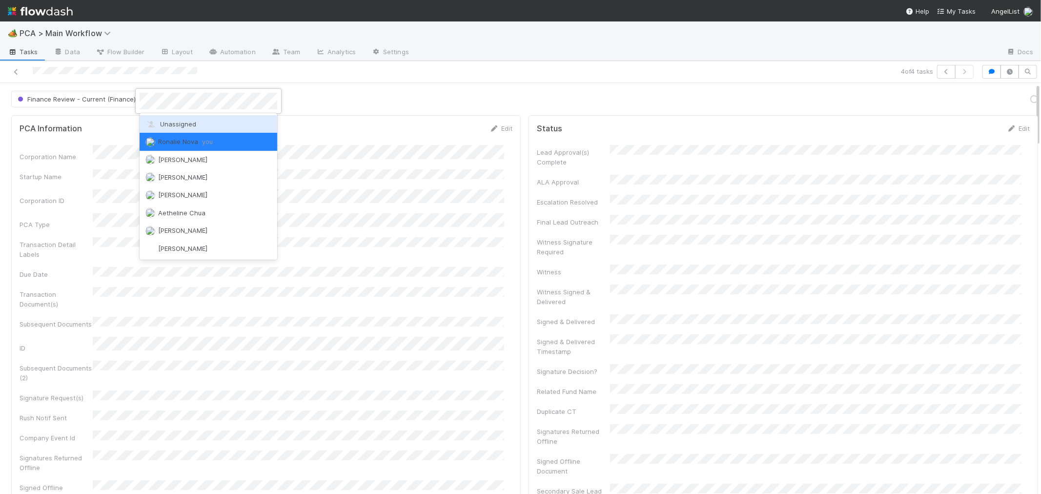
click at [193, 122] on span "Unassigned" at bounding box center [170, 124] width 51 height 8
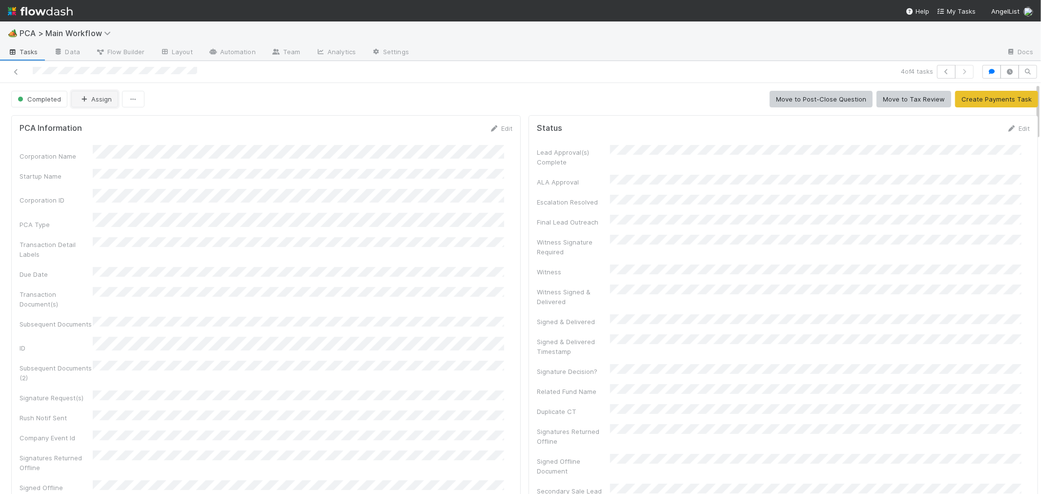
click at [108, 96] on button "Assign" at bounding box center [94, 99] width 47 height 17
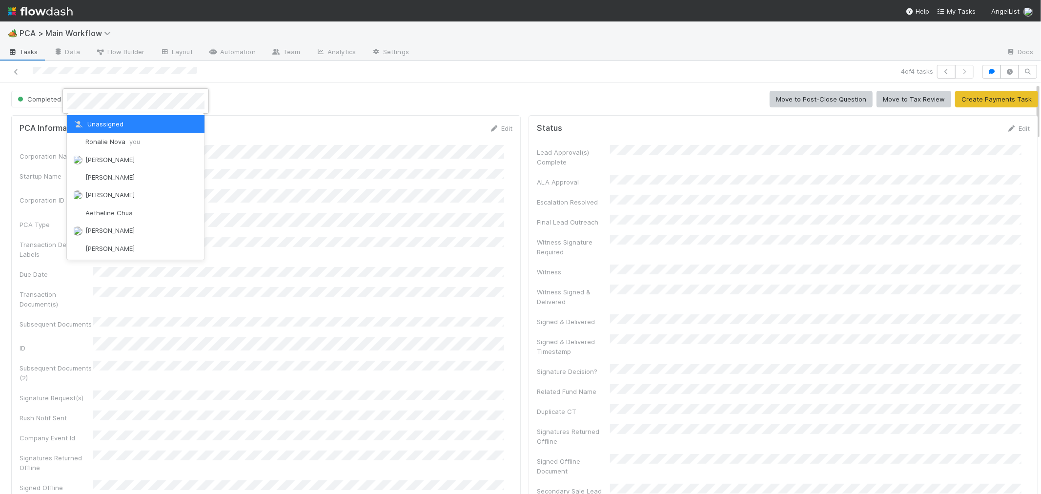
click at [307, 208] on div at bounding box center [520, 247] width 1041 height 494
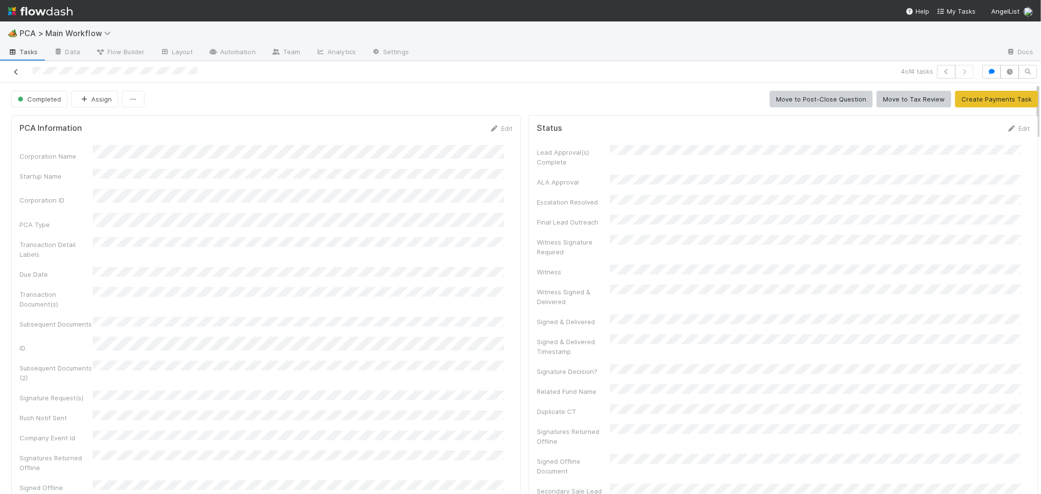
click at [14, 70] on icon at bounding box center [16, 72] width 10 height 6
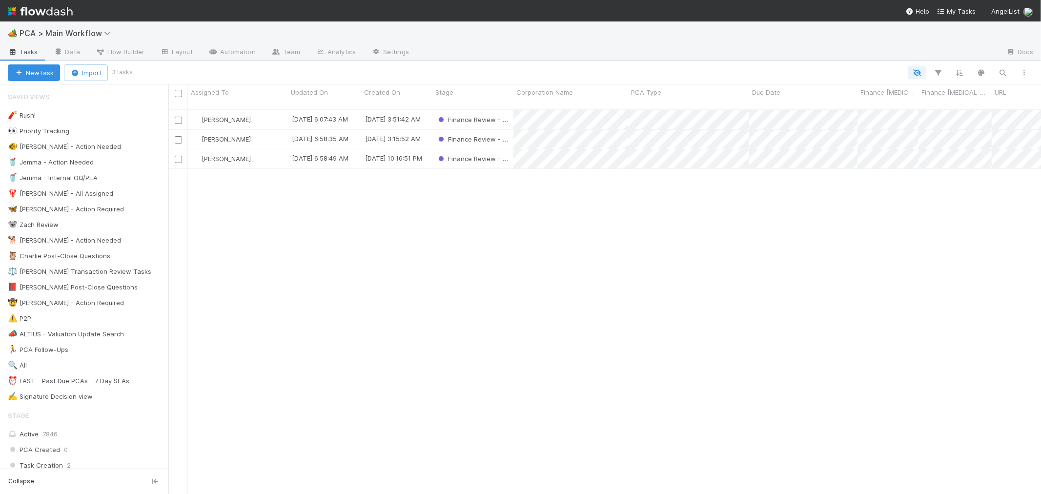
scroll to position [384, 864]
click at [278, 110] on div "[PERSON_NAME]" at bounding box center [238, 119] width 100 height 19
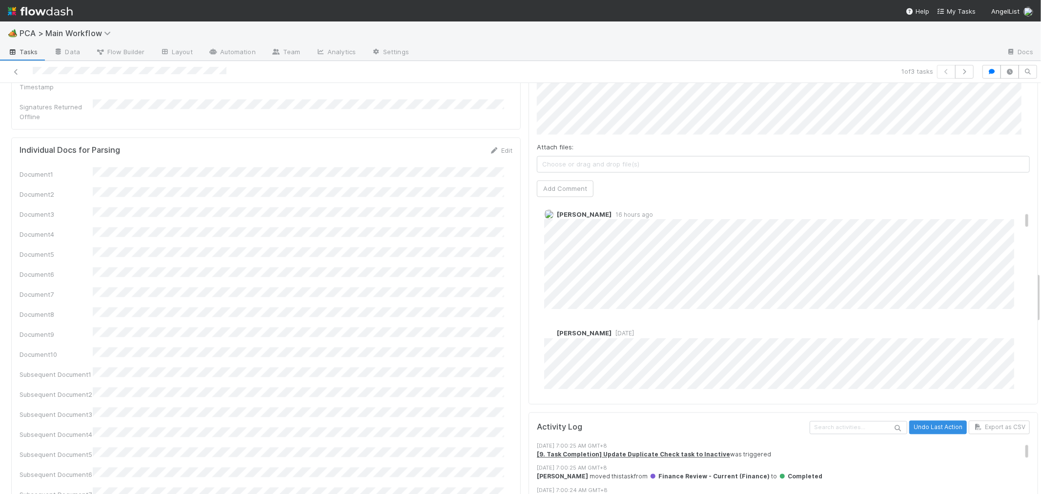
scroll to position [217, 0]
click at [18, 74] on icon at bounding box center [16, 72] width 10 height 6
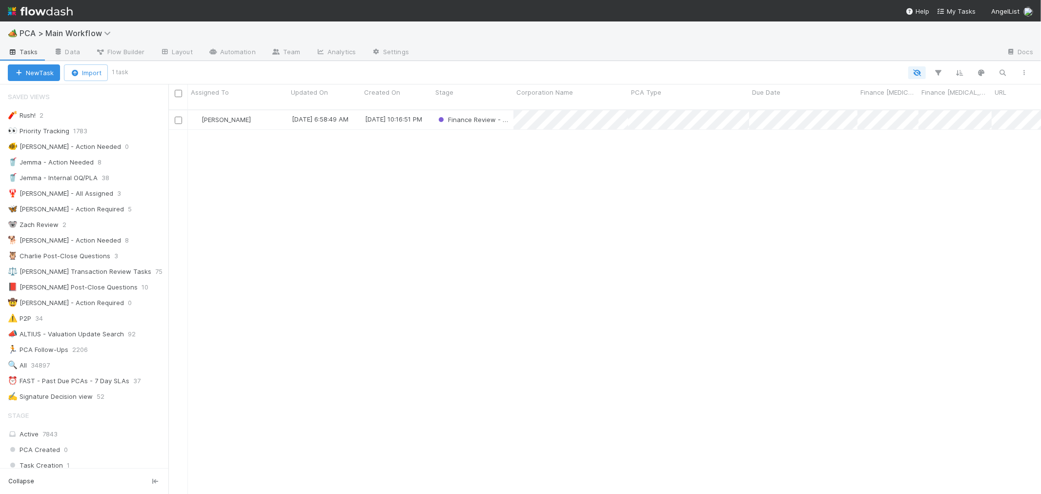
scroll to position [8, 8]
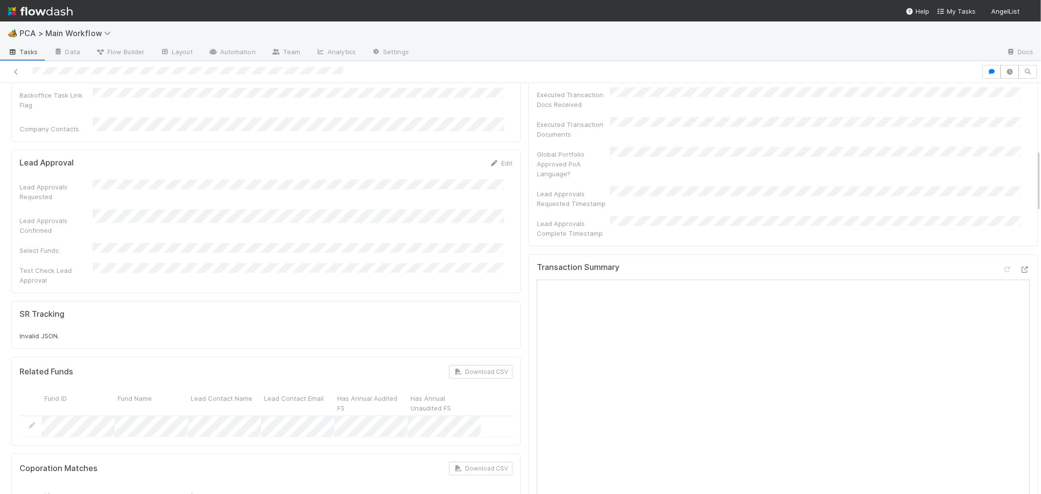
scroll to position [433, 0]
click at [936, 267] on icon at bounding box center [1025, 270] width 10 height 6
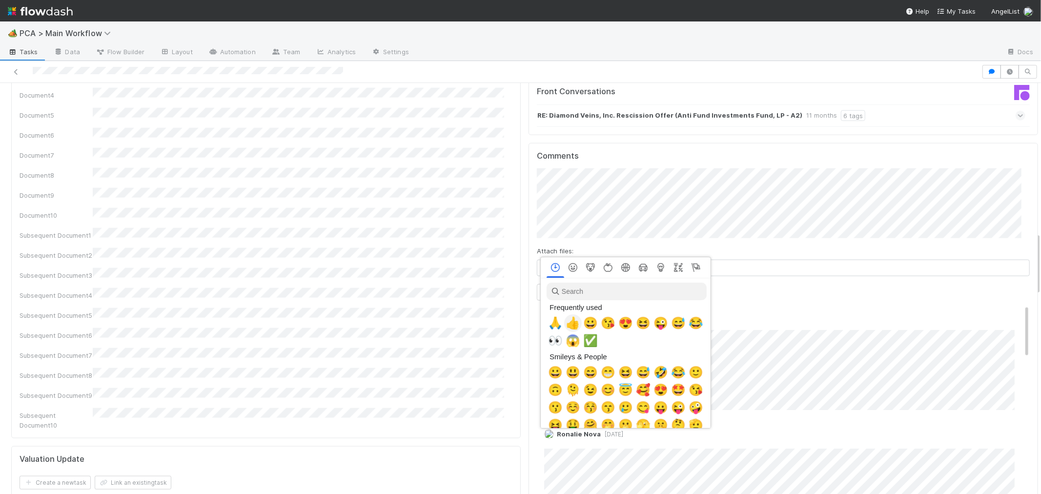
scroll to position [0, 4]
click at [554, 338] on span "👀" at bounding box center [553, 341] width 15 height 14
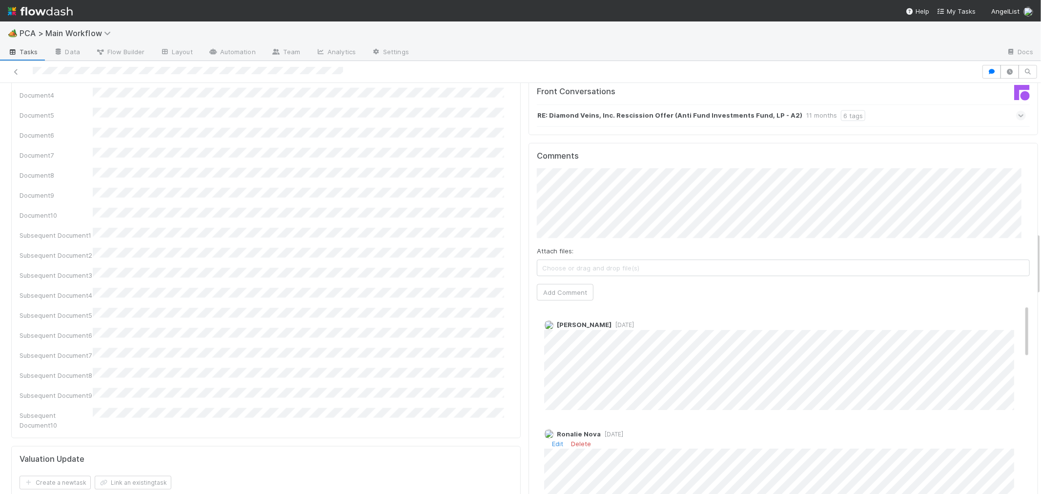
click at [936, 422] on div "Ronalie Nova [DATE] Edit Delete" at bounding box center [787, 461] width 501 height 78
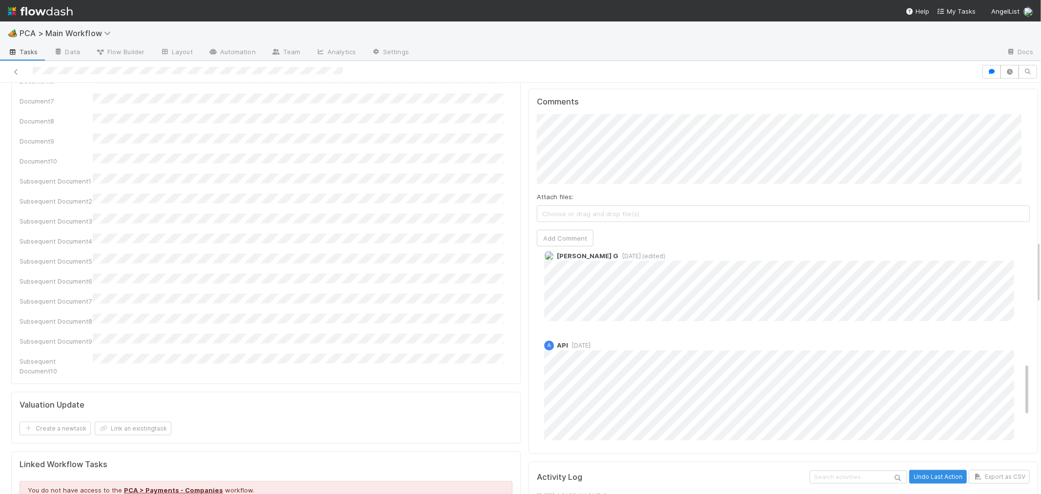
scroll to position [409, 0]
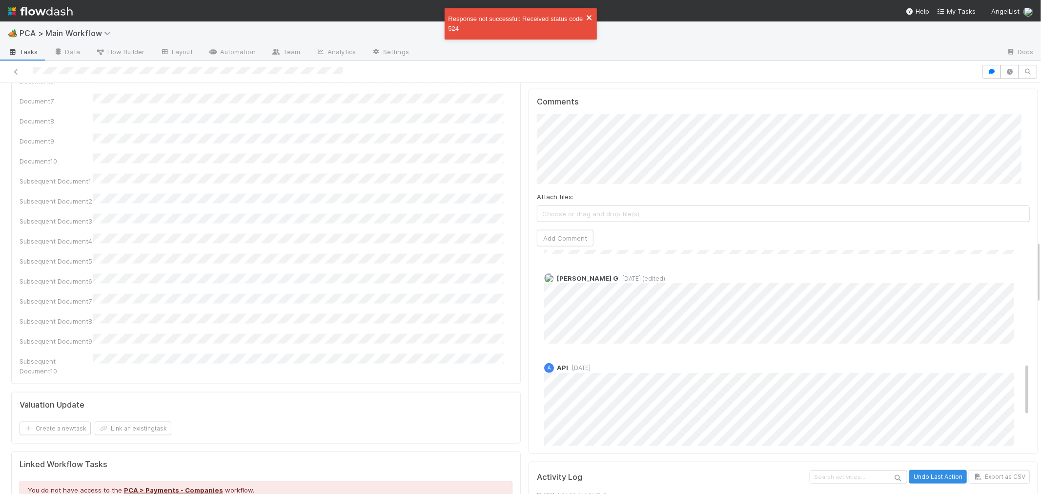
drag, startPoint x: 588, startPoint y: 19, endPoint x: 605, endPoint y: 18, distance: 17.6
click at [587, 19] on icon "close" at bounding box center [589, 17] width 5 height 5
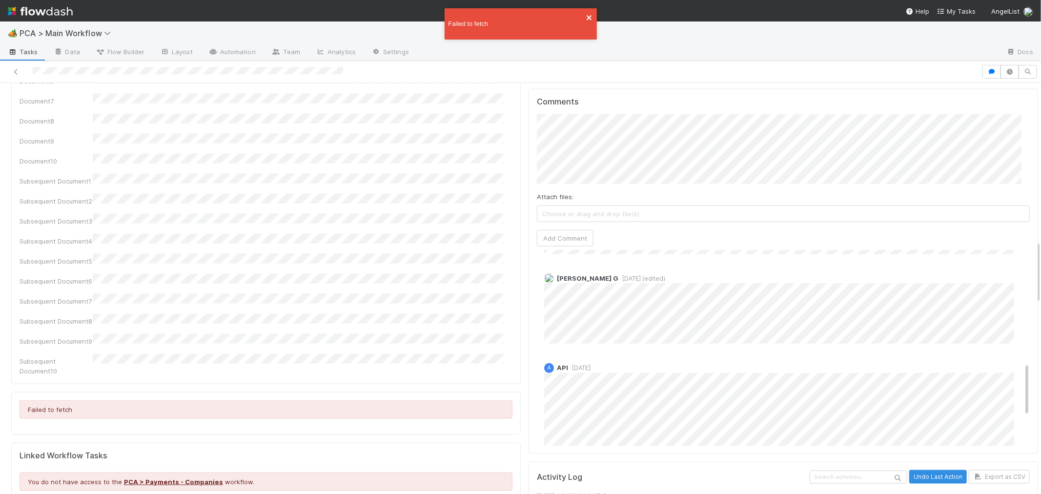
drag, startPoint x: 591, startPoint y: 13, endPoint x: 731, endPoint y: 74, distance: 152.3
click at [591, 13] on button "close" at bounding box center [589, 17] width 7 height 10
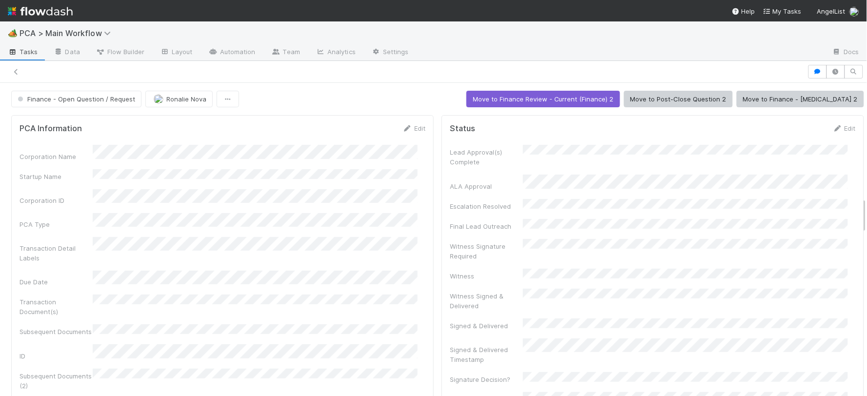
scroll to position [984, 0]
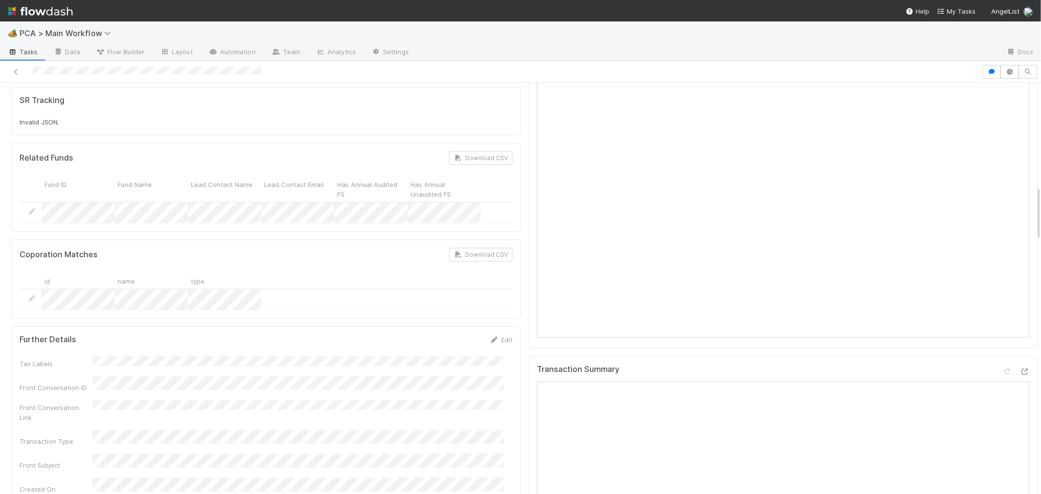
scroll to position [759, 0]
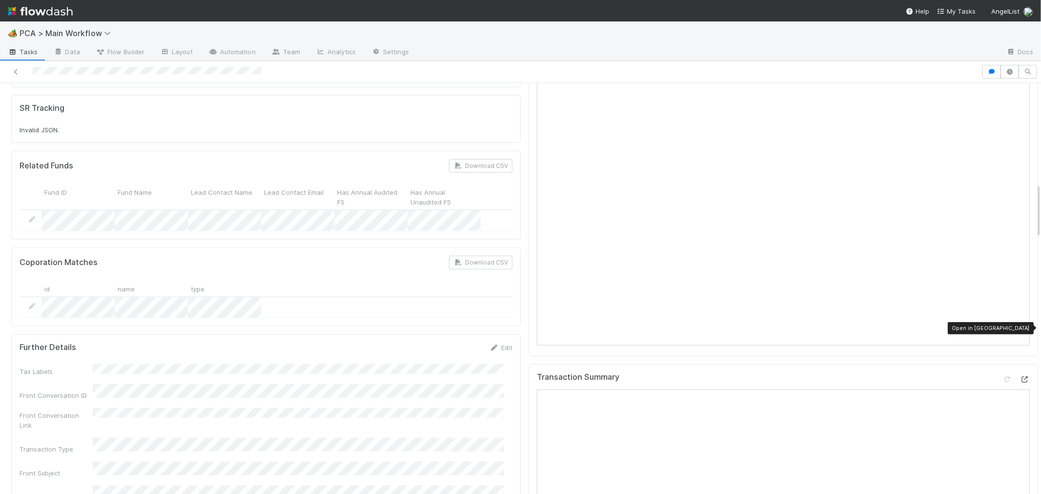
click at [1020, 376] on icon at bounding box center [1025, 379] width 10 height 6
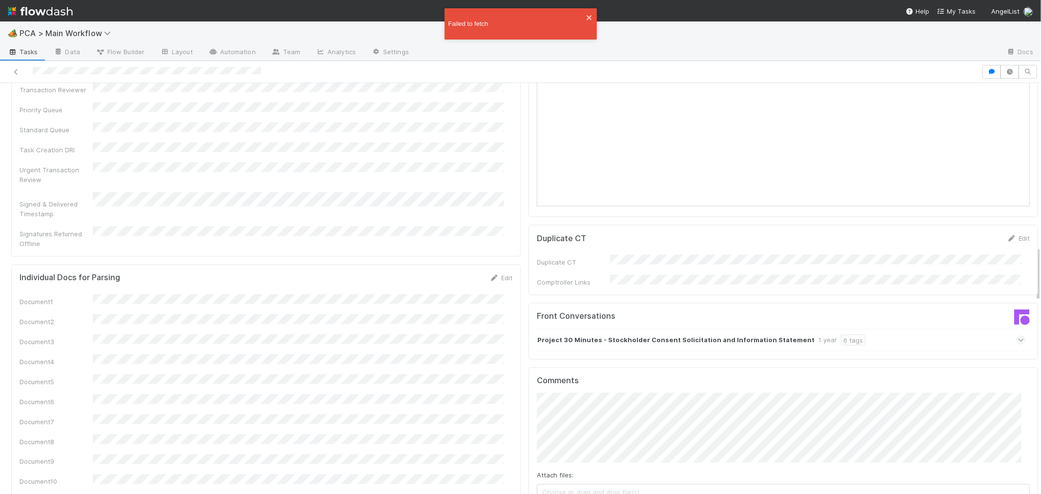
scroll to position [1193, 0]
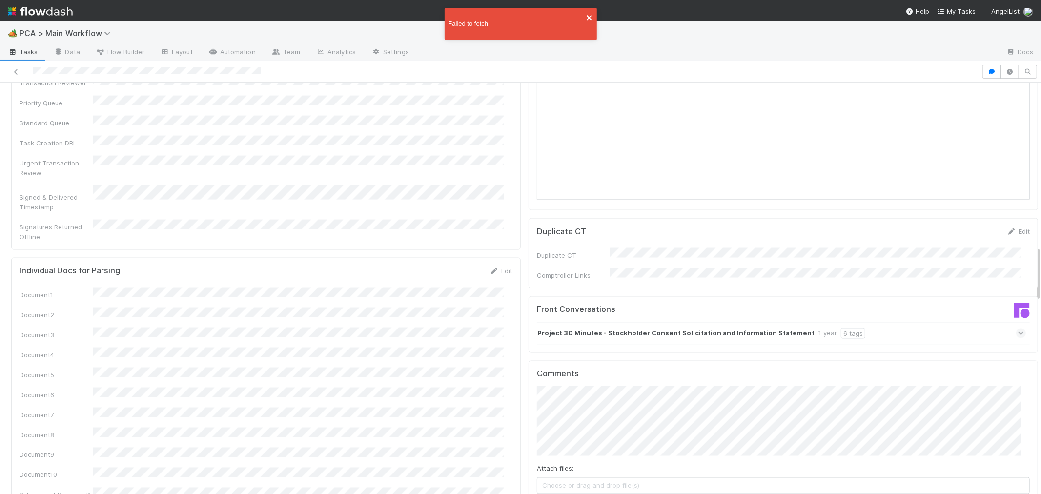
click at [589, 18] on icon "close" at bounding box center [589, 17] width 5 height 5
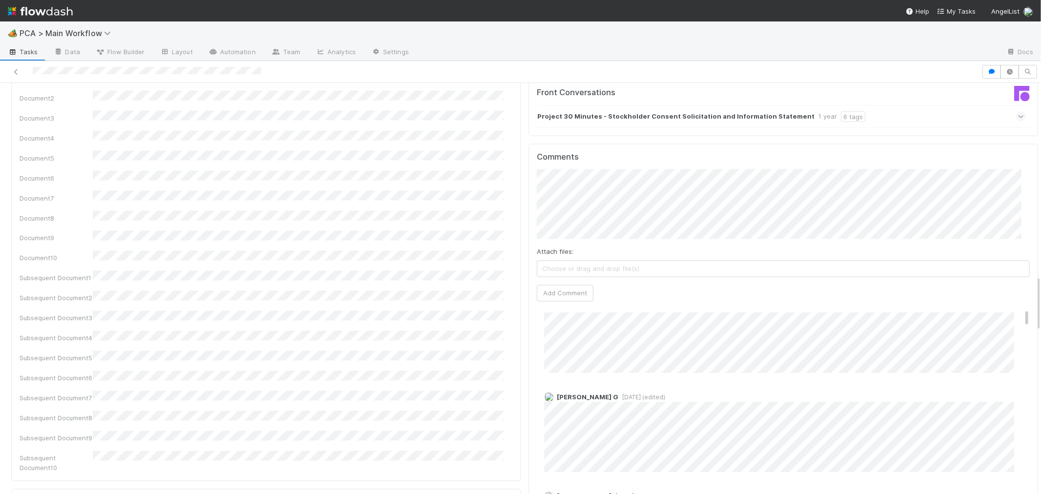
scroll to position [0, 0]
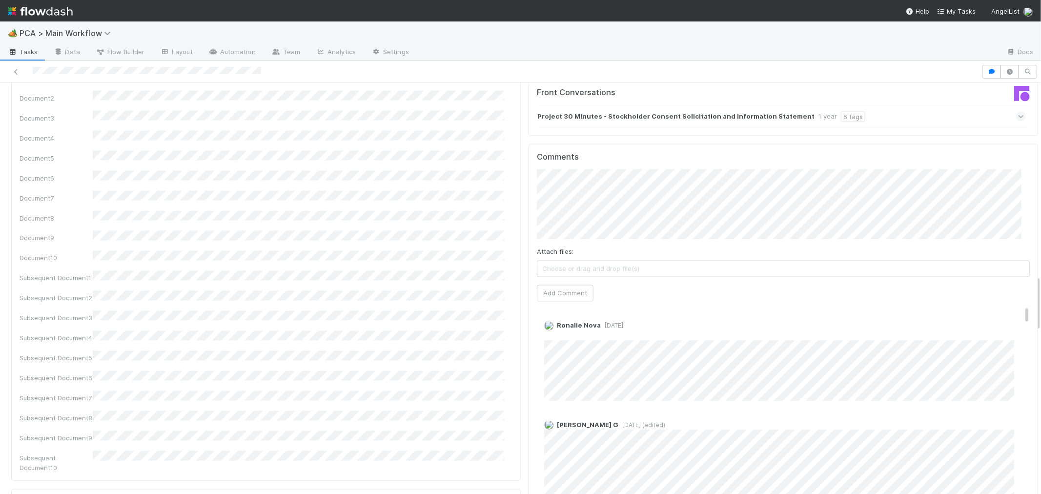
click at [760, 413] on div "Karren G 10 months ago (edited)" at bounding box center [787, 456] width 501 height 87
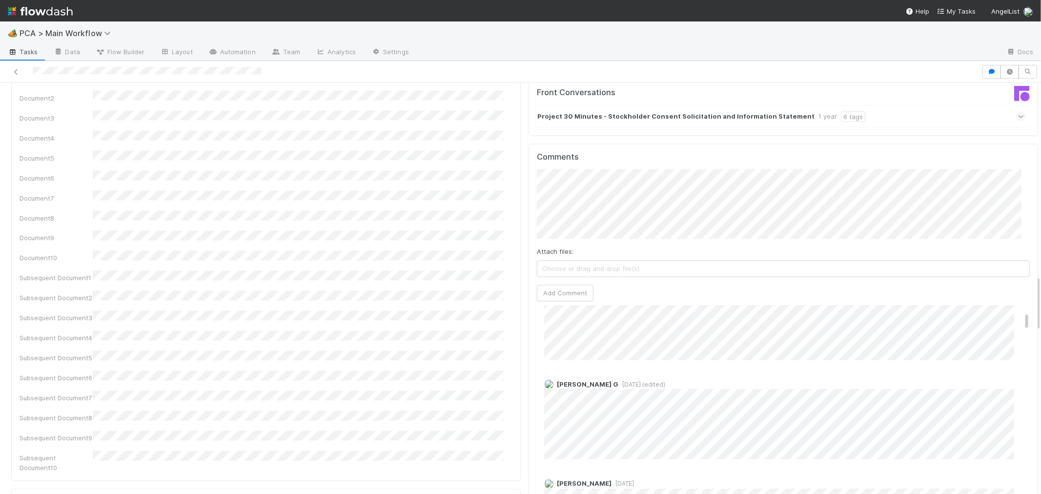
scroll to position [23, 0]
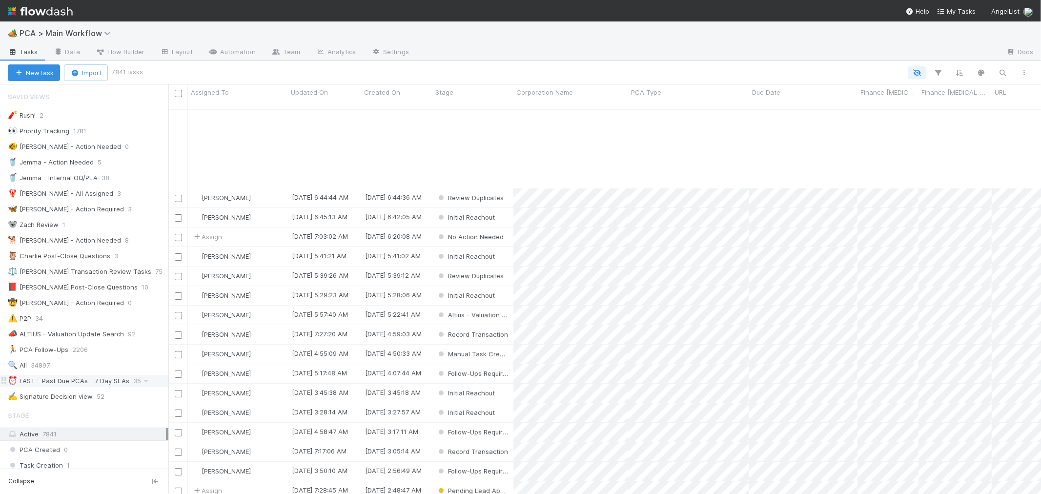
scroll to position [108, 0]
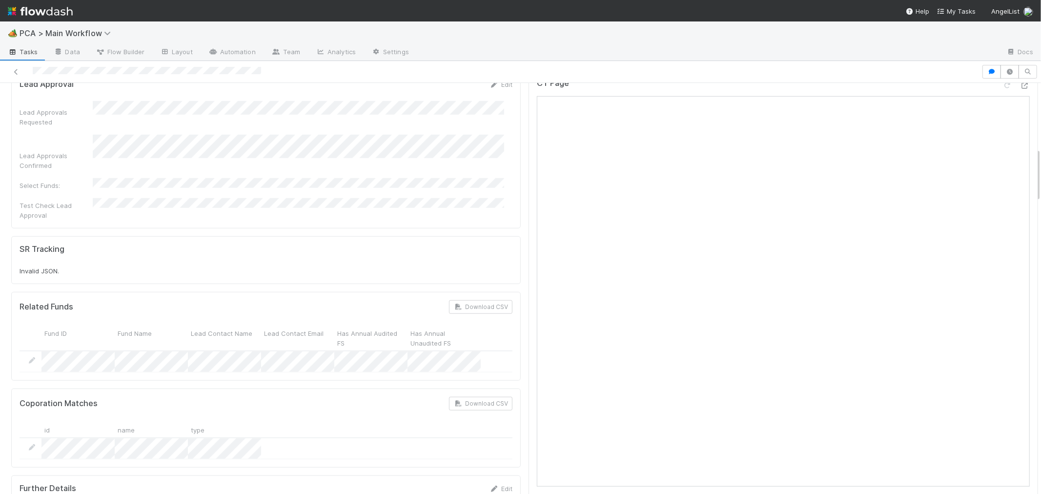
scroll to position [488, 0]
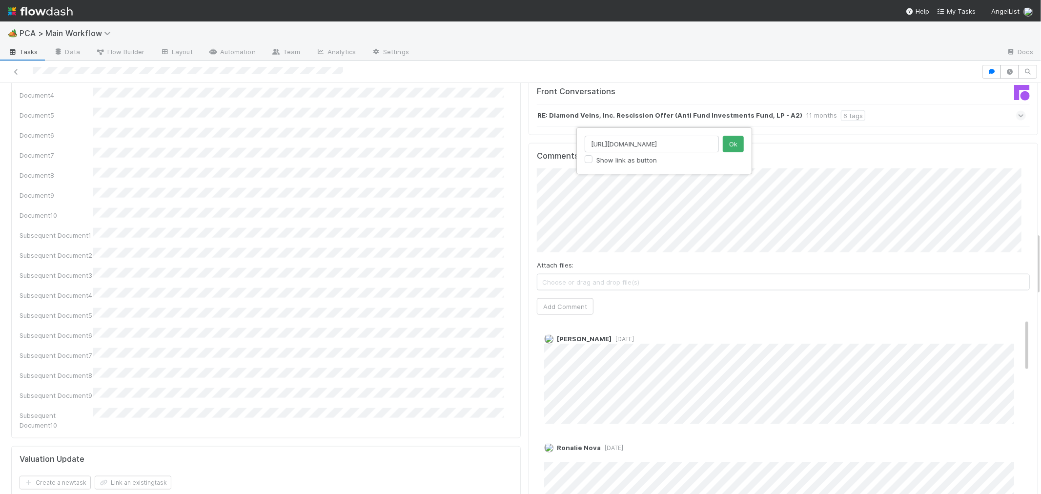
scroll to position [0, 11]
click at [615, 142] on input "https://app.frontapp.com/open/cnv_o5pd6iv" at bounding box center [652, 144] width 134 height 17
click at [556, 175] on div "https://app.frontapp.com/open/cnv_o5pd6iv Show link as button Ok" at bounding box center [520, 247] width 1041 height 494
click at [616, 143] on input "https://app.frontapp.com/open/cnv_o5pd6iv" at bounding box center [652, 144] width 134 height 17
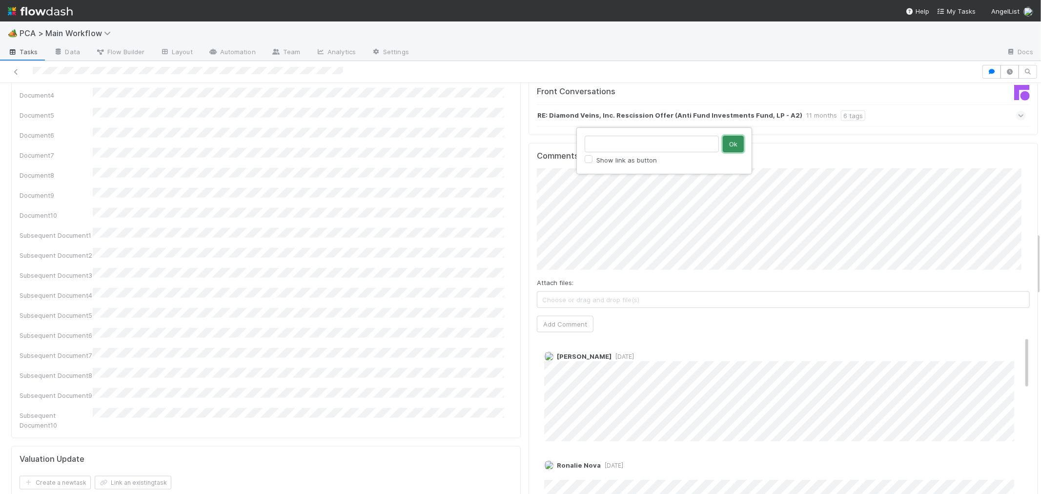
click at [737, 145] on button "Ok" at bounding box center [733, 144] width 21 height 17
click at [636, 144] on input "https://app.frontapp.com/open/cnv_mev1a6f" at bounding box center [652, 144] width 134 height 17
click at [732, 140] on button "Ok" at bounding box center [733, 144] width 21 height 17
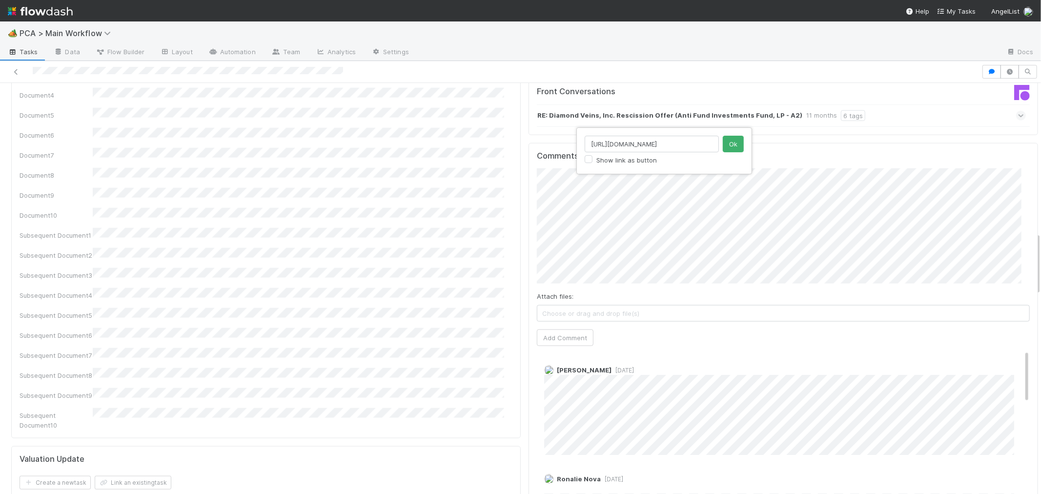
scroll to position [0, 165]
click at [898, 168] on div "https://comptroller.internal.angellist.com/v/corporations/9c98448ea4764f4c8693d…" at bounding box center [520, 247] width 1041 height 494
click at [905, 176] on div "https://comptroller.internal.angellist.com/v/corporations/9c98448ea4764f4c8693d…" at bounding box center [520, 247] width 1041 height 494
click at [637, 143] on input "https://comptroller.internal.angellist.com/v/corporations/9c98448ea4764f4c8693d…" at bounding box center [652, 144] width 134 height 17
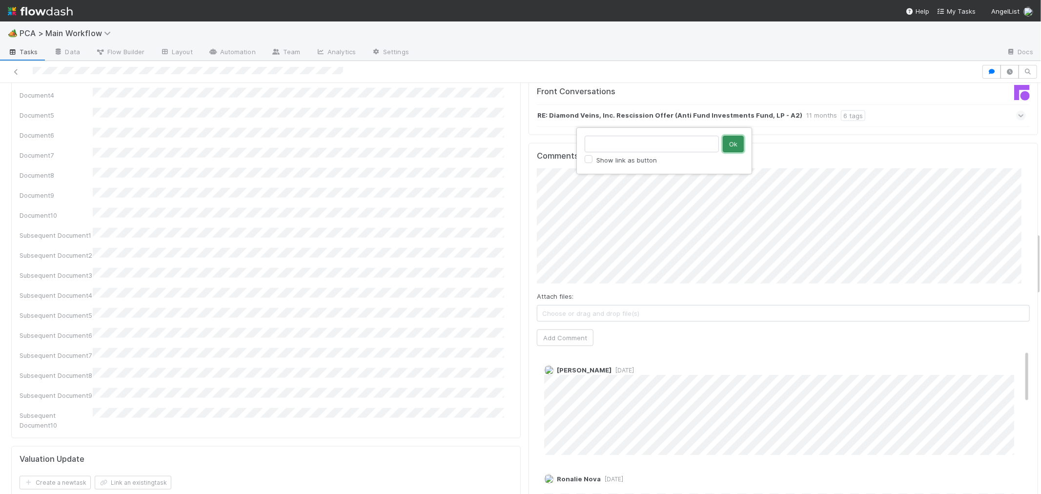
click at [733, 144] on button "Ok" at bounding box center [733, 144] width 21 height 17
click button "Ok" at bounding box center [733, 144] width 21 height 17
click at [529, 194] on div "Comments Attach files: Choose or drag and drop file(s) Add Comment Blake Hall 2…" at bounding box center [783, 358] width 509 height 430
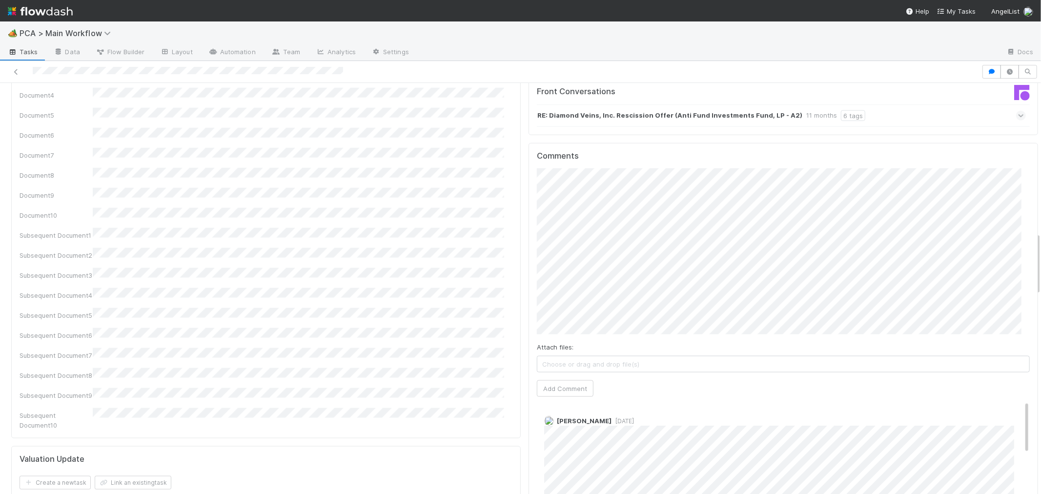
click at [529, 253] on div "Comments Attach files: Choose or drag and drop file(s) Add Comment Blake Hall 2…" at bounding box center [783, 373] width 509 height 461
click at [611, 140] on input "https://app.frontapp.com/open/cnv_o5pd6iv" at bounding box center [652, 144] width 134 height 17
click at [735, 213] on div "https://app.frontapp.com/open/cnv_o5pd6iv Show link as button Ok" at bounding box center [520, 247] width 1041 height 494
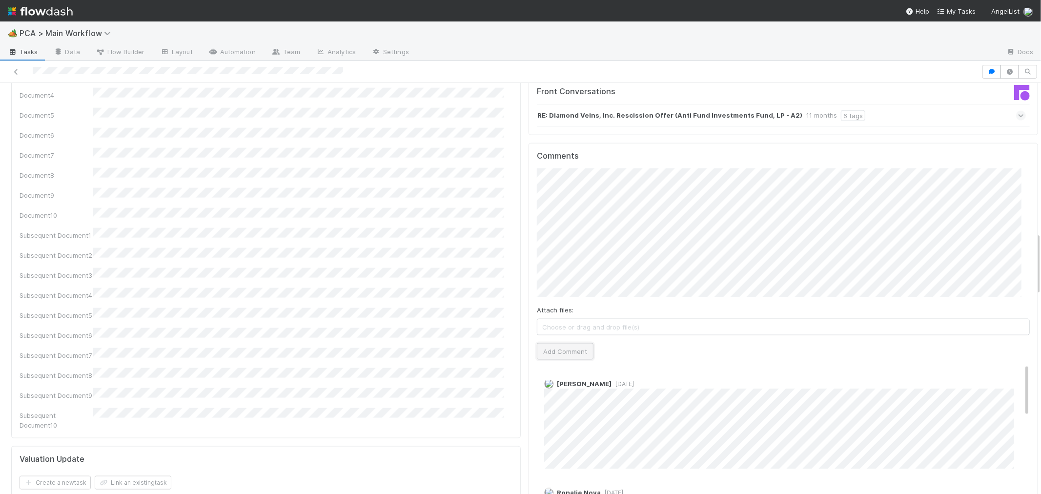
click at [557, 343] on button "Add Comment" at bounding box center [565, 351] width 57 height 17
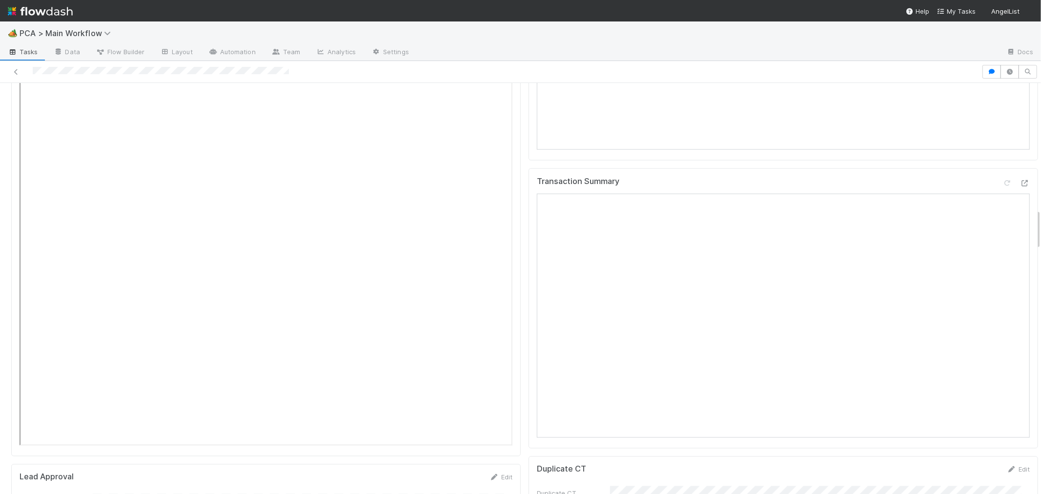
scroll to position [1247, 0]
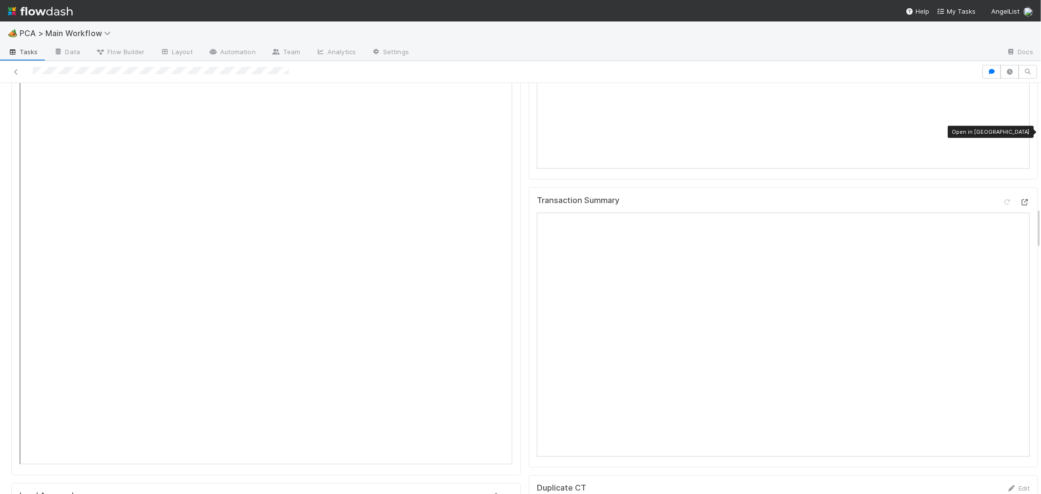
click at [1020, 199] on icon at bounding box center [1025, 202] width 10 height 6
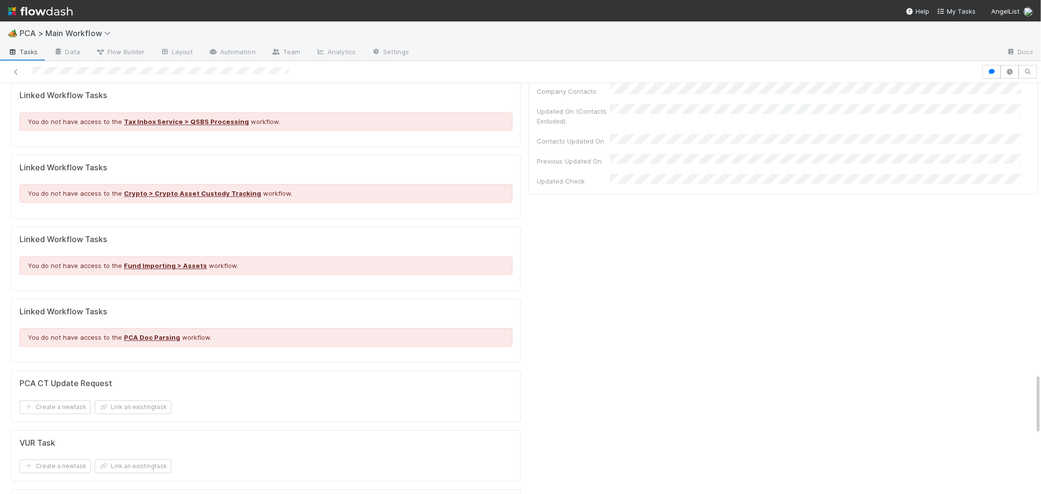
scroll to position [551, 0]
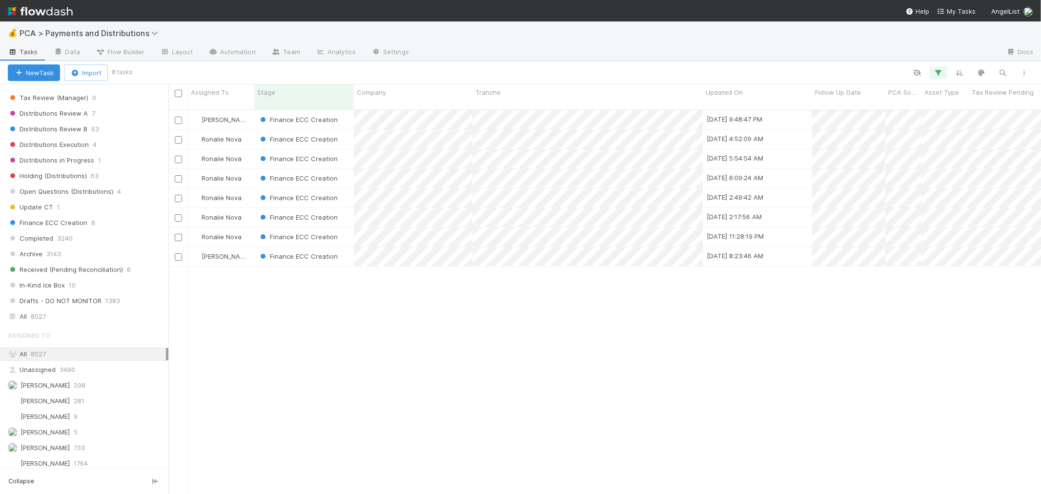
scroll to position [651, 0]
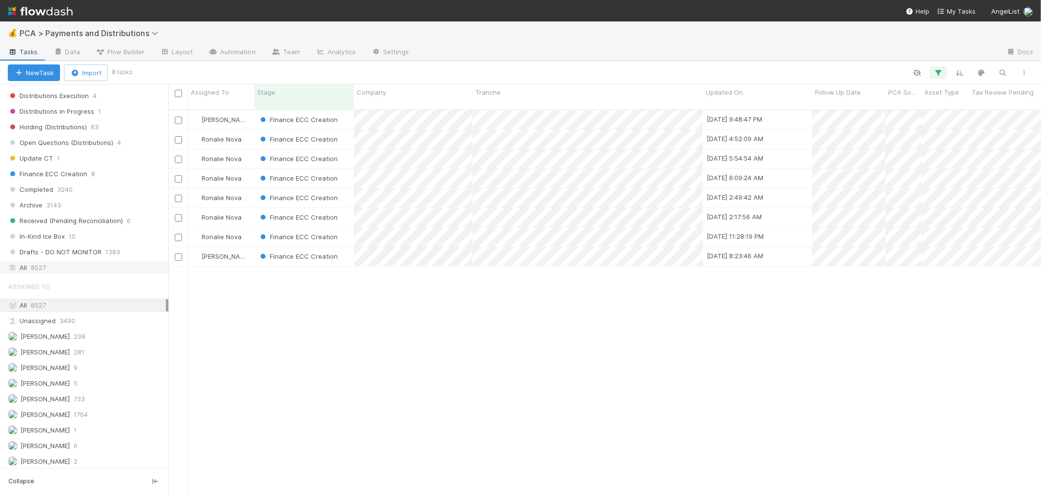
click at [46, 268] on div "All 8527" at bounding box center [87, 268] width 158 height 12
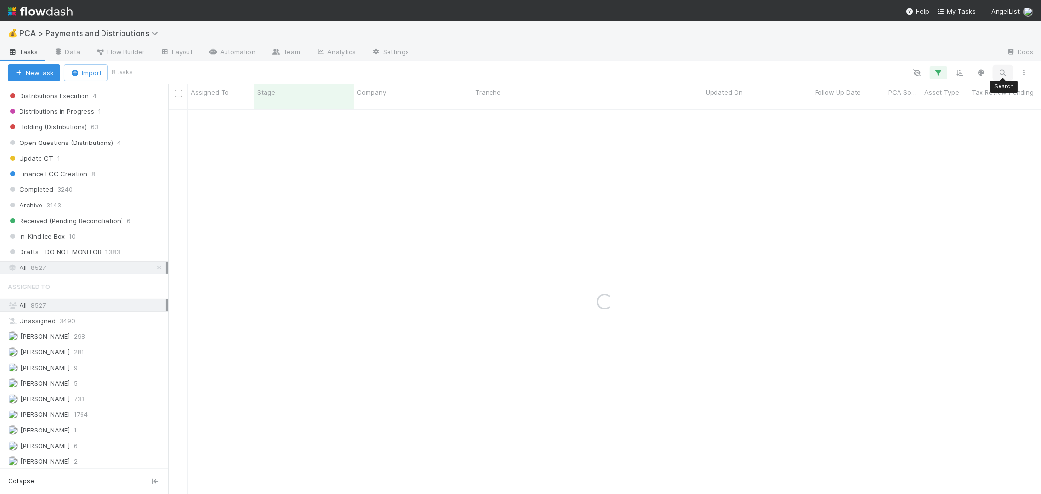
click at [999, 72] on icon "button" at bounding box center [1003, 72] width 10 height 9
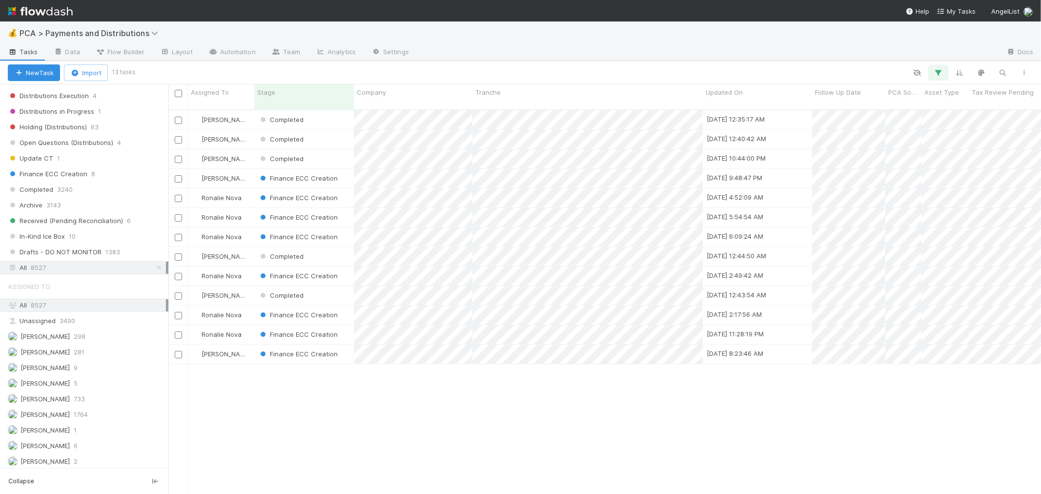
scroll to position [384, 864]
click at [937, 74] on icon "button" at bounding box center [939, 72] width 10 height 9
click at [939, 73] on div "Loading..." at bounding box center [520, 247] width 1041 height 494
click at [939, 72] on icon "button" at bounding box center [939, 72] width 10 height 9
click at [692, 98] on link "Reset Filters" at bounding box center [691, 97] width 39 height 8
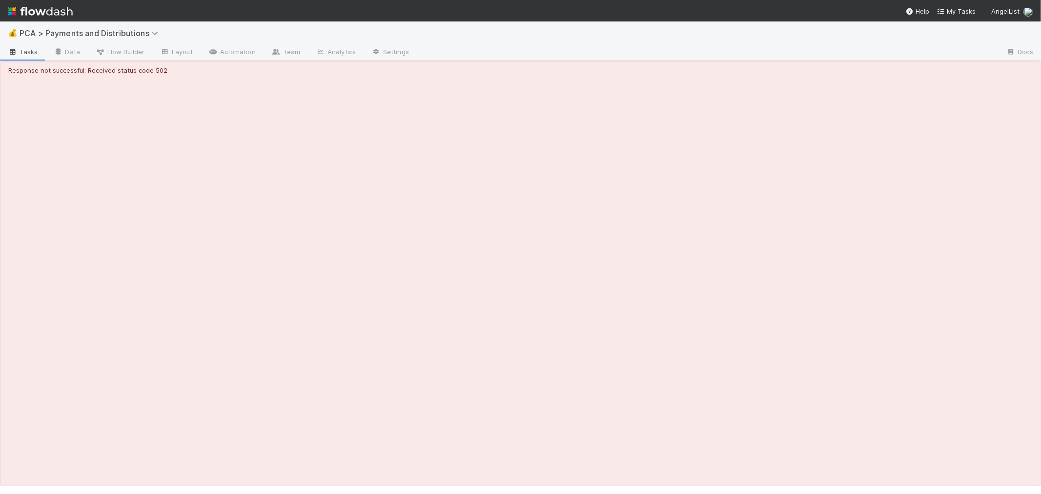
click at [1003, 73] on div "Response not successful: Received status code 502" at bounding box center [520, 273] width 1041 height 425
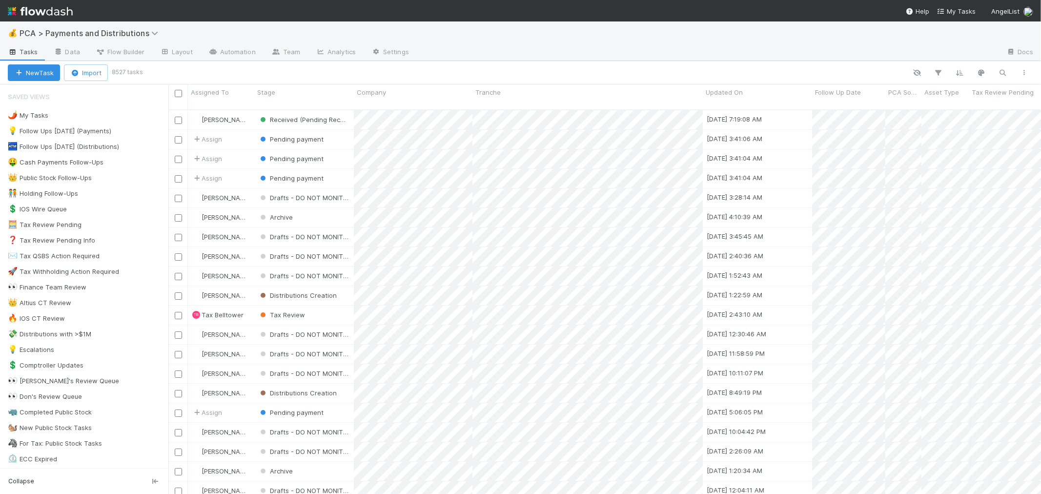
scroll to position [384, 864]
click at [1005, 70] on icon "button" at bounding box center [1003, 72] width 10 height 9
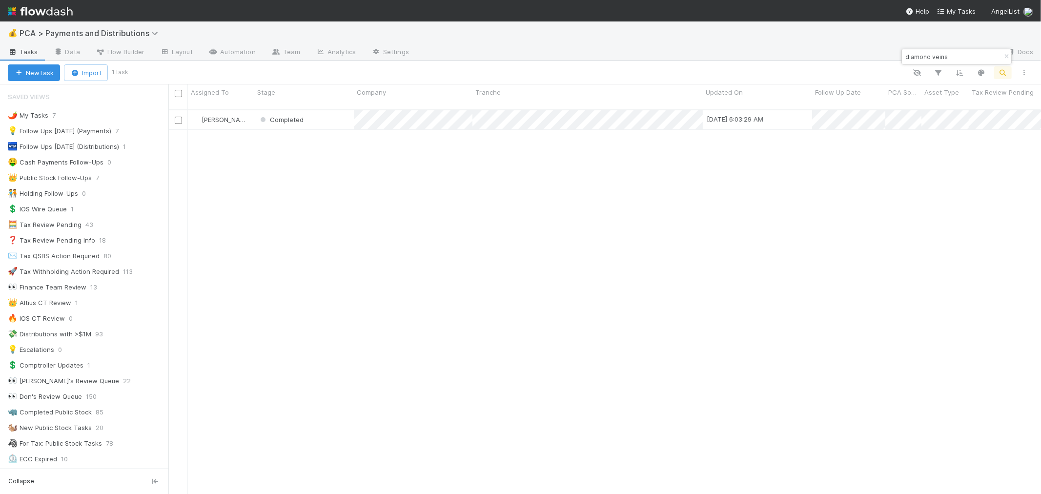
type input "diamond veins"
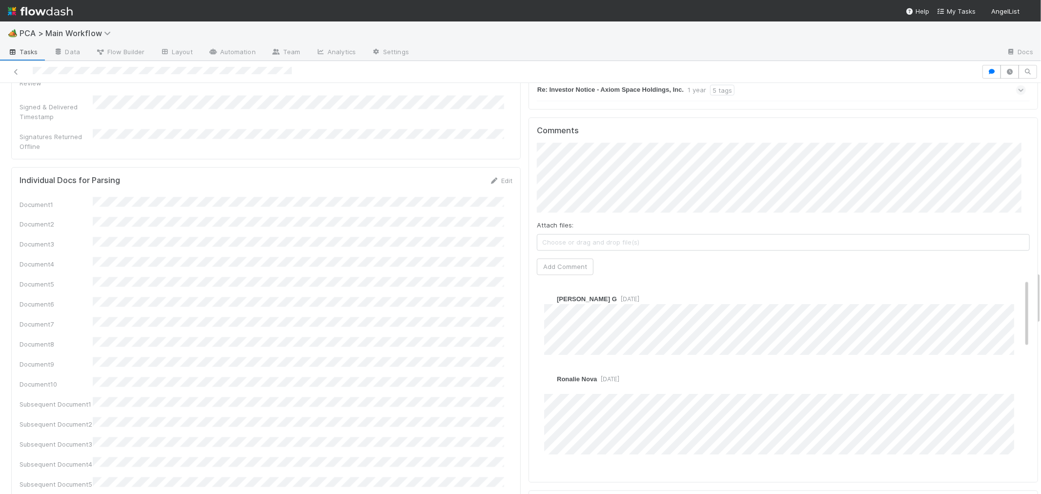
scroll to position [1464, 0]
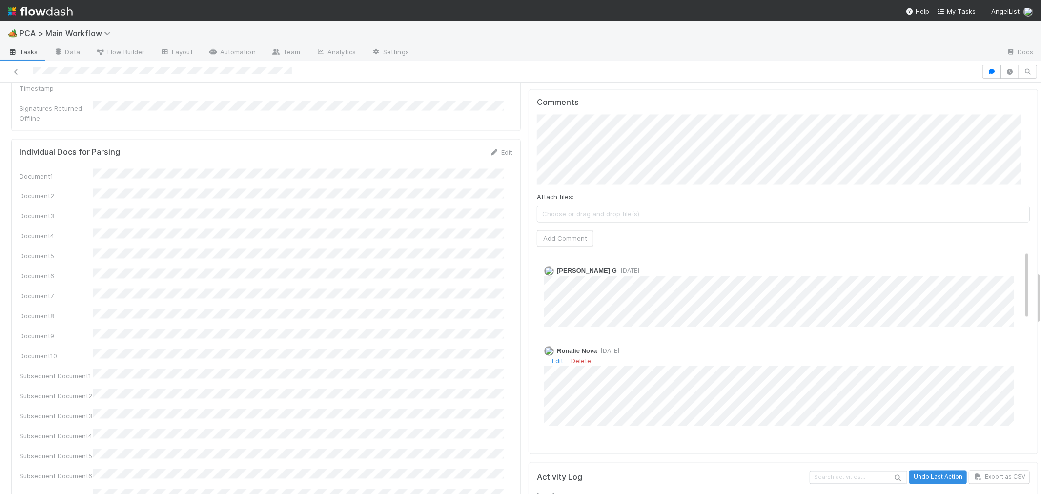
click at [609, 347] on span "[DATE]" at bounding box center [608, 350] width 22 height 7
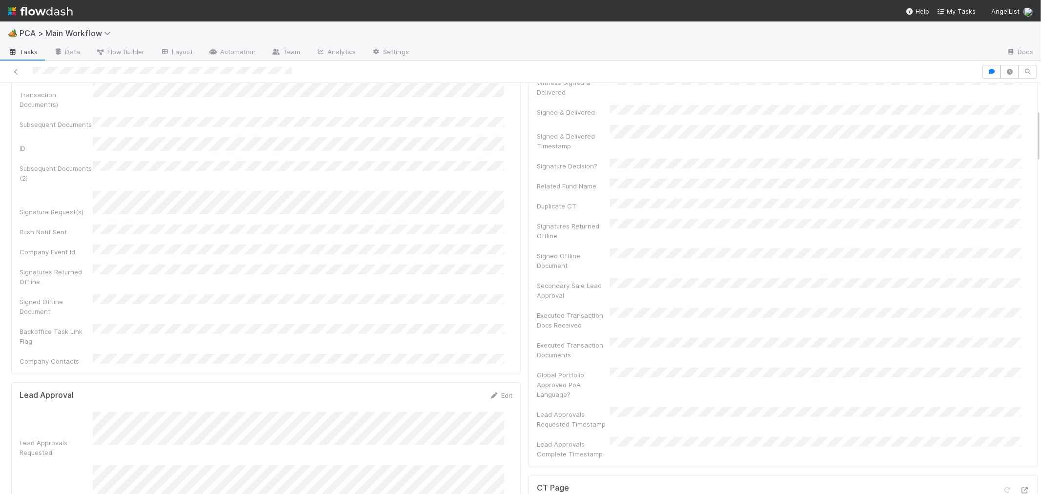
scroll to position [0, 0]
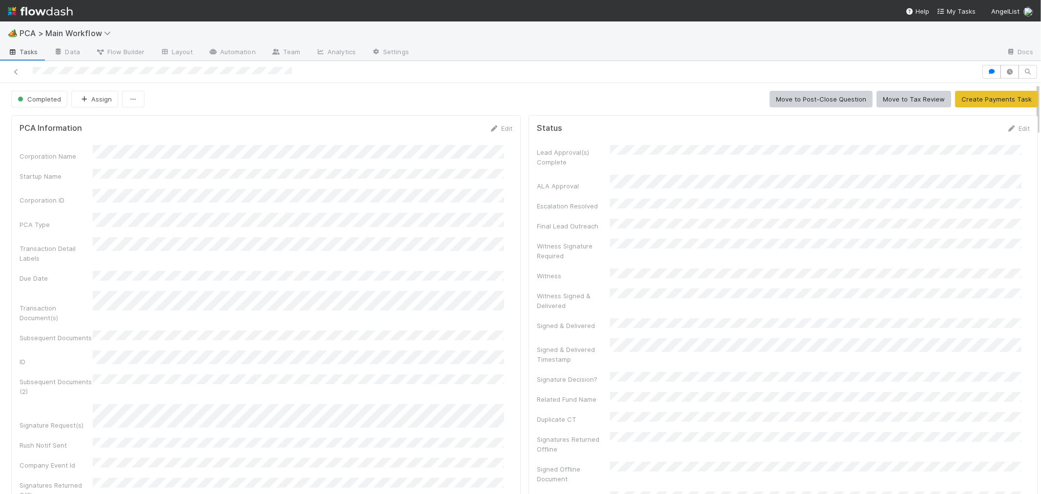
click at [46, 11] on img at bounding box center [40, 11] width 65 height 17
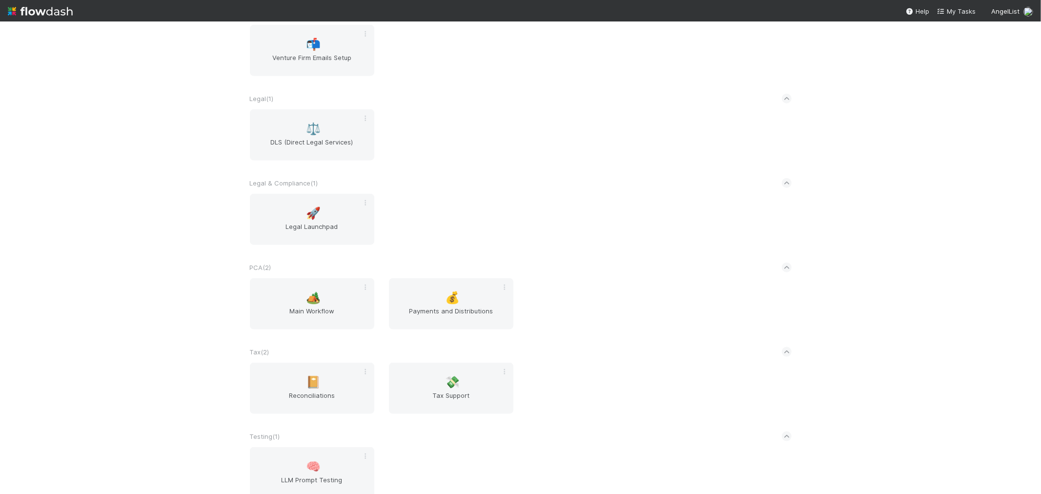
scroll to position [878, 0]
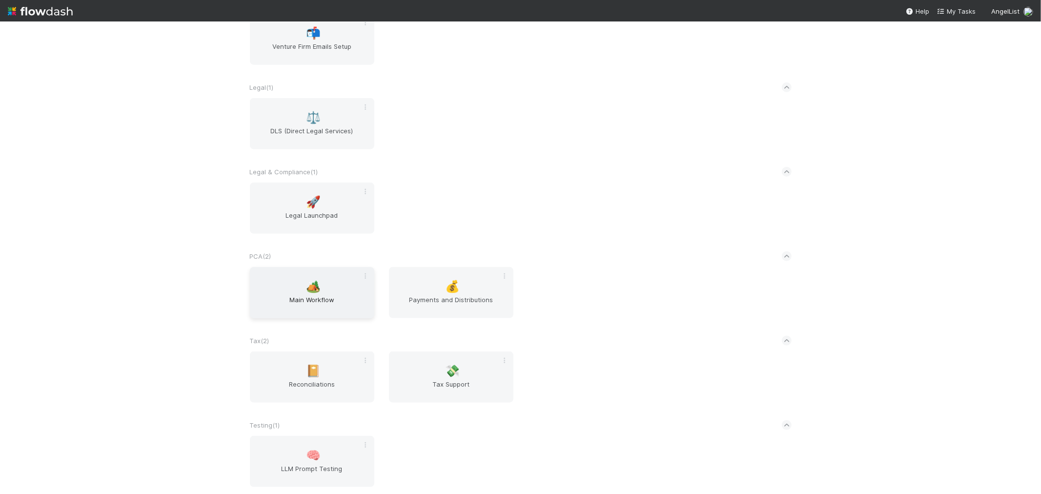
click at [302, 295] on span "Main Workflow" at bounding box center [312, 305] width 117 height 20
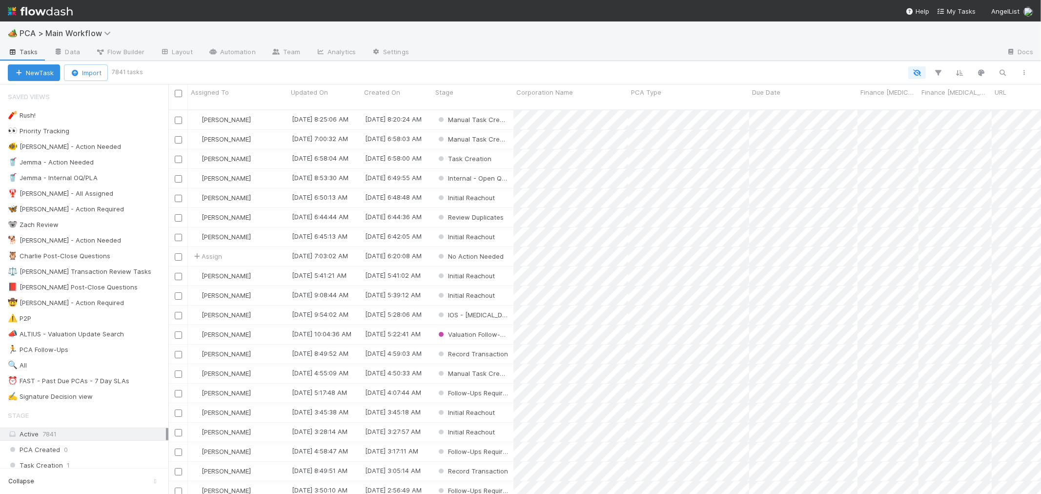
scroll to position [384, 864]
click at [121, 387] on div "⏰ FAST - Past Due PCAs - 7 Day SLAs" at bounding box center [69, 381] width 122 height 12
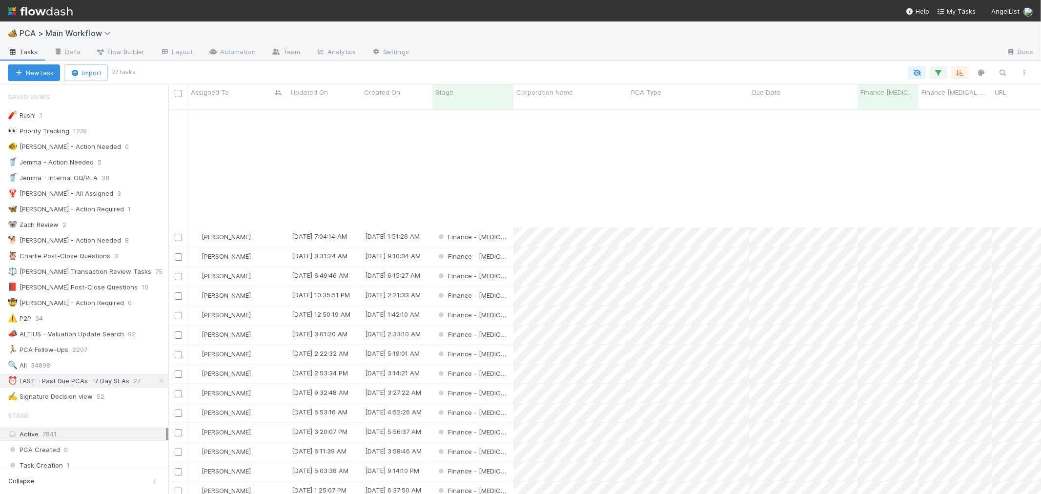
scroll to position [143, 0]
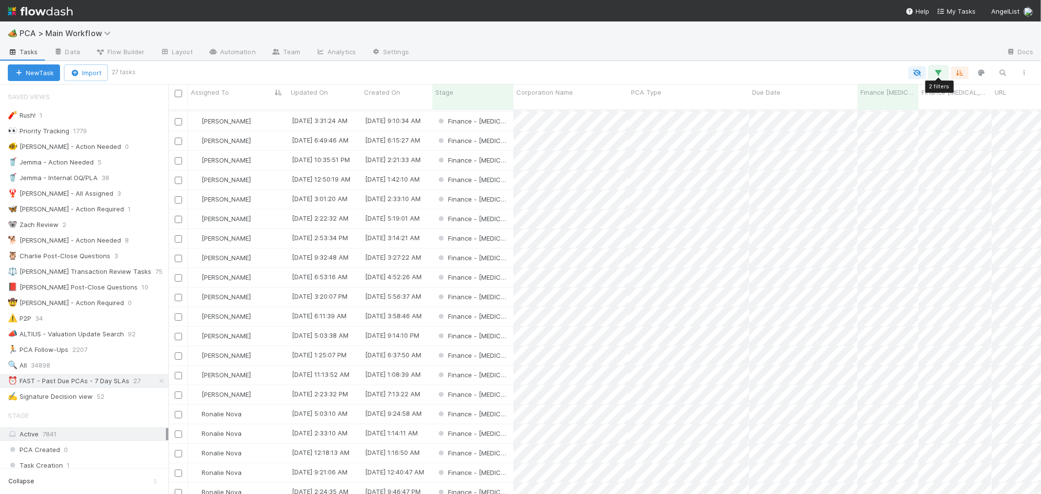
click at [939, 71] on icon "button" at bounding box center [939, 72] width 10 height 9
click at [669, 162] on link "And.." at bounding box center [664, 169] width 31 height 14
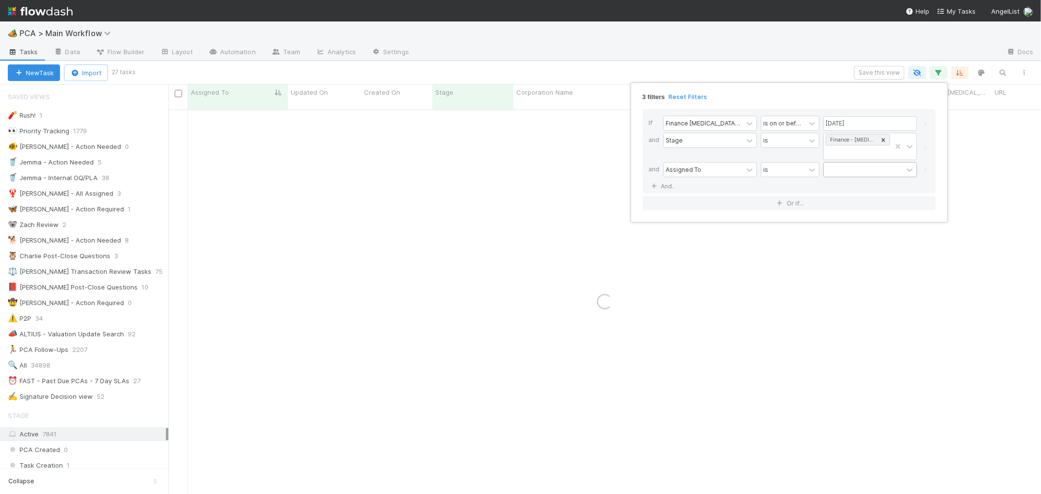
click at [838, 163] on div at bounding box center [863, 170] width 79 height 14
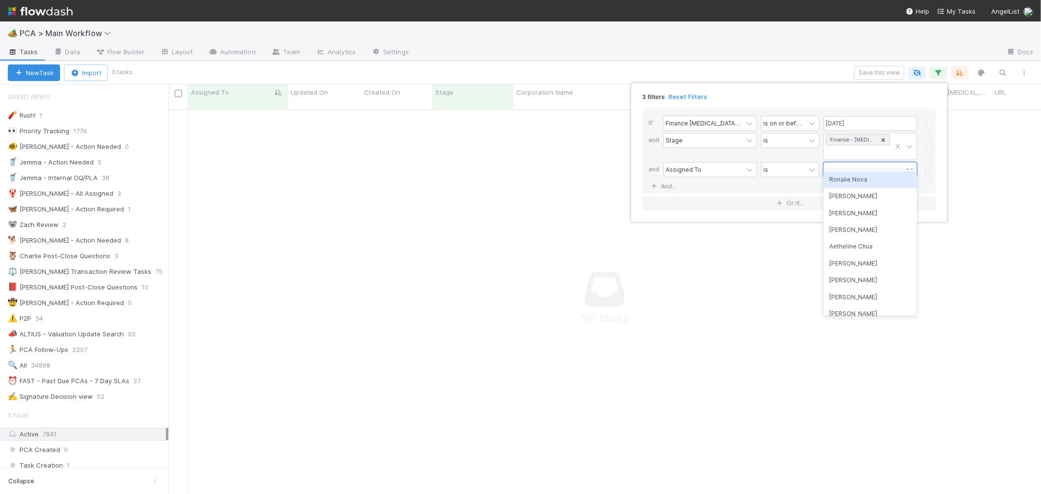
click at [855, 184] on div "Ronalie Nova" at bounding box center [870, 179] width 94 height 17
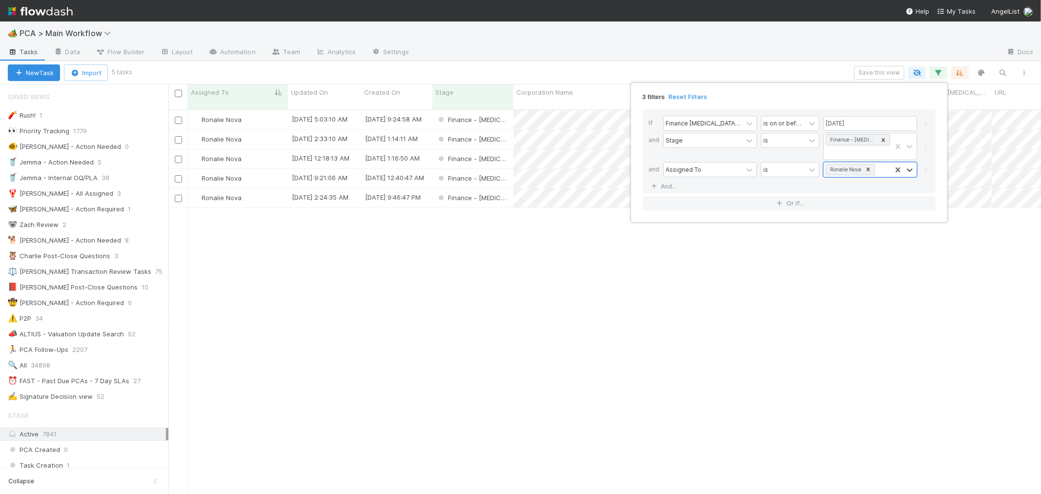
scroll to position [384, 864]
click at [557, 302] on div "3 filters Reset Filters If Finance ICU Due Date is on or before 08/15/2025 and …" at bounding box center [520, 247] width 1041 height 494
click at [502, 152] on div "Finance - ICU" at bounding box center [472, 158] width 81 height 19
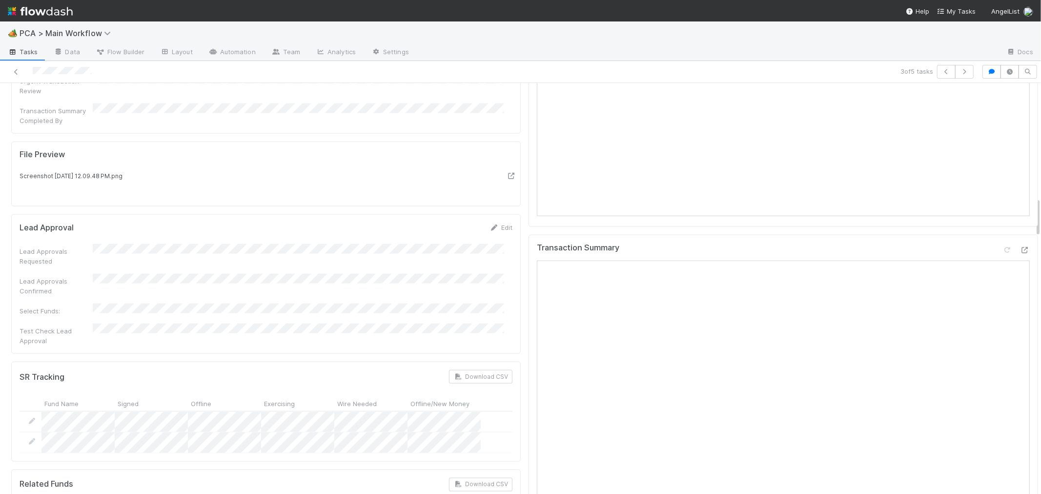
scroll to position [1139, 0]
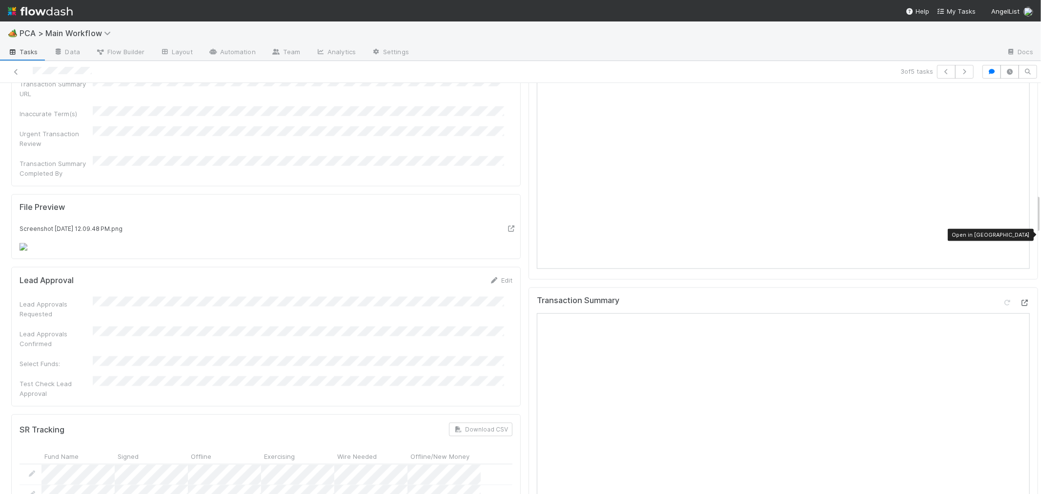
click at [1020, 300] on icon at bounding box center [1025, 303] width 10 height 6
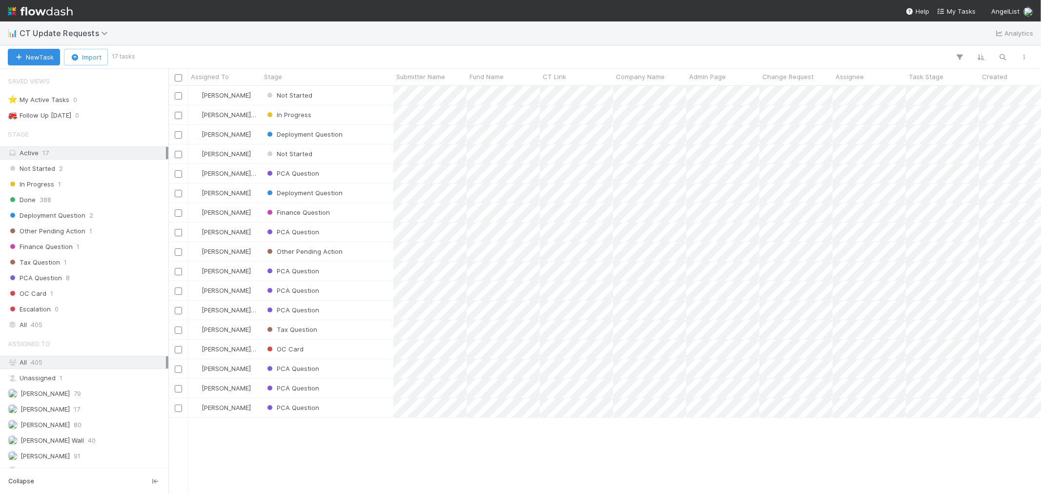
scroll to position [8, 8]
click at [35, 52] on button "New Task" at bounding box center [34, 57] width 52 height 17
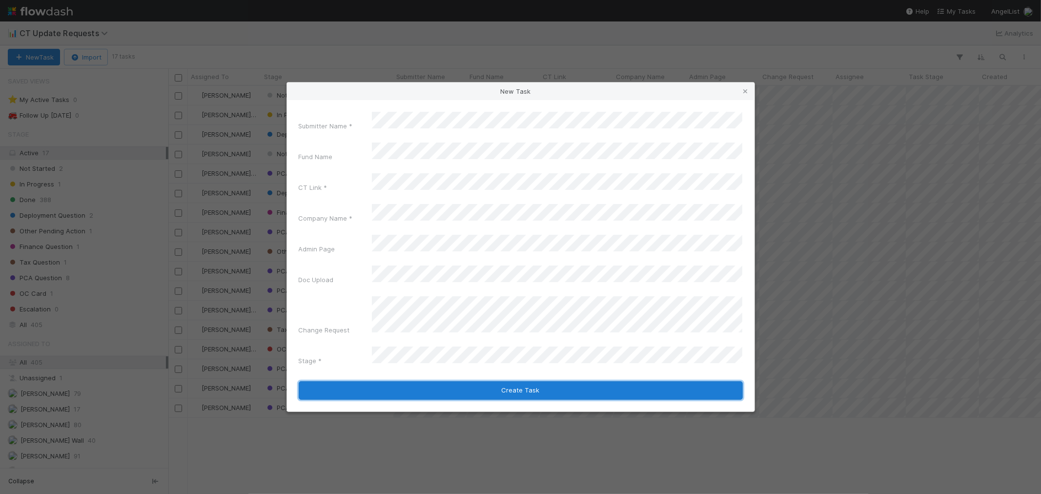
click at [525, 381] on button "Create Task" at bounding box center [521, 390] width 444 height 19
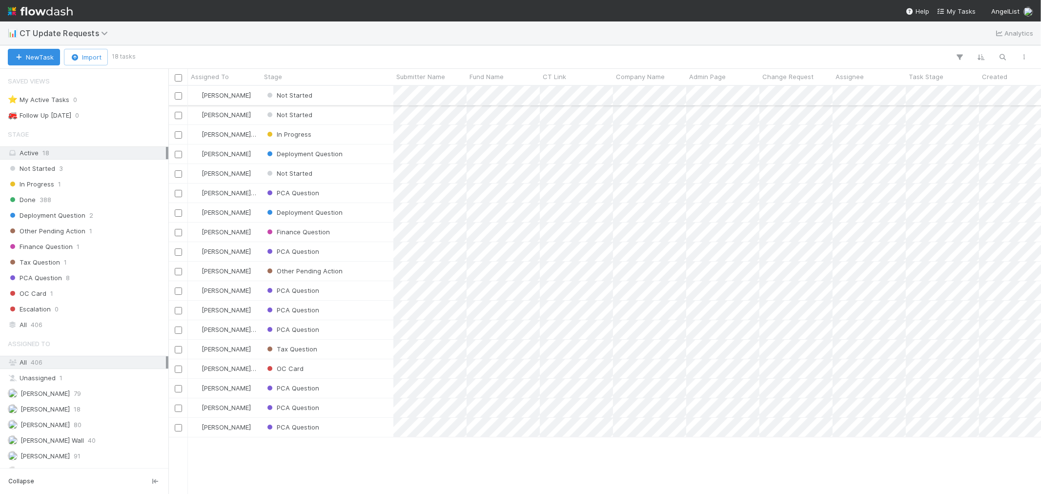
click at [373, 93] on div "Not Started" at bounding box center [327, 95] width 132 height 19
